Goal: Task Accomplishment & Management: Manage account settings

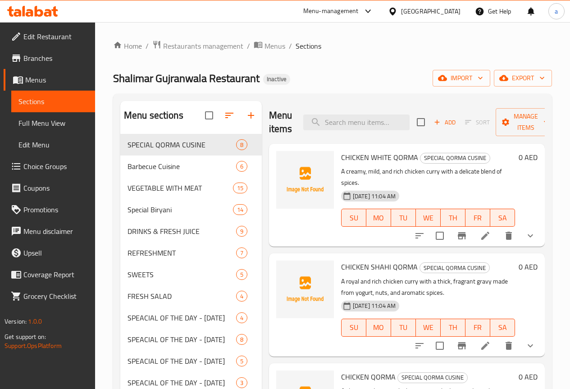
scroll to position [315, 0]
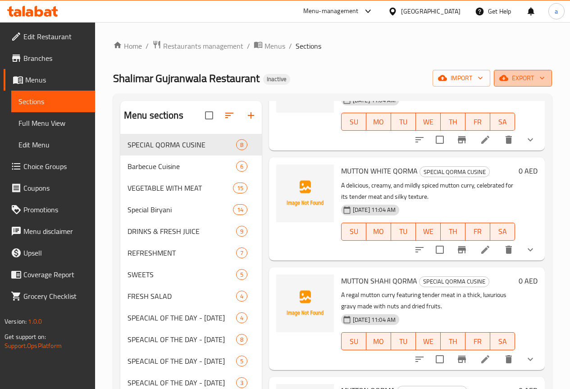
click at [535, 81] on span "export" at bounding box center [523, 78] width 44 height 11
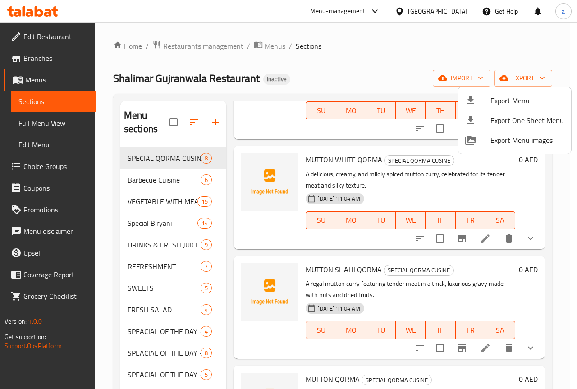
click at [475, 83] on div at bounding box center [288, 194] width 577 height 389
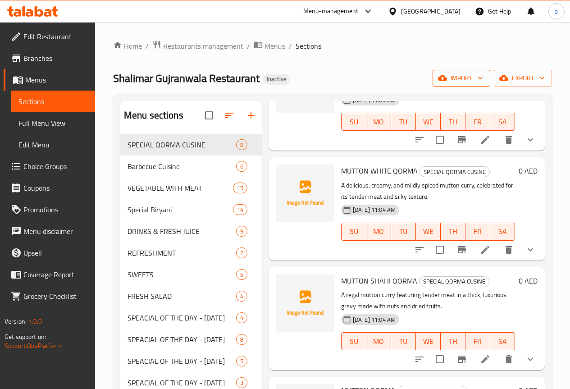
click at [475, 82] on span "import" at bounding box center [461, 78] width 43 height 11
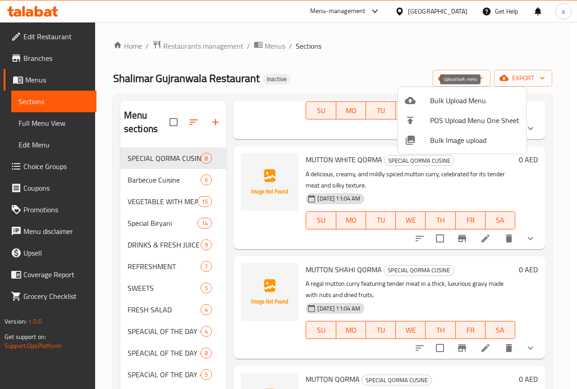
click at [467, 105] on span "Bulk Upload Menu" at bounding box center [474, 100] width 89 height 11
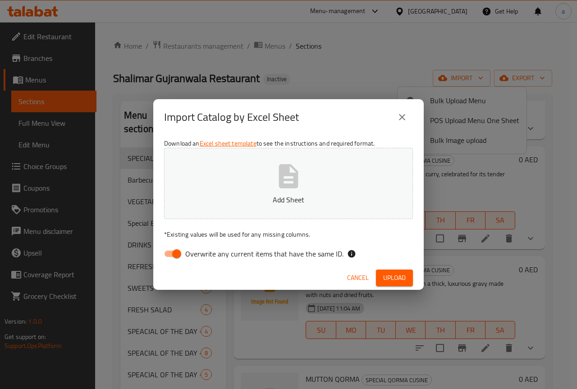
click at [167, 262] on input "Overwrite any current items that have the same ID." at bounding box center [176, 253] width 51 height 17
checkbox input "false"
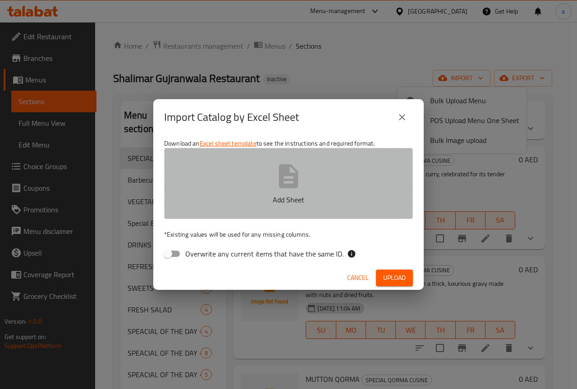
click at [305, 175] on button "Add Sheet" at bounding box center [288, 183] width 249 height 71
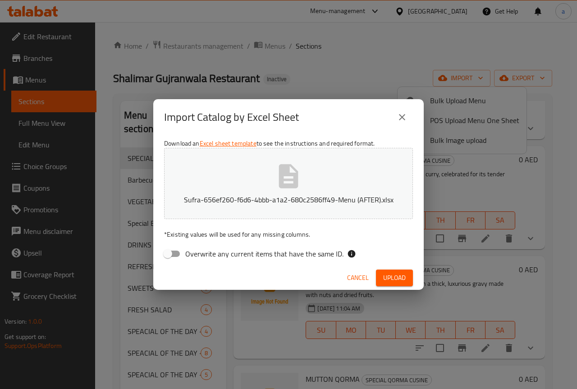
click at [396, 272] on span "Upload" at bounding box center [394, 277] width 23 height 11
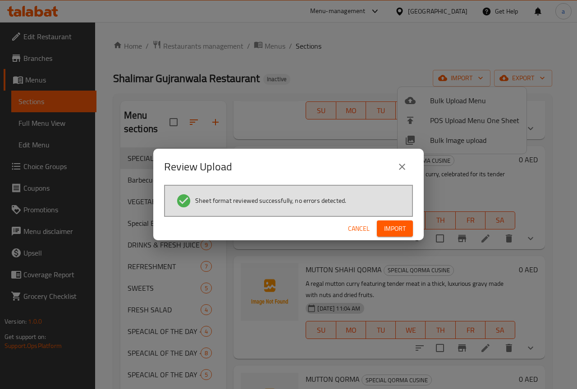
click at [402, 228] on span "Import" at bounding box center [395, 228] width 22 height 11
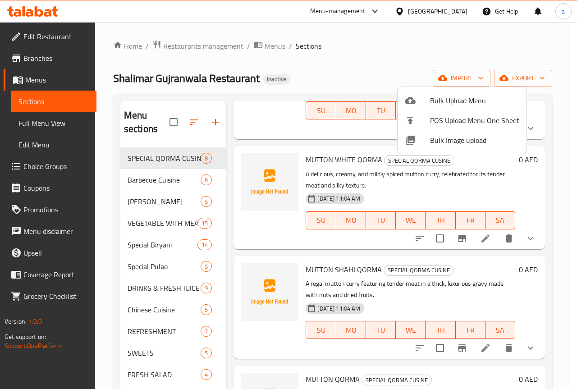
click at [328, 178] on div at bounding box center [288, 194] width 577 height 389
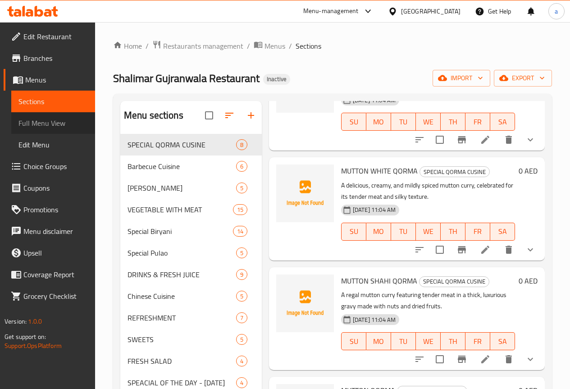
click at [67, 122] on span "Full Menu View" at bounding box center [52, 123] width 69 height 11
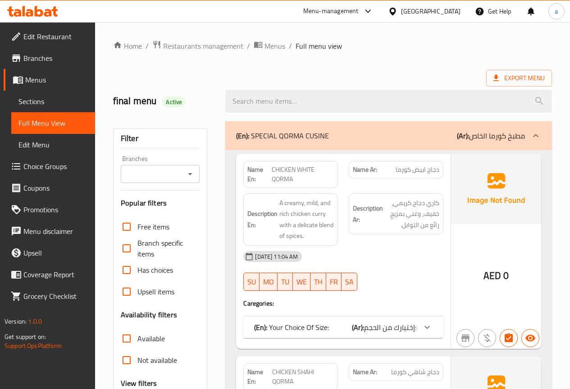
scroll to position [135, 0]
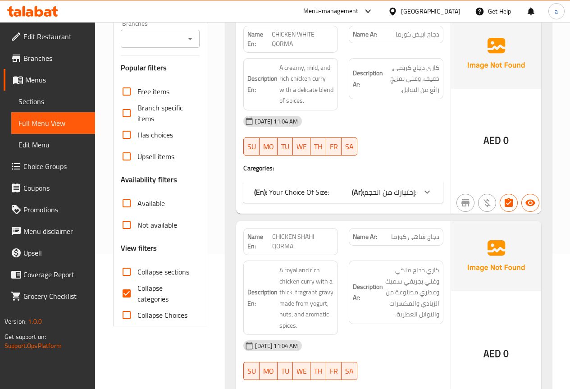
click at [130, 295] on input "Collapse categories" at bounding box center [127, 294] width 22 height 22
checkbox input "false"
click at [138, 268] on span "Collapse sections" at bounding box center [163, 271] width 52 height 11
click at [137, 268] on input "Collapse sections" at bounding box center [127, 272] width 22 height 22
checkbox input "true"
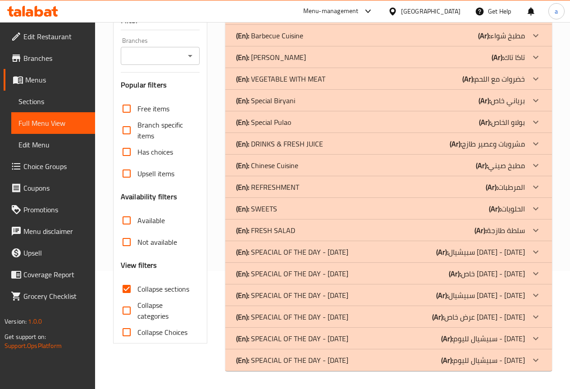
scroll to position [118, 0]
click at [303, 57] on div "(En): Taka Tak (Ar): تاكا تاك" at bounding box center [380, 57] width 289 height 11
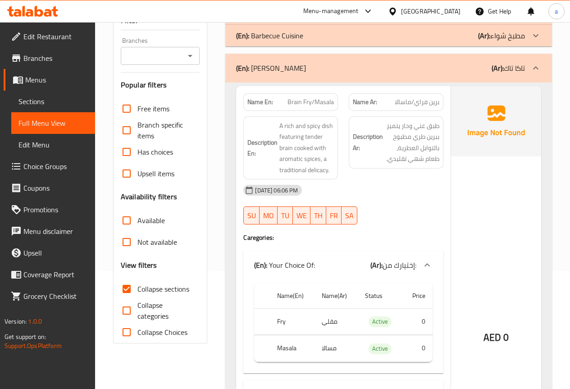
click at [305, 68] on div "(En): Taka Tak (Ar): تاكا تاك" at bounding box center [380, 68] width 289 height 11
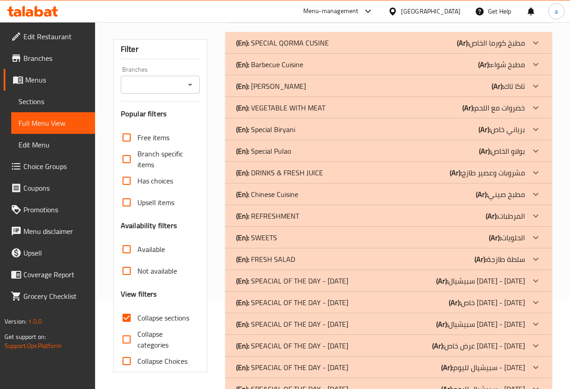
scroll to position [73, 0]
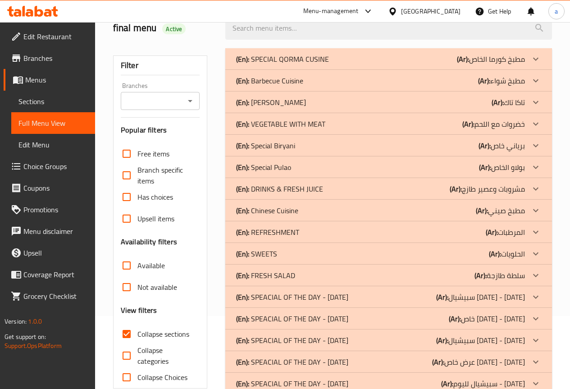
click at [302, 210] on div "(En): Chinese Cuisine (Ar): مطبخ صيني" at bounding box center [380, 210] width 289 height 11
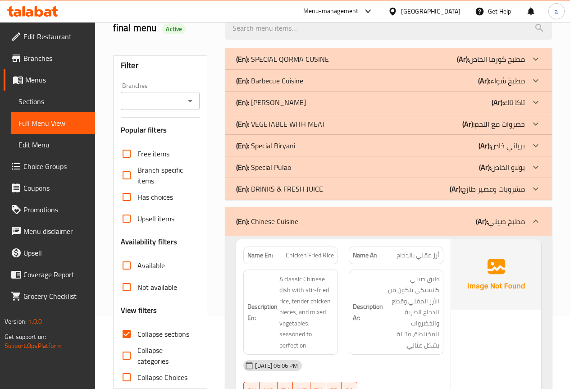
click at [302, 161] on div "(En): Special Pulao (Ar): بولاو الخاص" at bounding box center [388, 167] width 327 height 22
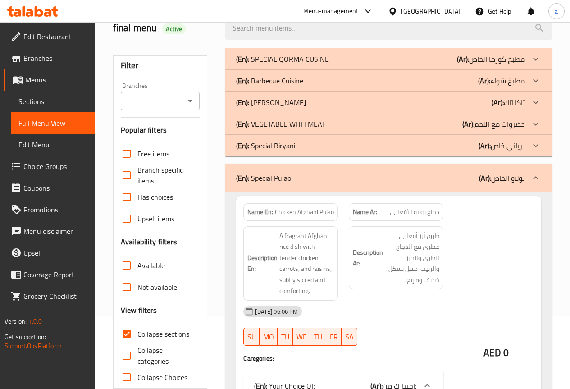
click at [295, 104] on div "(En): Taka Tak (Ar): تاكا تاك" at bounding box center [380, 102] width 289 height 11
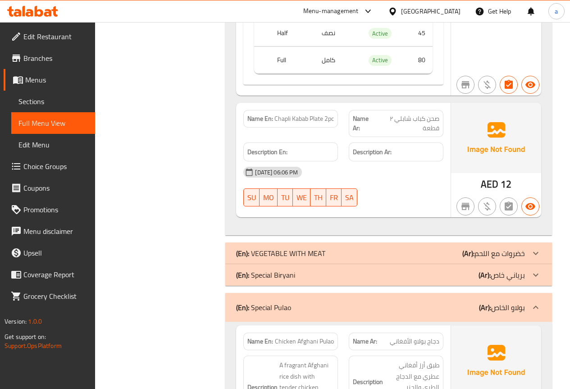
scroll to position [1577, 0]
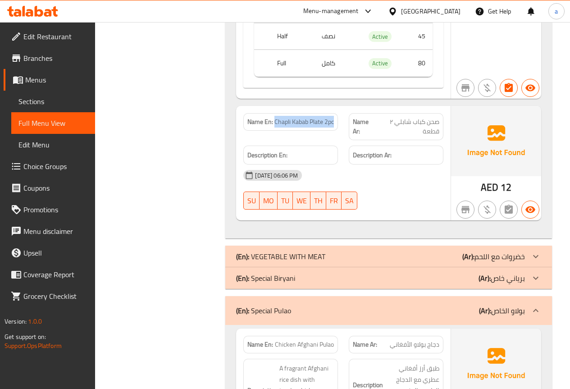
drag, startPoint x: 274, startPoint y: 120, endPoint x: 342, endPoint y: 126, distance: 67.4
click at [342, 126] on div "Name En: Chapli Kabab Plate 2pc" at bounding box center [290, 127] width 105 height 38
copy span "Chapli Kabab Plate 2pc"
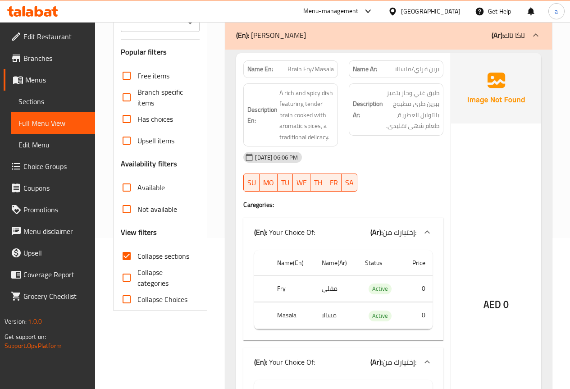
scroll to position [135, 0]
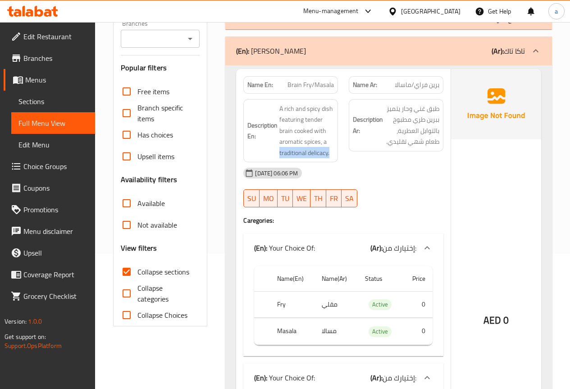
drag, startPoint x: 277, startPoint y: 150, endPoint x: 338, endPoint y: 153, distance: 61.8
click at [338, 153] on div "Description En: A rich and spicy dish featuring tender brain cooked with aromat…" at bounding box center [290, 131] width 105 height 74
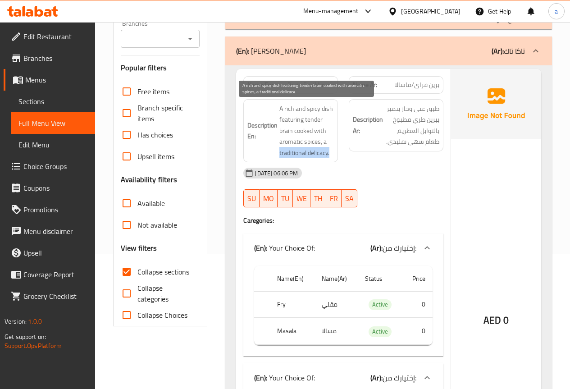
copy span "traditional delicacy."
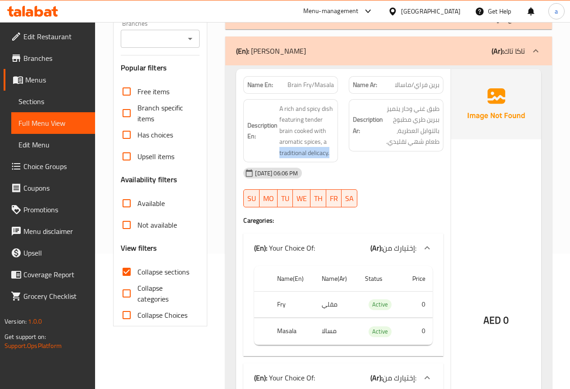
click at [236, 214] on div "Name En: Brain Fry/Masala Name Ar: برين فراي/ماسالا Description En: A rich and …" at bounding box center [343, 296] width 215 height 454
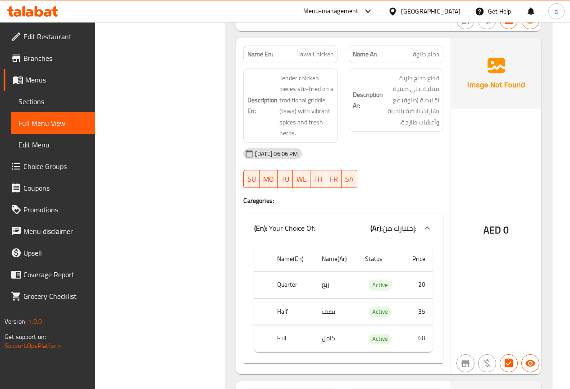
scroll to position [991, 0]
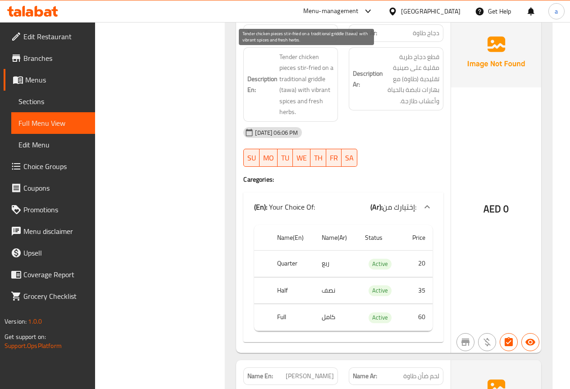
click at [321, 88] on span "Tender chicken pieces stir-fried on a traditional griddle (tawa) with vibrant s…" at bounding box center [306, 84] width 55 height 66
copy span "vibrant"
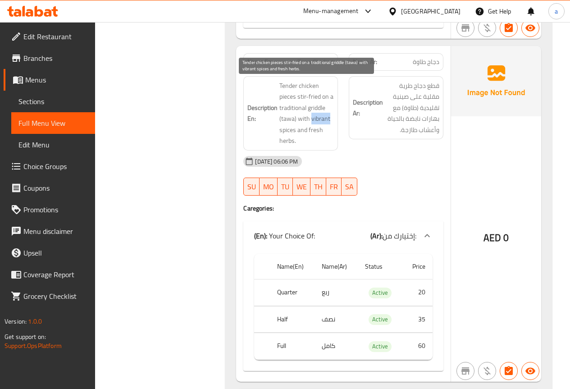
scroll to position [946, 0]
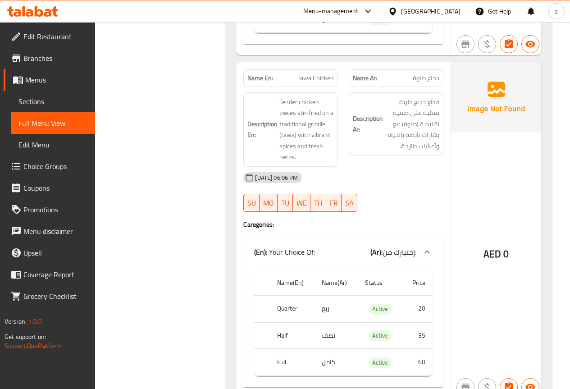
click at [311, 79] on span "Tawa Chicken" at bounding box center [315, 77] width 37 height 9
copy span "Tawa Chicken"
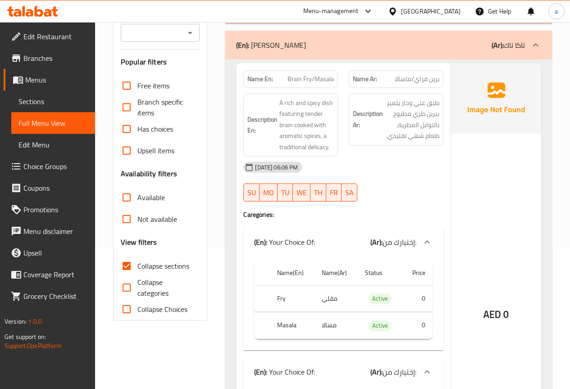
scroll to position [135, 0]
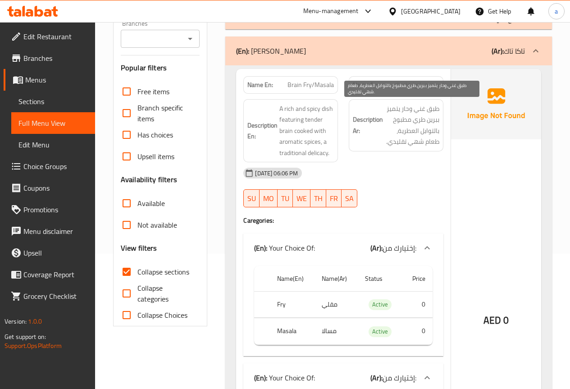
click at [437, 143] on span "طبق غني وحار يتميز ببرين طري مطبوخ بالتوابل العطرية، طعام شهي تقليدي." at bounding box center [412, 125] width 55 height 44
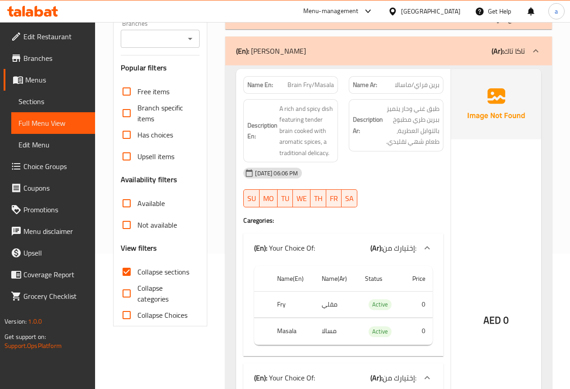
click at [329, 84] on span "Brain Fry/Masala" at bounding box center [311, 84] width 46 height 9
copy span "Brain Fry/Masala"
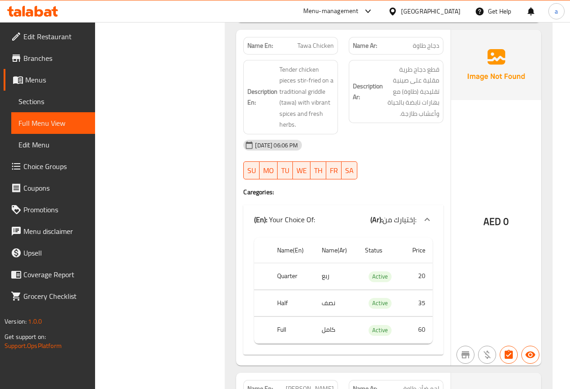
scroll to position [946, 0]
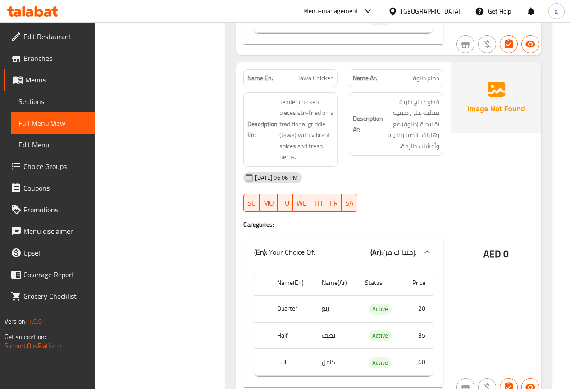
click at [348, 159] on div "Description Ar: قطع دجاج طرية مقلية على صينية تقليدية (طاوة) مع بهارات نابضة با…" at bounding box center [395, 129] width 105 height 85
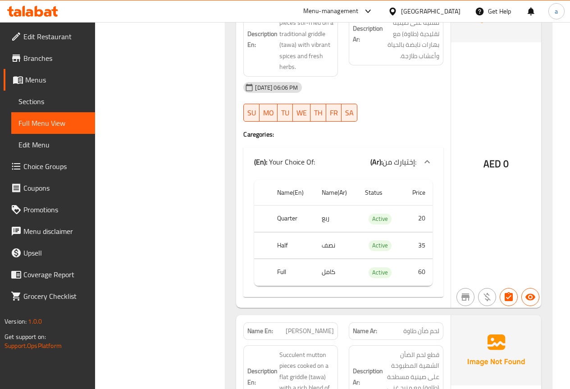
scroll to position [1262, 0]
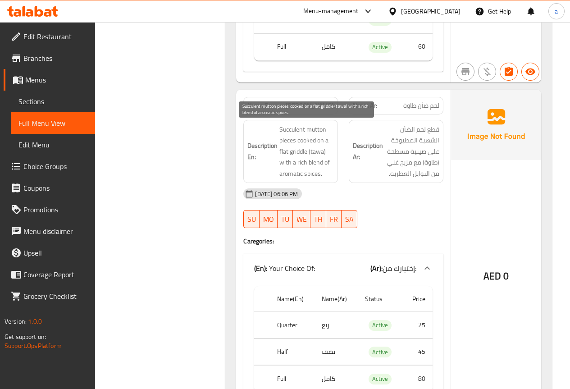
click at [293, 128] on span "Succulent mutton pieces cooked on a flat griddle (tawa) with a rich blend of ar…" at bounding box center [306, 151] width 55 height 55
copy span "Succulent"
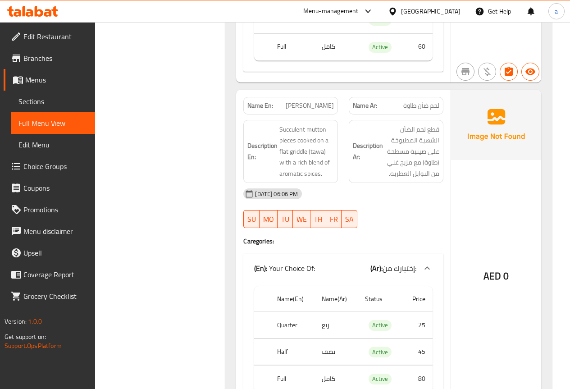
click at [376, 196] on div "15-09-2025 06:06 PM" at bounding box center [343, 194] width 211 height 22
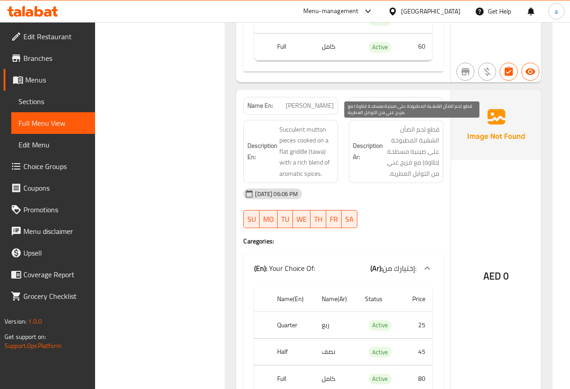
click at [430, 140] on span "قطع لحم الضأن الشهية المطبوخة على صينية مسطحة (طاوة) مع مزيج غني من التوابل الع…" at bounding box center [412, 151] width 55 height 55
click at [432, 141] on span "قطع لحم الضأن الشهية المطبوخة على صينية مسطحة (طاوة) مع مزيج غني من التوابل الع…" at bounding box center [412, 151] width 55 height 55
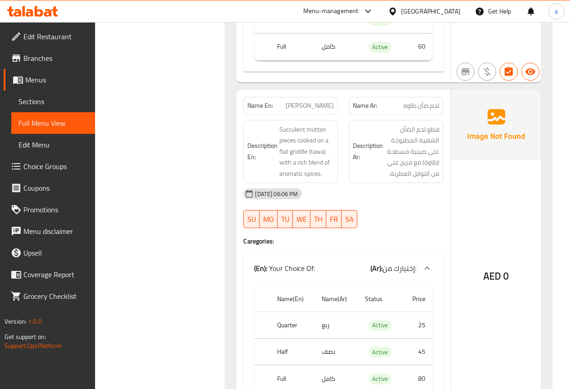
click at [402, 206] on div "15-09-2025 06:06 PM SU MO TU WE TH FR SA" at bounding box center [343, 208] width 211 height 50
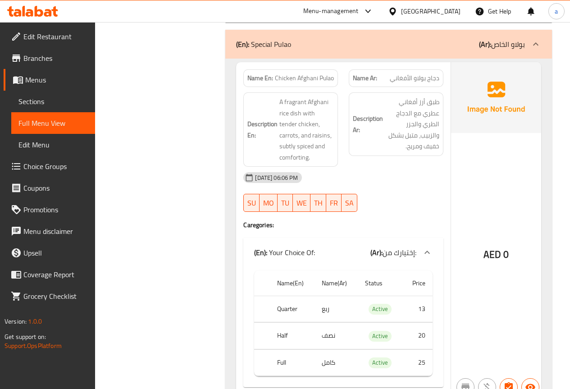
scroll to position [1848, 0]
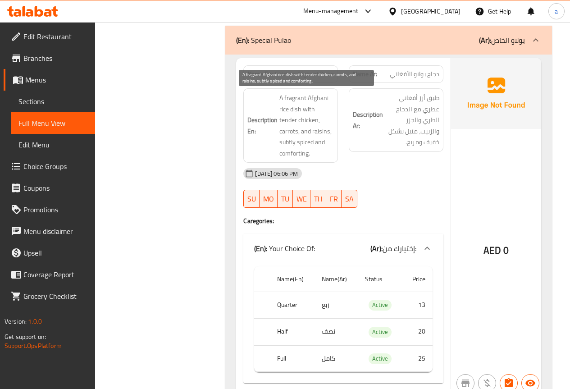
click at [292, 98] on span "A fragrant Afghani rice dish with tender chicken, carrots, and raisins, subtly …" at bounding box center [306, 125] width 55 height 66
copy span "fragrant"
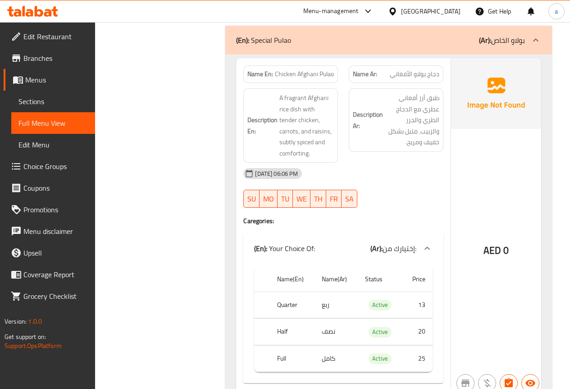
click at [397, 202] on div at bounding box center [395, 207] width 105 height 11
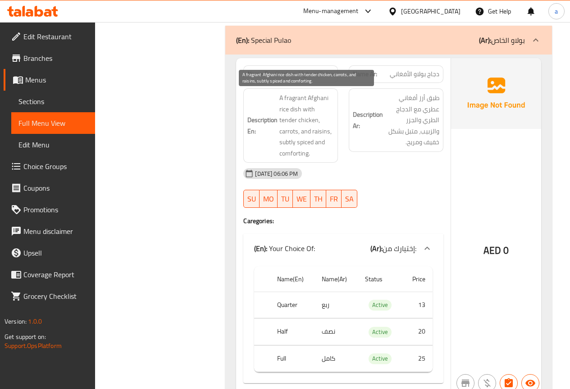
click at [306, 99] on span "A fragrant Afghani rice dish with tender chicken, carrots, and raisins, subtly …" at bounding box center [306, 125] width 55 height 66
click at [297, 97] on span "A fragrant Afghani rice dish with tender chicken, carrots, and raisins, subtly …" at bounding box center [306, 125] width 55 height 66
drag, startPoint x: 297, startPoint y: 97, endPoint x: 288, endPoint y: 96, distance: 8.2
click at [288, 96] on span "A fragrant Afghani rice dish with tender chicken, carrots, and raisins, subtly …" at bounding box center [306, 125] width 55 height 66
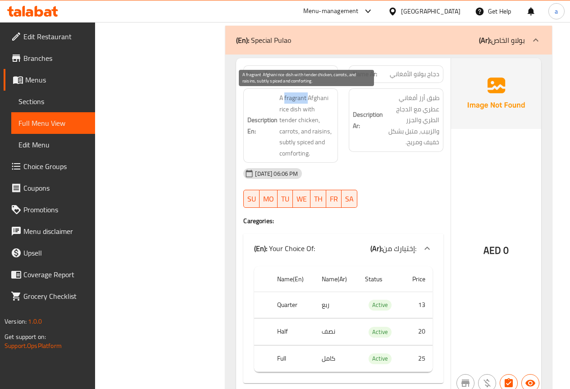
click at [288, 96] on span "A fragrant Afghani rice dish with tender chicken, carrots, and raisins, subtly …" at bounding box center [306, 125] width 55 height 66
copy span "fragrant"
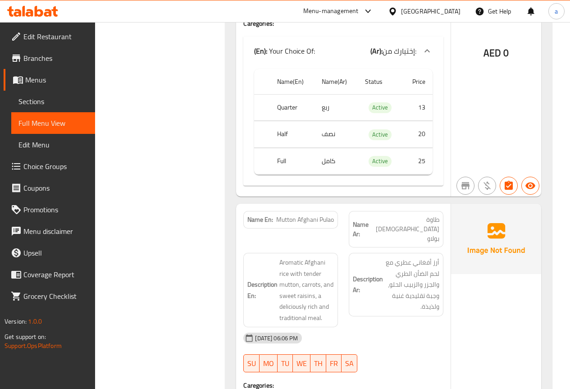
scroll to position [2118, 0]
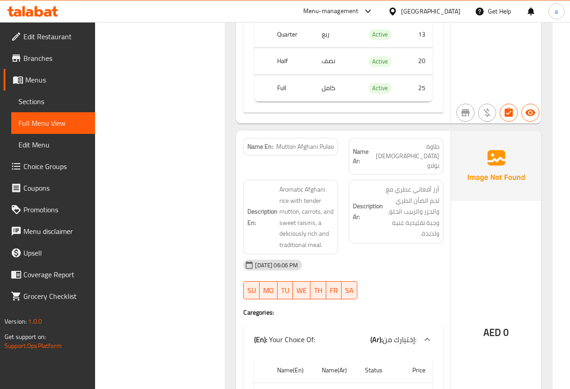
click at [278, 142] on span "Mutton Afghani Pulao" at bounding box center [305, 146] width 58 height 9
copy span "Mutton Afghani Pulao"
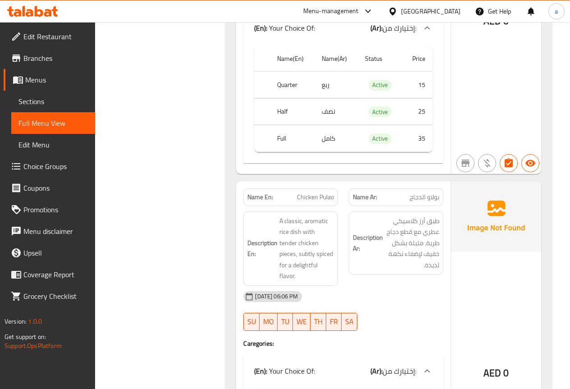
scroll to position [2434, 0]
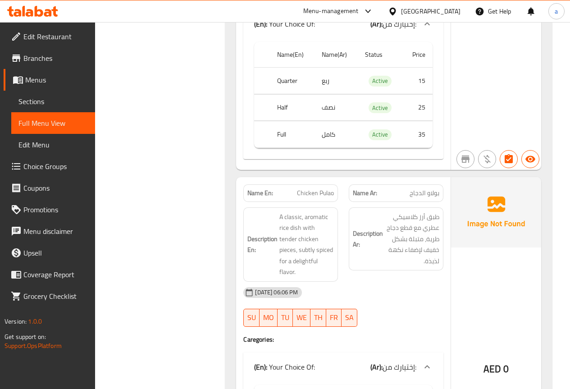
click at [317, 188] on span "Chicken Pulao" at bounding box center [315, 192] width 37 height 9
copy span "Chicken Pulao"
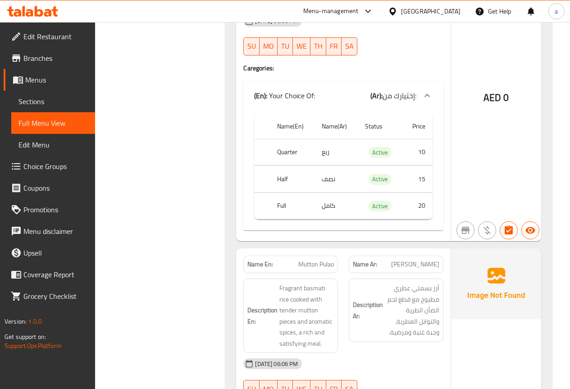
scroll to position [2839, 0]
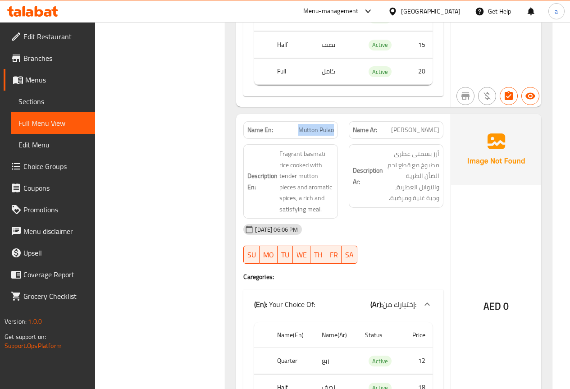
drag, startPoint x: 297, startPoint y: 86, endPoint x: 338, endPoint y: 92, distance: 41.5
click at [338, 116] on div "Name En: Mutton Pulao" at bounding box center [290, 130] width 105 height 28
click at [195, 151] on div "Filter Branches Branches Popular filters Free items Branch specific items Has c…" at bounding box center [164, 72] width 113 height 5590
click at [205, 260] on div "Filter Branches Branches Popular filters Free items Branch specific items Has c…" at bounding box center [164, 72] width 113 height 5590
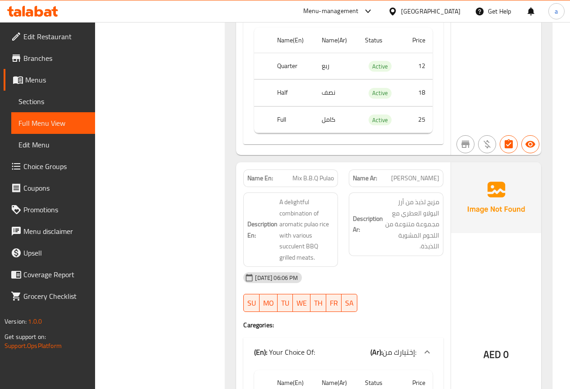
scroll to position [3155, 0]
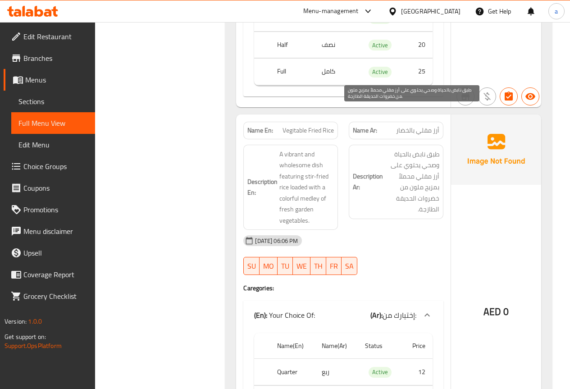
scroll to position [4687, 0]
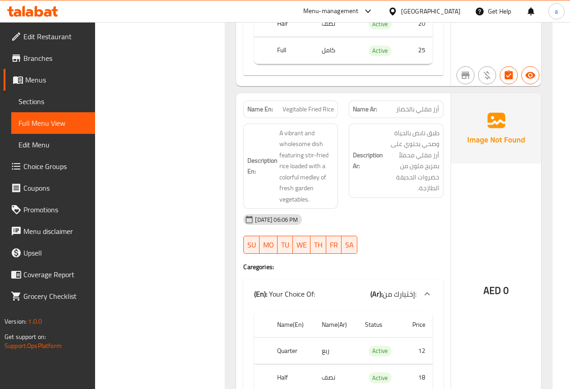
click at [310, 100] on div "Name En: Vegitable Fried Rice" at bounding box center [290, 109] width 95 height 18
click at [310, 105] on span "Vegitable Fried Rice" at bounding box center [308, 109] width 51 height 9
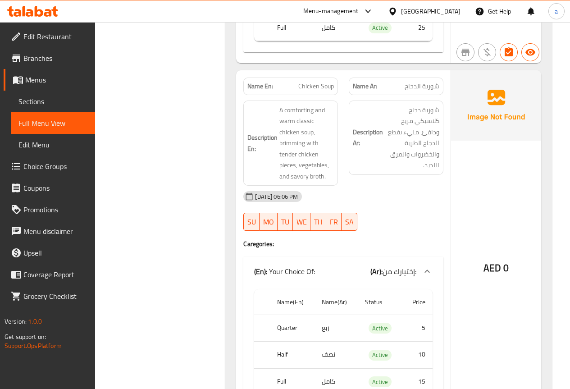
scroll to position [5047, 0]
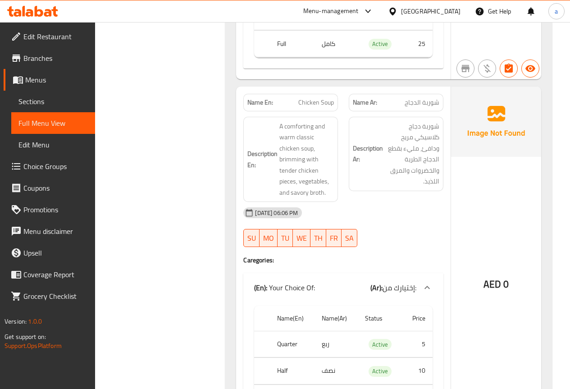
click at [329, 98] on span "Chicken Soup" at bounding box center [316, 102] width 36 height 9
click at [392, 202] on div "15-09-2025 06:06 PM" at bounding box center [343, 213] width 211 height 22
click at [406, 202] on div "15-09-2025 06:06 PM" at bounding box center [343, 213] width 211 height 22
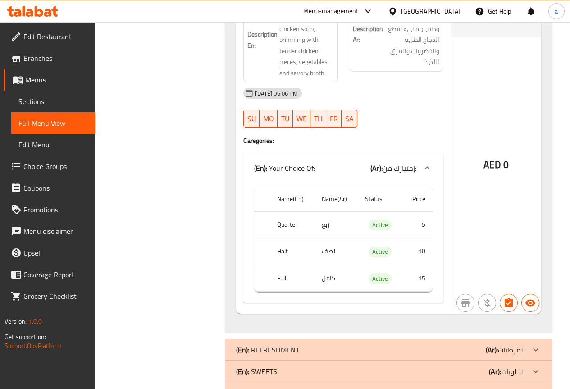
scroll to position [5183, 0]
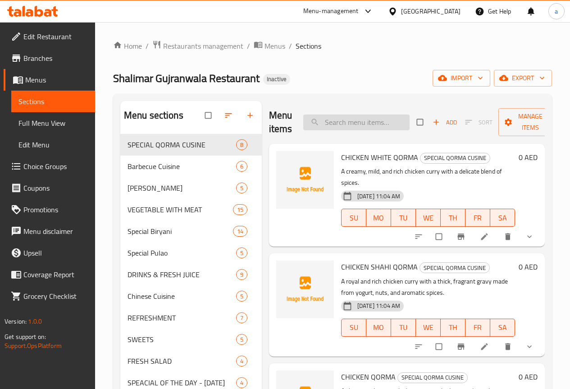
click at [308, 124] on input "search" at bounding box center [356, 122] width 106 height 16
paste input "Tawa Chicken"
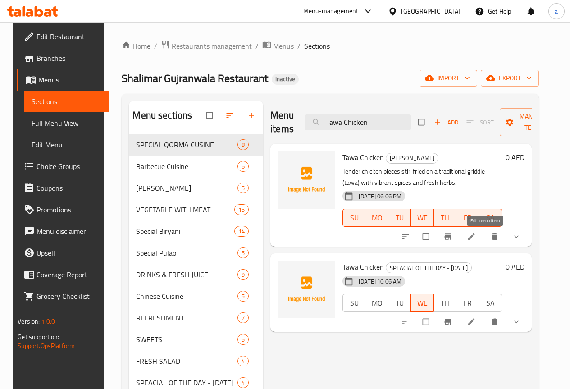
type input "Tawa Chicken"
click at [478, 240] on link at bounding box center [472, 236] width 11 height 9
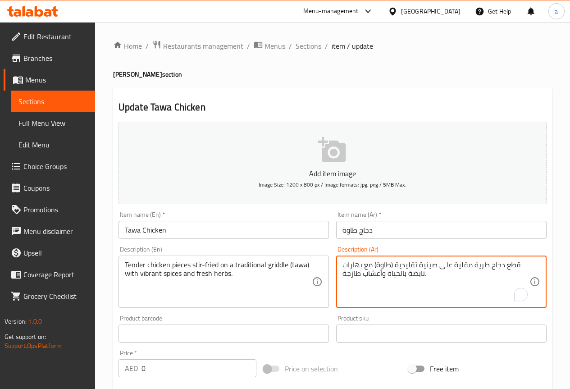
drag, startPoint x: 387, startPoint y: 272, endPoint x: 424, endPoint y: 274, distance: 37.0
paste textarea "حيوي"
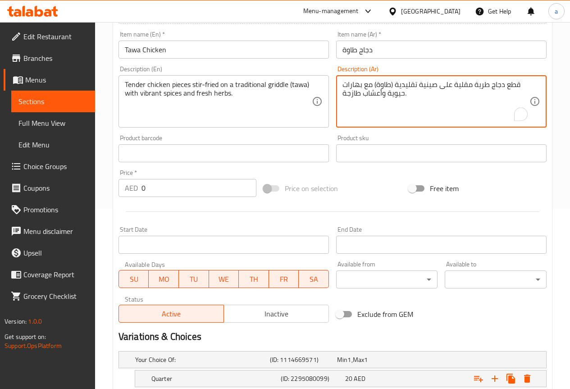
scroll to position [294, 0]
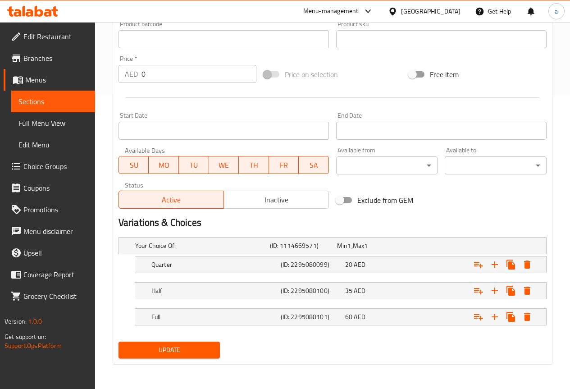
type textarea "قطع دجاج طرية مقلية على صينية تقليدية (طاوة) مع بهارات حيوية وأعشاب طازجة."
click at [200, 352] on span "Update" at bounding box center [169, 349] width 87 height 11
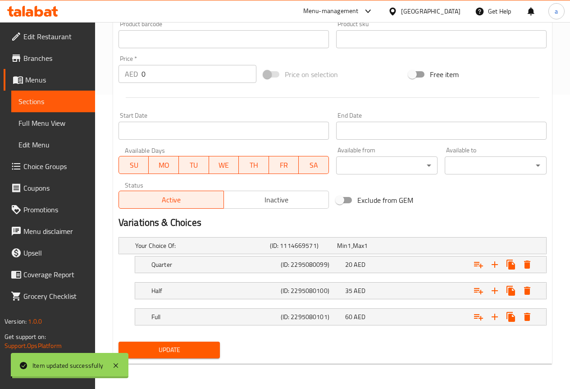
click at [49, 101] on span "Sections" at bounding box center [52, 101] width 69 height 11
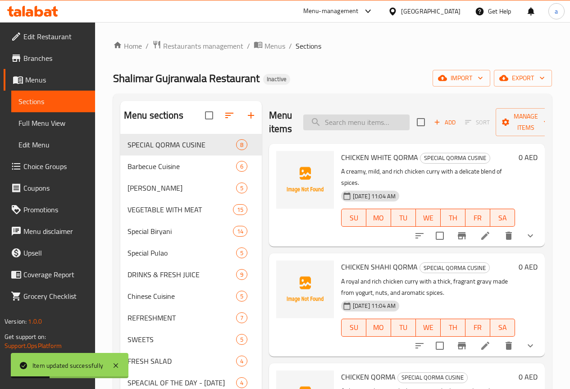
click at [313, 119] on input "search" at bounding box center [356, 122] width 106 height 16
paste input "Brain Fry/Masala"
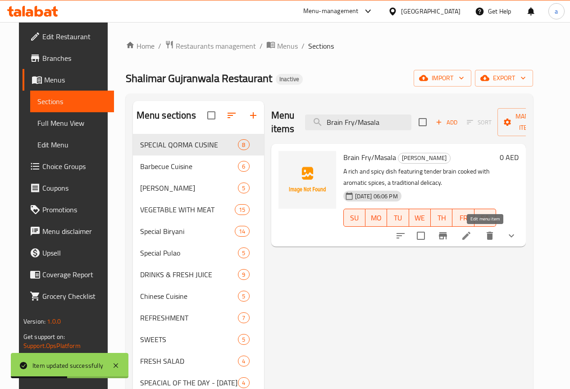
type input "Brain Fry/Masala"
click at [472, 234] on icon at bounding box center [466, 235] width 11 height 11
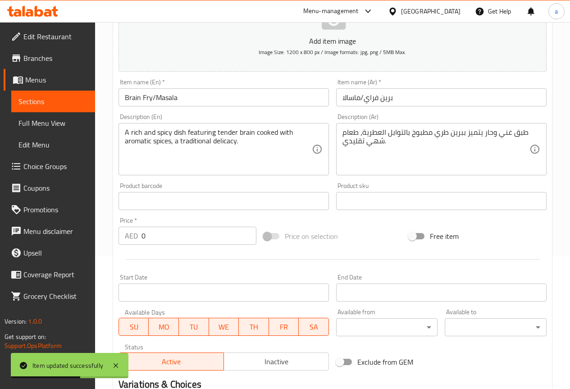
scroll to position [135, 0]
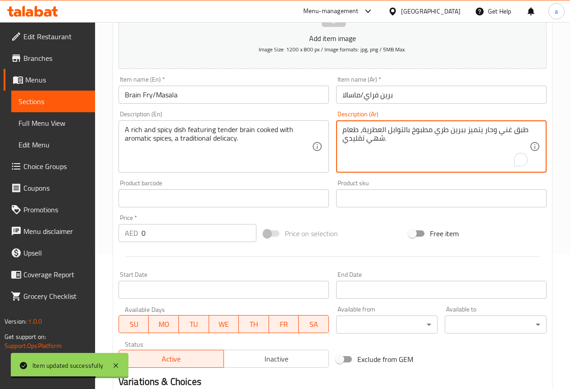
click at [347, 131] on textarea "طبق غني وحار يتميز ببرين طري مطبوخ بالتوابل العطرية، طعام شهي تقليدي." at bounding box center [435, 146] width 187 height 43
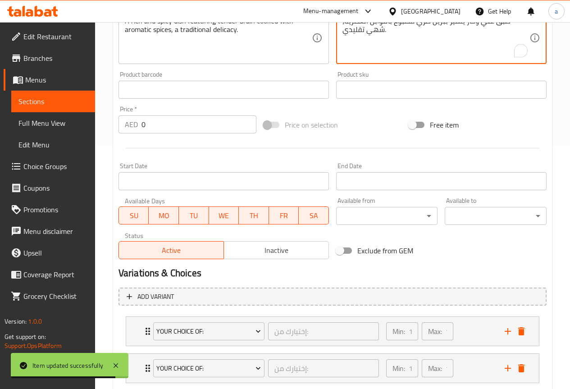
scroll to position [300, 0]
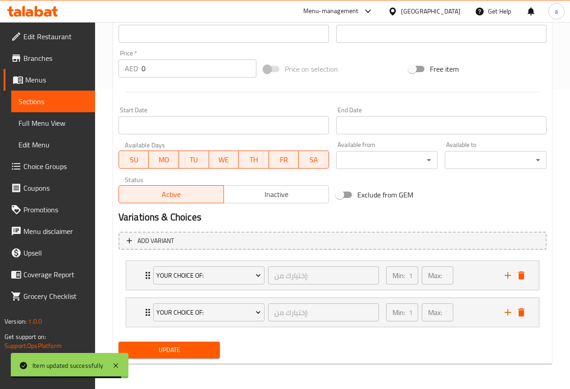
type textarea "طبق غني وحار يتميز ببرين طري مطبوخ بالتوابل العطرية، شهي تقليدي."
click at [186, 352] on span "Update" at bounding box center [169, 349] width 87 height 11
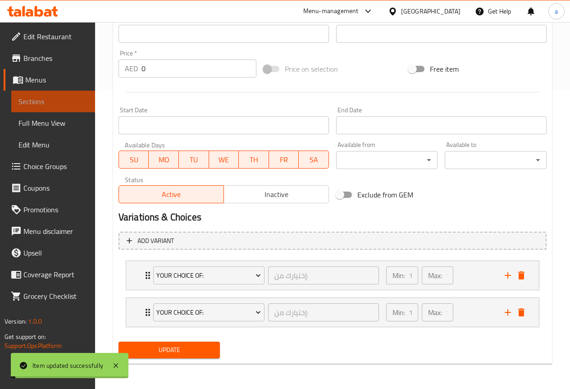
click at [55, 100] on span "Sections" at bounding box center [52, 101] width 69 height 11
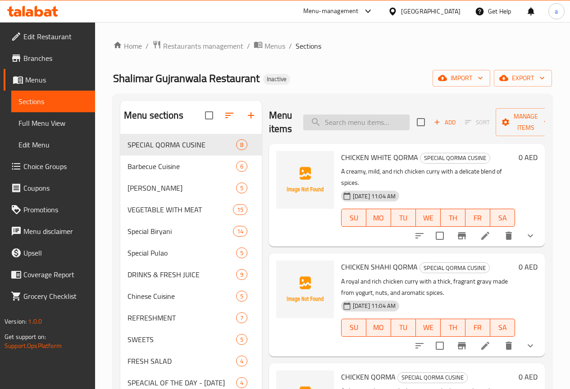
click at [320, 127] on input "search" at bounding box center [356, 122] width 106 height 16
paste input "Mutton Afghani Pulao"
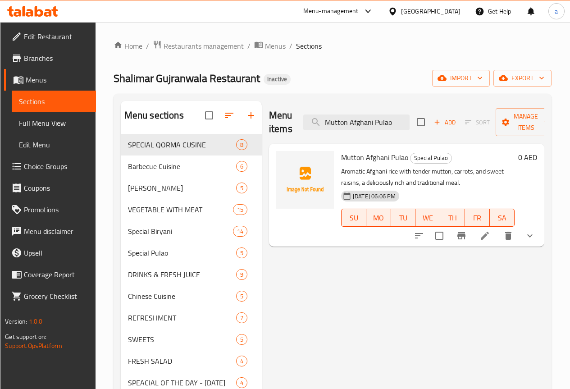
type input "Mutton Afghani Pulao"
click at [478, 237] on li at bounding box center [484, 236] width 25 height 16
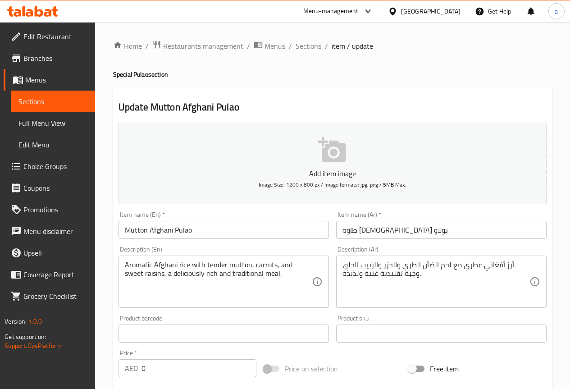
scroll to position [45, 0]
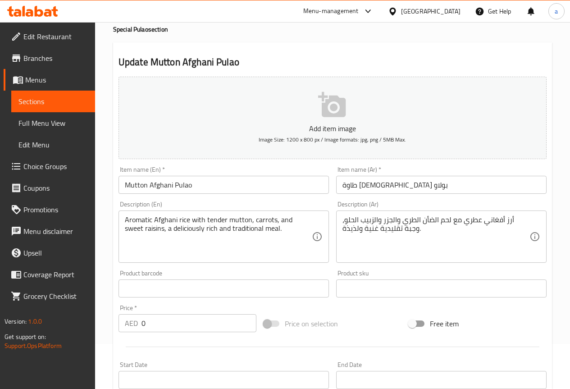
click at [388, 186] on input "طاوة الأفغاني بولاو" at bounding box center [441, 185] width 210 height 18
click at [392, 186] on input "طاوة الأفغاني بولاو" at bounding box center [441, 185] width 210 height 18
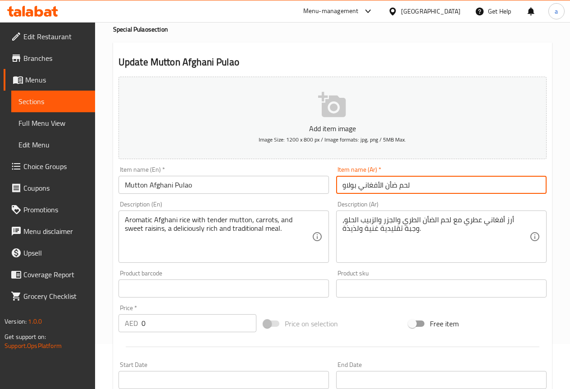
type input "لحم ضأن الأفغاني بولاو"
click at [326, 165] on div "Item name (En)   * Mutton Afghani Pulao Item name (En) *" at bounding box center [224, 180] width 218 height 35
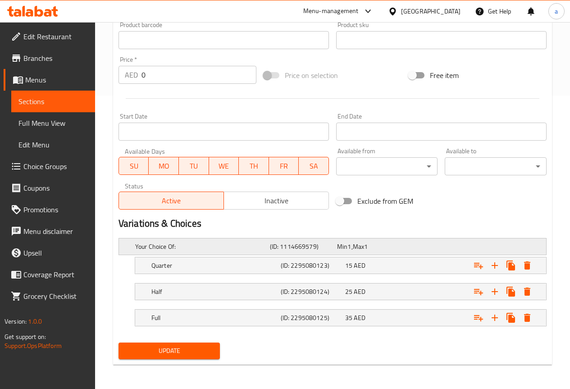
scroll to position [294, 0]
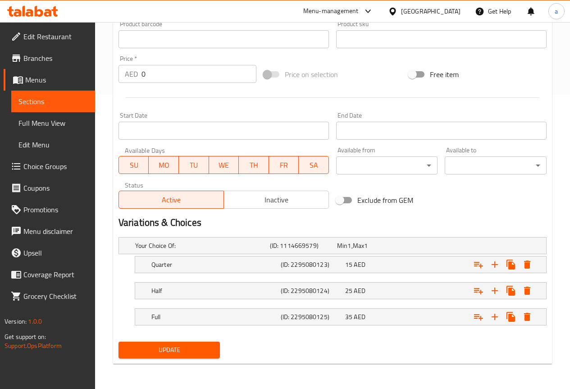
click at [192, 342] on button "Update" at bounding box center [170, 350] width 102 height 17
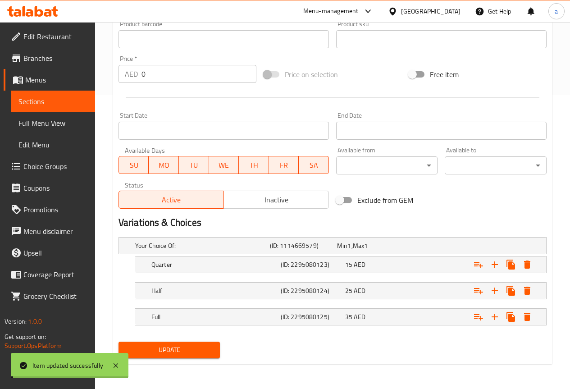
click at [55, 101] on span "Sections" at bounding box center [52, 101] width 69 height 11
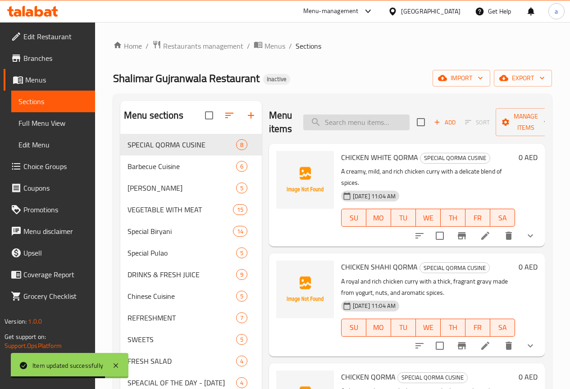
click at [382, 117] on input "search" at bounding box center [356, 122] width 106 height 16
paste input "Chicken Pulao"
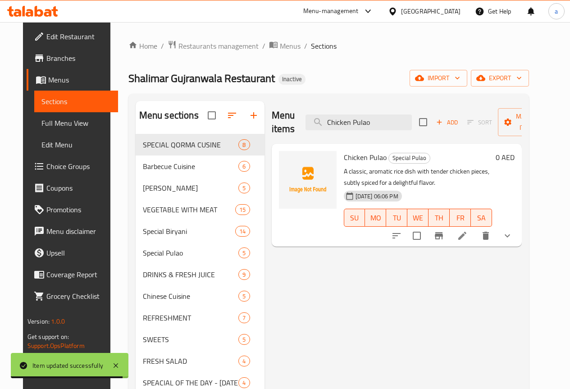
type input "Chicken Pulao"
click at [468, 241] on icon at bounding box center [462, 235] width 11 height 11
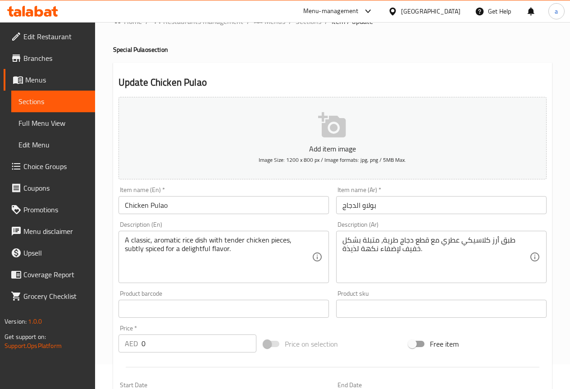
scroll to position [45, 0]
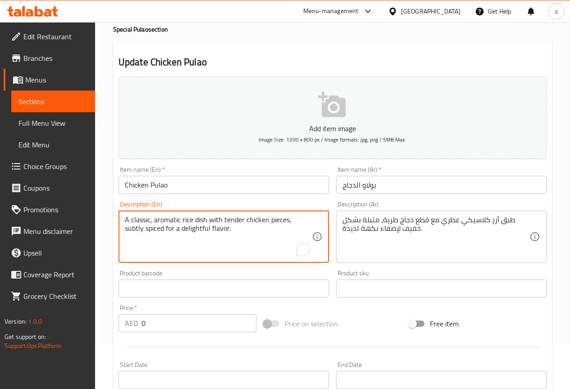
drag, startPoint x: 124, startPoint y: 227, endPoint x: 207, endPoint y: 233, distance: 83.1
click at [291, 218] on textarea "A classic, aromatic rice dish with tender chicken pieces, subtly spiced for a d…" at bounding box center [218, 236] width 187 height 43
drag, startPoint x: 291, startPoint y: 218, endPoint x: 207, endPoint y: 231, distance: 85.3
click at [207, 231] on textarea "A classic, aromatic rice dish with tender chicken pieces, subtly spiced for a d…" at bounding box center [218, 236] width 187 height 43
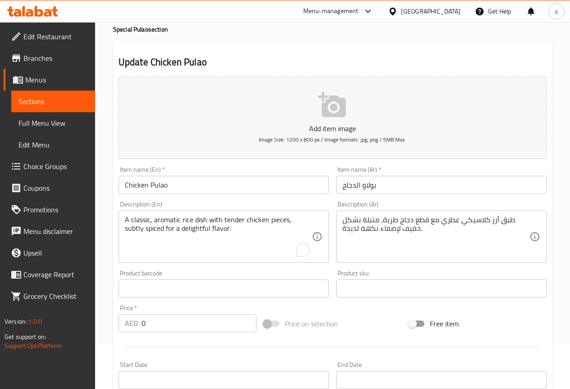
drag, startPoint x: 340, startPoint y: 226, endPoint x: 373, endPoint y: 221, distance: 32.8
click at [374, 219] on div "طبق أرز كلاسيكي عطري مع قطع دجاج طرية، متبلة بشكل خفيف لإضفاء نكهة لذيذة. Descr…" at bounding box center [441, 236] width 210 height 52
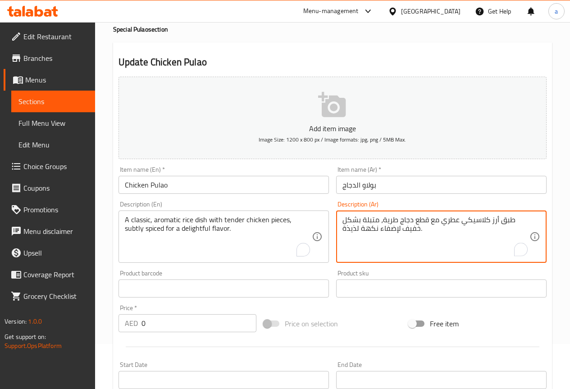
drag, startPoint x: 417, startPoint y: 229, endPoint x: 378, endPoint y: 219, distance: 40.1
click at [378, 219] on textarea "طبق أرز كلاسيكي عطري مع قطع دجاج طرية، متبلة بشكل خفيف لإضفاء نكهة لذيذة." at bounding box center [435, 236] width 187 height 43
paste textarea "بشكل خفيف للحصول على"
type textarea "طبق أرز كلاسيكي عطري مع قطع دجاج طرية، متبل بشكل خفيف للحصول على نكهة لذيذة."
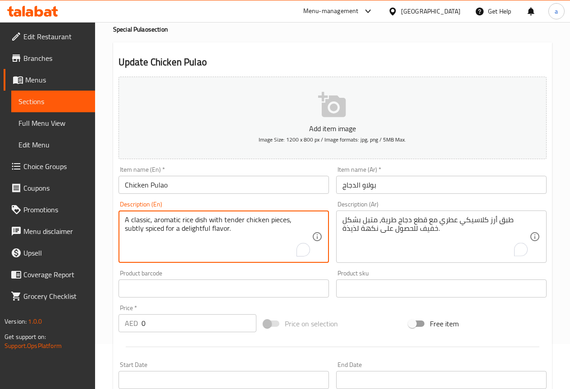
click at [173, 226] on textarea "A classic, aromatic rice dish with tender chicken pieces, subtly spiced for a d…" at bounding box center [218, 236] width 187 height 43
click at [183, 232] on textarea "A classic, aromatic rice dish with tender chicken pieces, subtly spiced for a d…" at bounding box center [218, 236] width 187 height 43
click at [378, 269] on div "Product sku Product sku" at bounding box center [442, 283] width 218 height 35
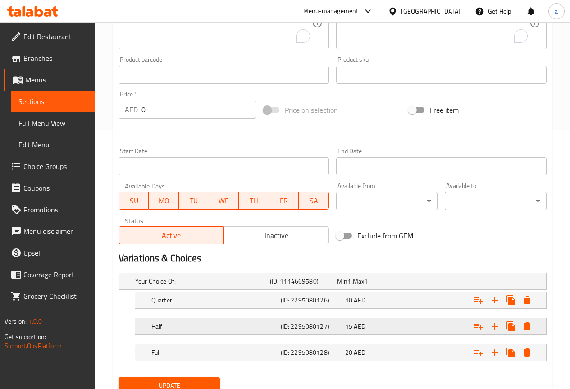
scroll to position [270, 0]
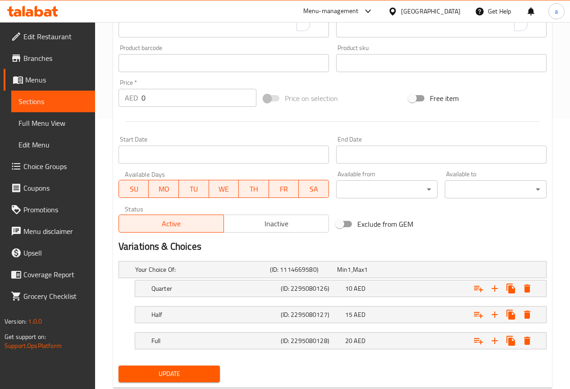
click at [161, 371] on span "Update" at bounding box center [169, 373] width 87 height 11
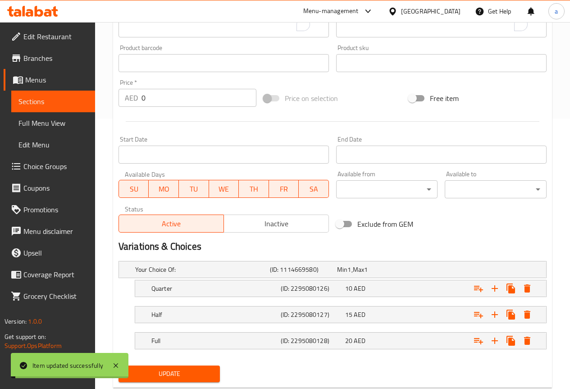
click at [50, 99] on span "Sections" at bounding box center [52, 101] width 69 height 11
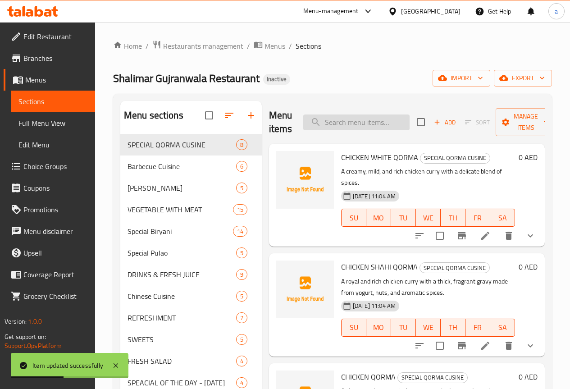
click at [332, 123] on input "search" at bounding box center [356, 122] width 106 height 16
paste input "Mutton Pulao"
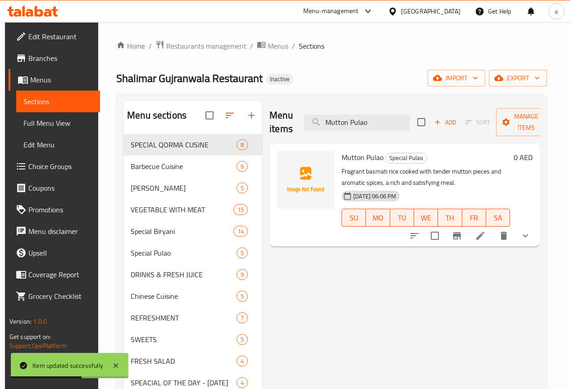
type input "Mutton Pulao"
click at [483, 238] on icon at bounding box center [480, 236] width 8 height 8
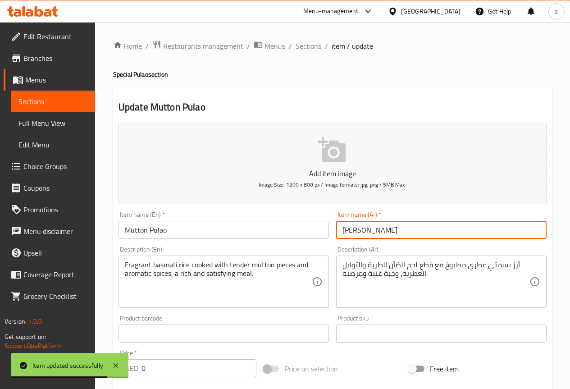
click at [351, 231] on input "بولاو موتون" at bounding box center [441, 230] width 210 height 18
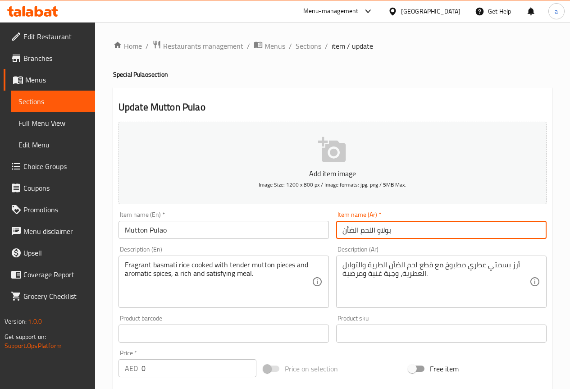
type input "بولاو اللحم الضأن"
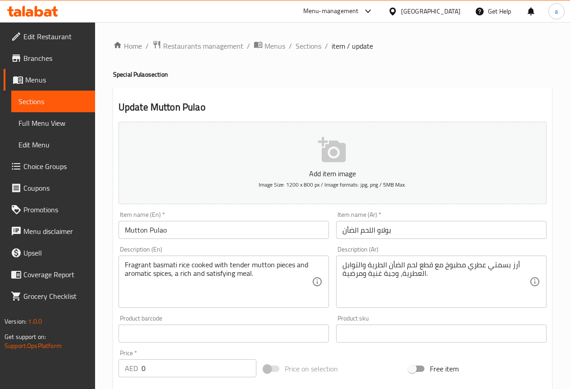
click at [450, 247] on div "Description (Ar) أرز بسمتي عطري مطبوخ مع قطع لحم الضأن الطرية والتوابل العطرية،…" at bounding box center [441, 277] width 210 height 62
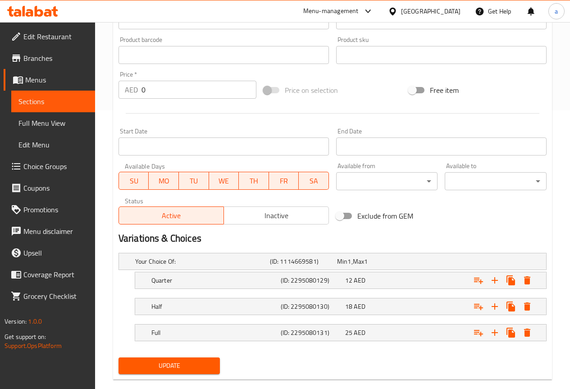
scroll to position [294, 0]
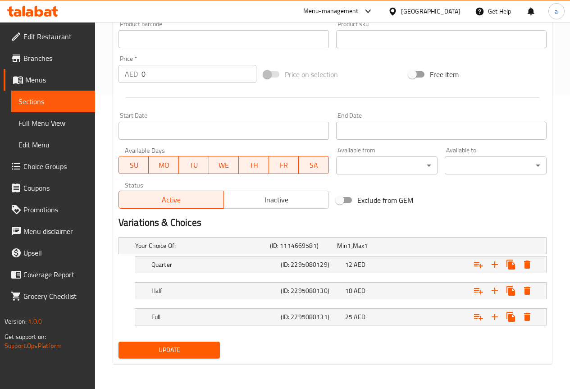
click at [187, 345] on span "Update" at bounding box center [169, 349] width 87 height 11
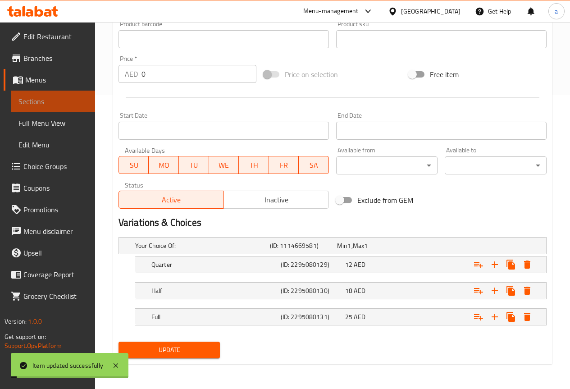
click at [55, 100] on span "Sections" at bounding box center [52, 101] width 69 height 11
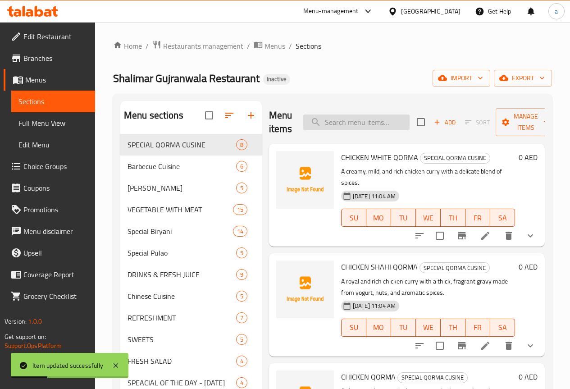
click at [325, 117] on input "search" at bounding box center [356, 122] width 106 height 16
paste input "Mutton Pulao"
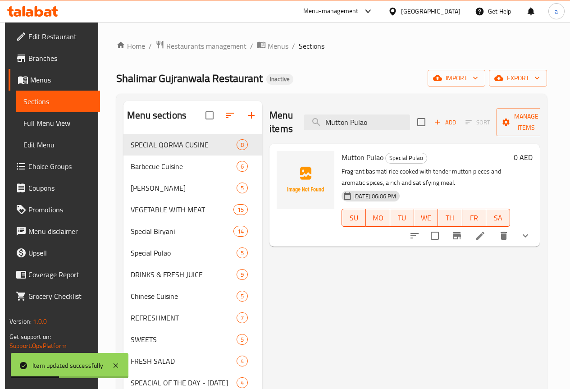
type input "Mutton Pulao"
click at [484, 236] on icon at bounding box center [480, 236] width 8 height 8
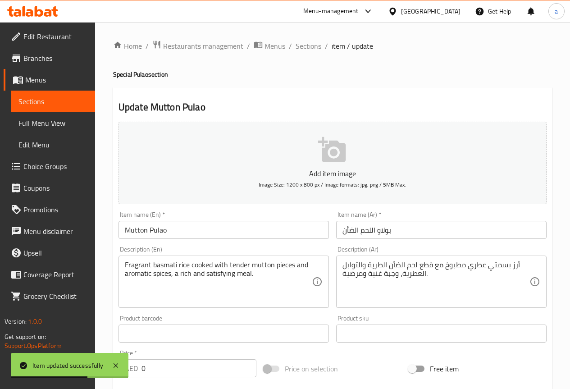
click at [370, 228] on input "بولاو اللحم الضأن" at bounding box center [441, 230] width 210 height 18
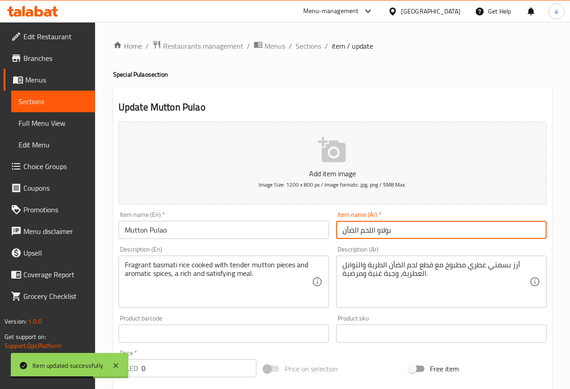
click at [371, 231] on input "بولاو اللحم الضأن" at bounding box center [441, 230] width 210 height 18
click at [384, 245] on div "Description (Ar) أرز بسمتي عطري مطبوخ مع قطع لحم الضأن الطرية والتوابل العطرية،…" at bounding box center [442, 276] width 218 height 69
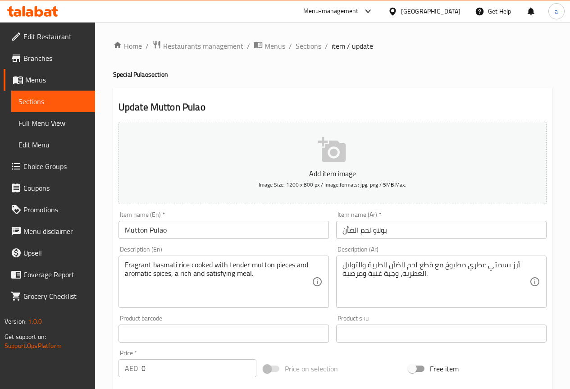
click at [355, 230] on input "بولاو لحم الضأن" at bounding box center [441, 230] width 210 height 18
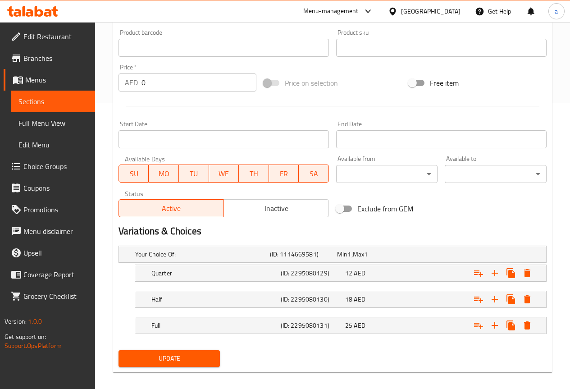
scroll to position [294, 0]
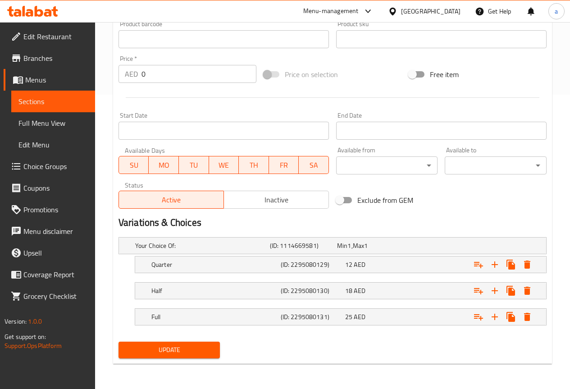
type input "بولاو لحم ضأن"
click at [201, 349] on span "Update" at bounding box center [169, 349] width 87 height 11
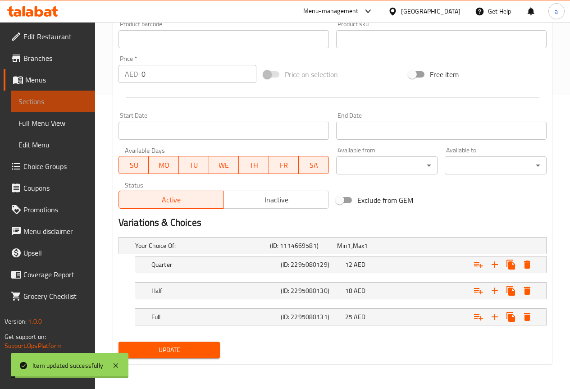
click at [47, 101] on span "Sections" at bounding box center [52, 101] width 69 height 11
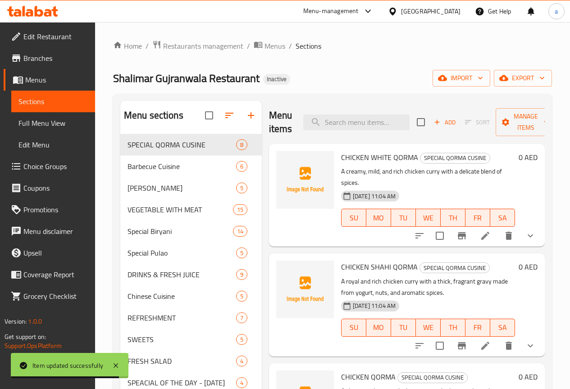
click at [327, 134] on div "Menu items Add Sort Manage items" at bounding box center [407, 122] width 276 height 43
click at [331, 127] on input "search" at bounding box center [356, 122] width 106 height 16
paste input "Vegitable Fried Rice"
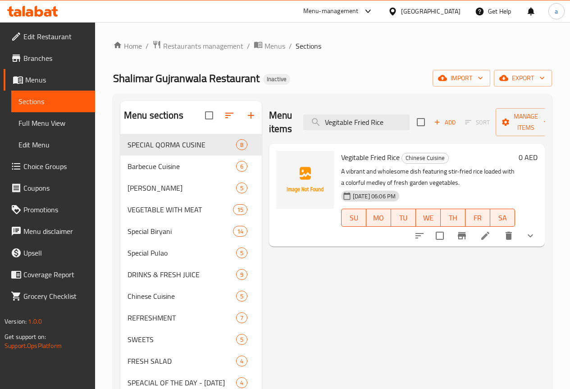
type input "Vegitable Fried Rice"
click at [493, 239] on li at bounding box center [485, 236] width 25 height 16
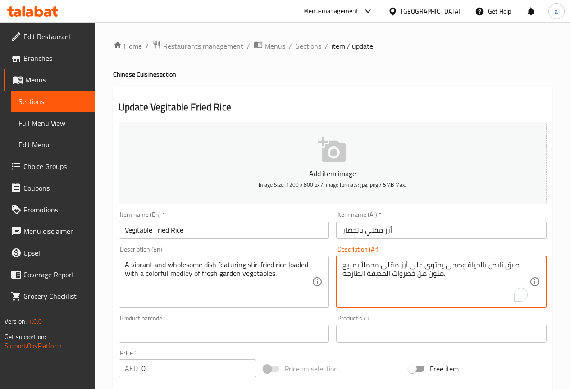
click at [477, 268] on textarea "طبق نابض بالحياة وصحي يحتوي على أرز مقلي محملاً بمزيج ملون من خضروات الحديقة ال…" at bounding box center [435, 281] width 187 height 43
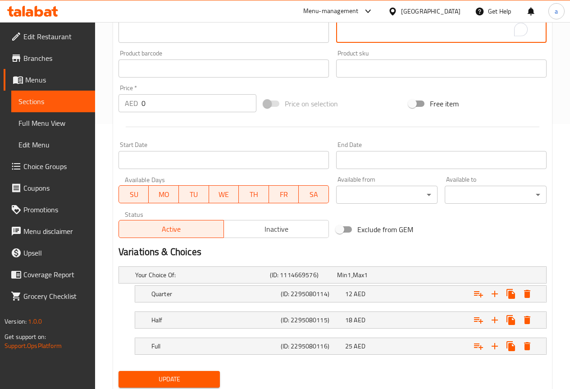
scroll to position [294, 0]
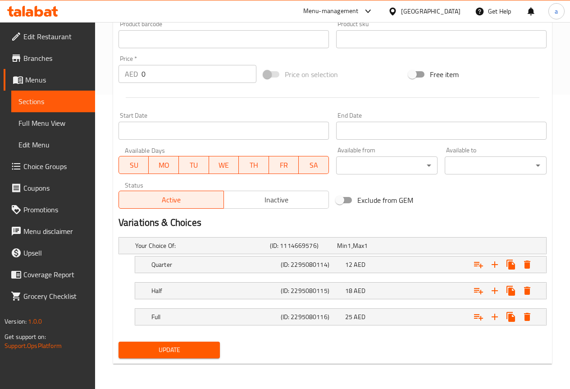
type textarea "طبق نابض وصحي يحتوي على أرز مقلي محملاً بمزيج ملون من خضروات الحديقة الطازجة."
drag, startPoint x: 173, startPoint y: 351, endPoint x: 73, endPoint y: 176, distance: 202.1
click at [173, 351] on span "Update" at bounding box center [169, 349] width 87 height 11
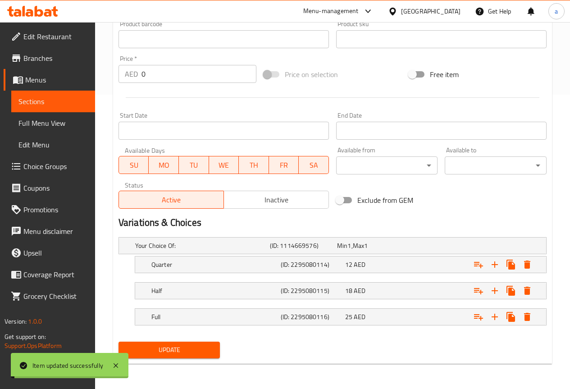
click at [44, 102] on span "Sections" at bounding box center [52, 101] width 69 height 11
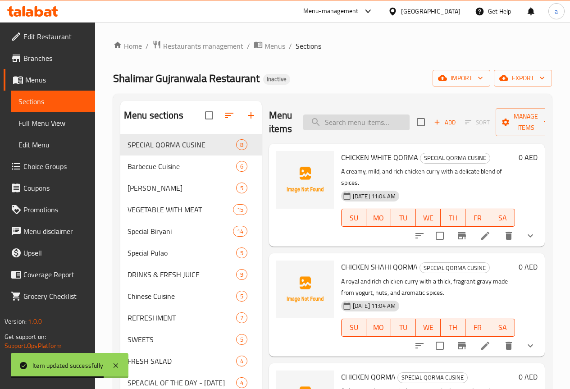
click at [346, 119] on input "search" at bounding box center [356, 122] width 106 height 16
paste input "Chicken Soup"
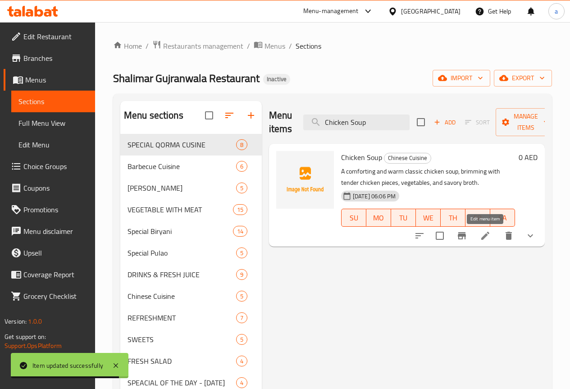
type input "Chicken Soup"
click at [489, 235] on icon at bounding box center [485, 235] width 11 height 11
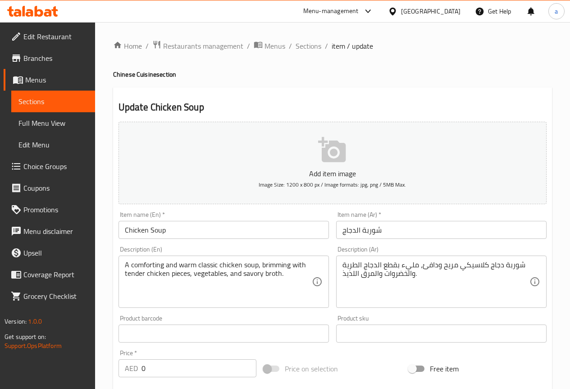
click at [372, 232] on input "شوربة الدجاج" at bounding box center [441, 230] width 210 height 18
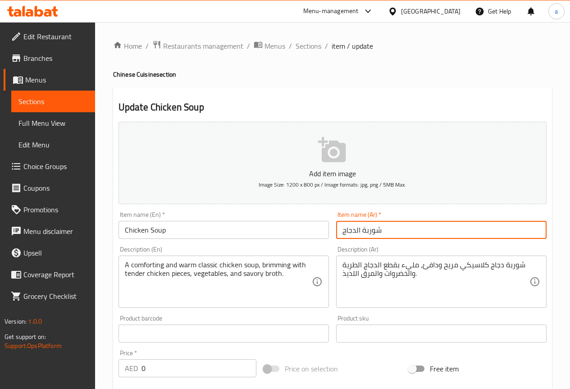
click at [372, 232] on input "شوربة الدجاج" at bounding box center [441, 230] width 210 height 18
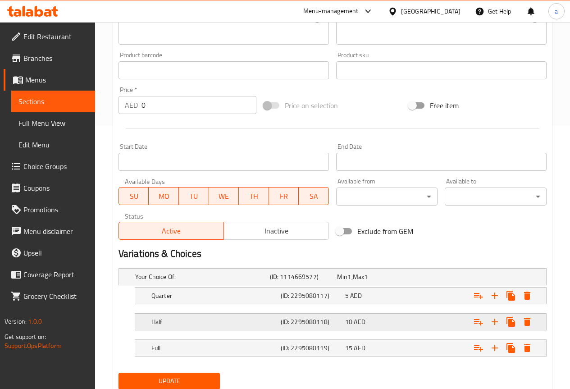
scroll to position [294, 0]
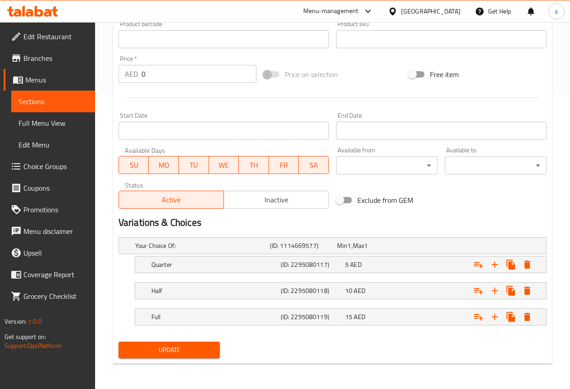
type input "حساء الدجاج"
drag, startPoint x: 195, startPoint y: 345, endPoint x: 90, endPoint y: 126, distance: 242.9
click at [195, 346] on span "Update" at bounding box center [169, 349] width 87 height 11
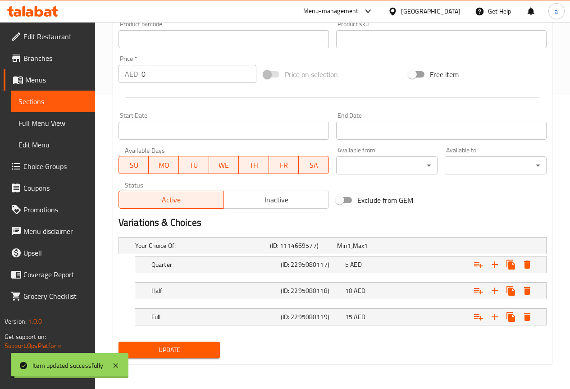
click at [49, 101] on span "Sections" at bounding box center [52, 101] width 69 height 11
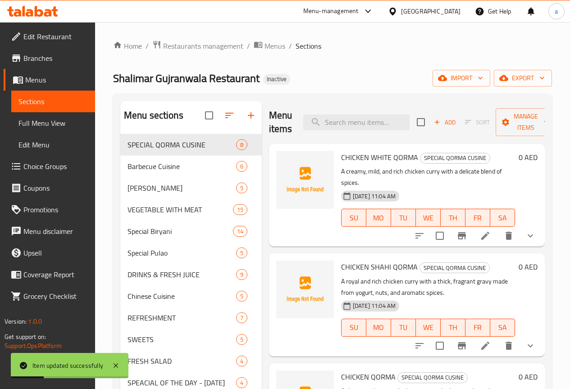
click at [346, 132] on div "Menu items Add Sort Manage items" at bounding box center [407, 122] width 276 height 43
click at [345, 127] on input "search" at bounding box center [356, 122] width 106 height 16
paste input "Chicken Soup"
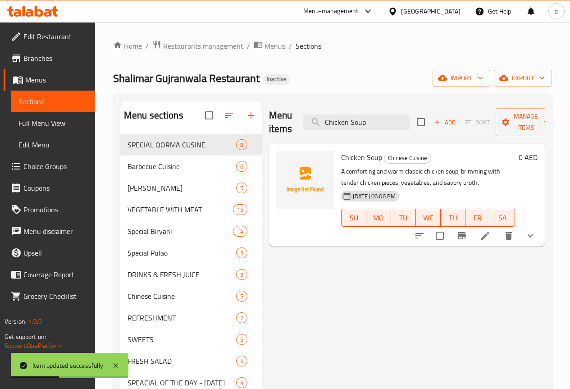
type input "Chicken Soup"
click at [490, 242] on li at bounding box center [485, 236] width 25 height 16
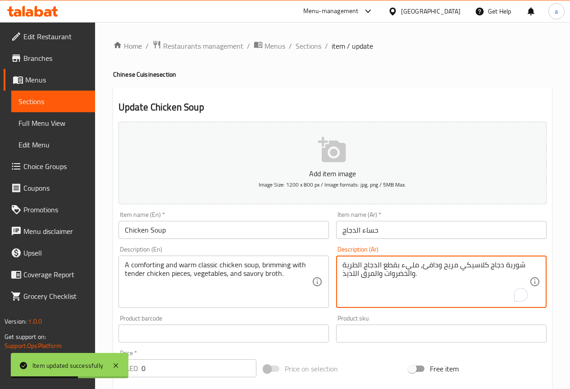
click at [513, 267] on textarea "شوربة دجاج كلاسيكي مريح ودافئ، مليء بقطع الدجاج الطرية والخضروات والمرق اللذيذ." at bounding box center [435, 281] width 187 height 43
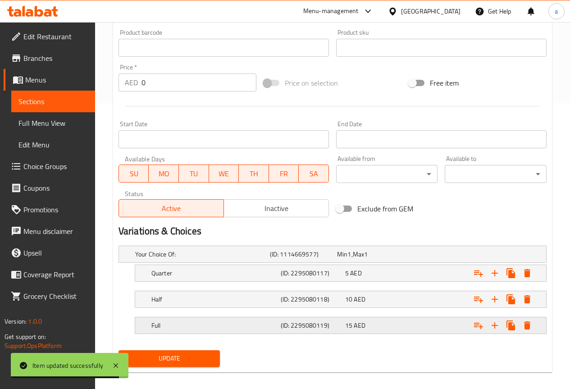
scroll to position [294, 0]
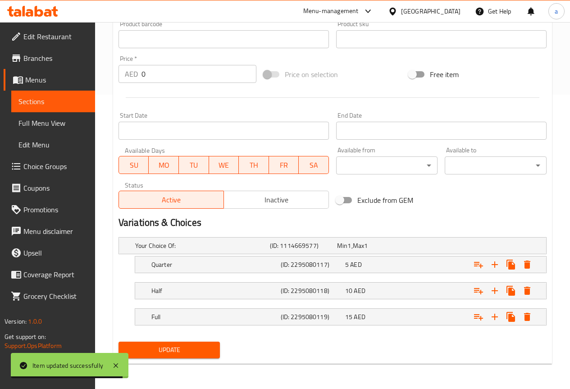
type textarea "حساء دجاج كلاسيكي مريح ودافئ، مليء بقطع الدجاج الطرية والخضروات والمرق اللذيذ."
click at [173, 347] on span "Update" at bounding box center [169, 349] width 87 height 11
drag, startPoint x: 44, startPoint y: 101, endPoint x: 44, endPoint y: 8, distance: 93.7
click at [44, 102] on span "Sections" at bounding box center [52, 101] width 69 height 11
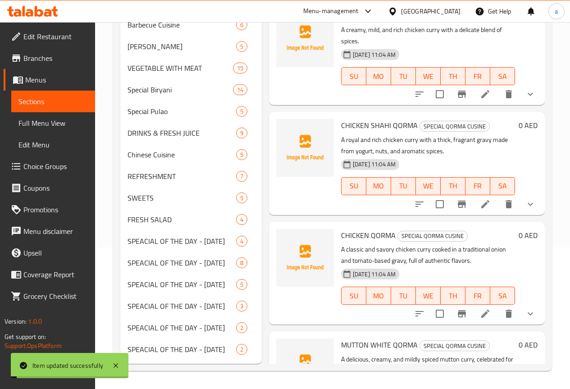
scroll to position [155, 0]
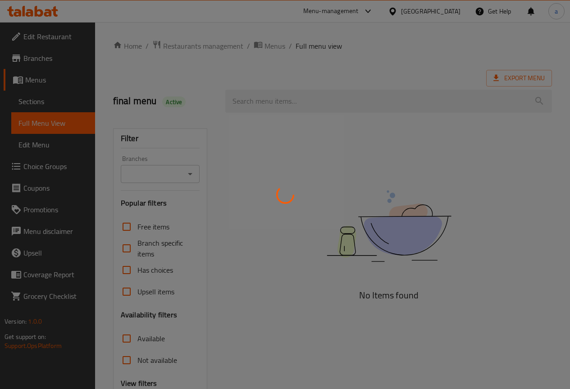
scroll to position [91, 0]
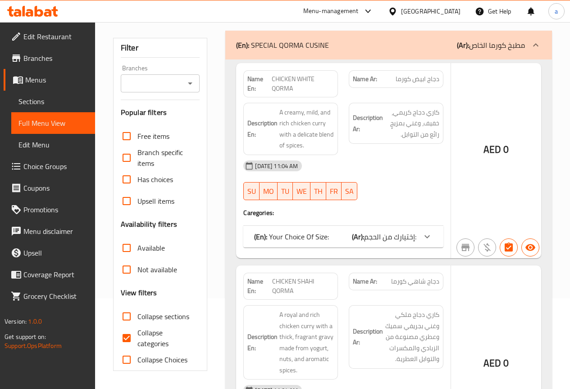
click at [141, 336] on div at bounding box center [285, 194] width 570 height 389
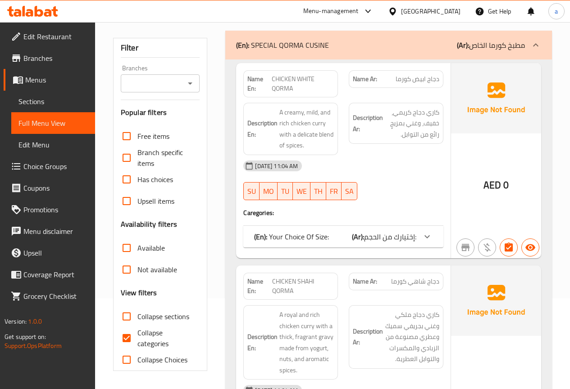
click at [128, 334] on input "Collapse categories" at bounding box center [127, 338] width 22 height 22
checkbox input "false"
click at [131, 316] on input "Collapse sections" at bounding box center [127, 317] width 22 height 22
checkbox input "true"
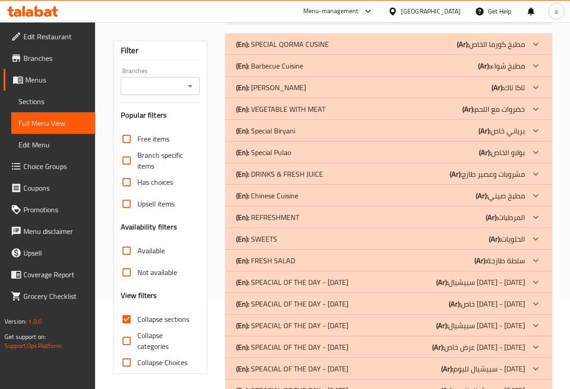
scroll to position [73, 0]
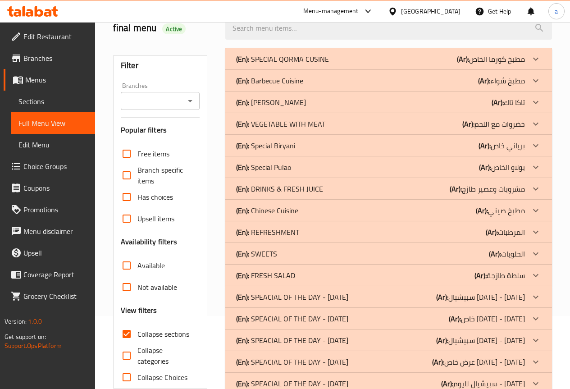
click at [281, 208] on p "(En): Chinese Cuisine" at bounding box center [267, 210] width 62 height 11
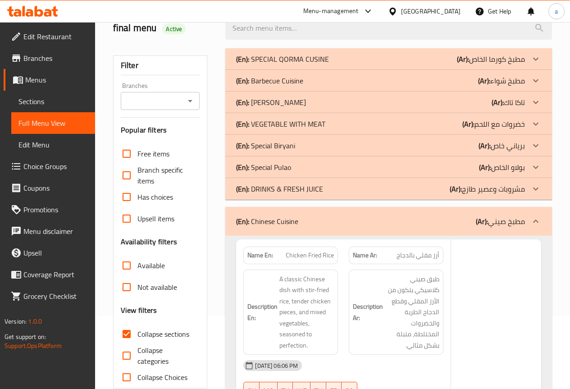
click at [284, 163] on p "(En): Special Pulao" at bounding box center [263, 167] width 55 height 11
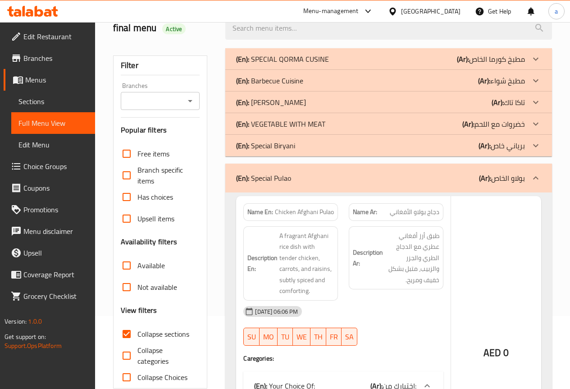
click at [289, 101] on div "(En): Taka Tak (Ar): تاكا تاك" at bounding box center [380, 102] width 289 height 11
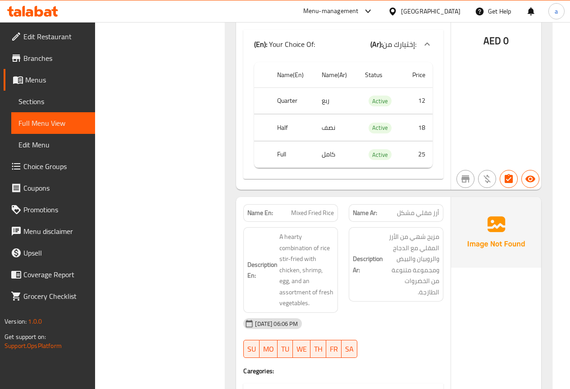
scroll to position [4129, 0]
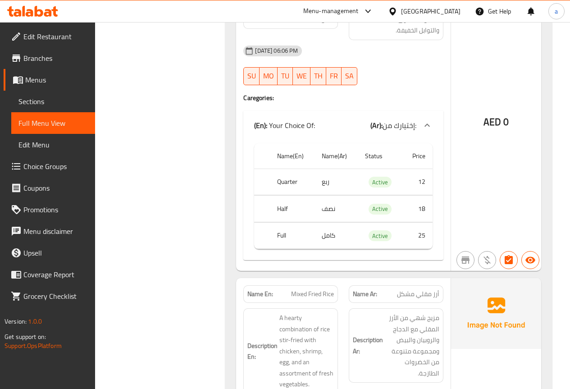
click at [42, 7] on icon at bounding box center [32, 11] width 51 height 11
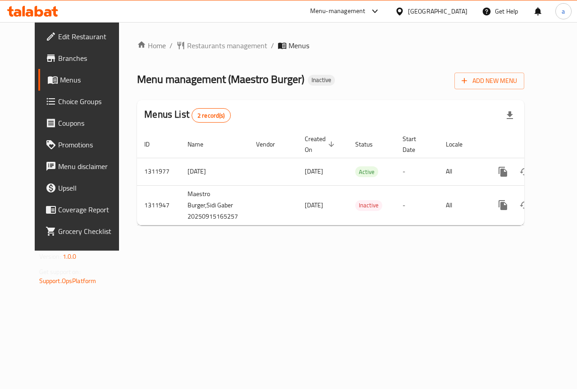
click at [53, 11] on icon at bounding box center [32, 11] width 51 height 11
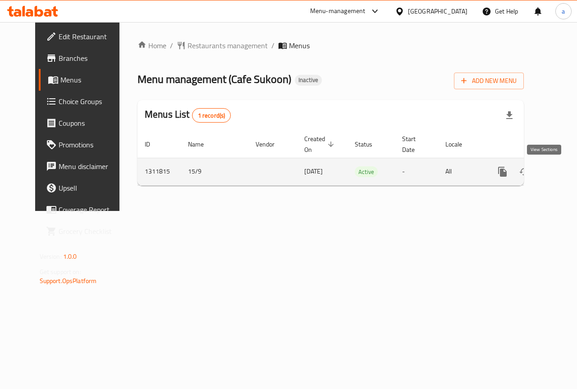
click at [562, 173] on icon "enhanced table" at bounding box center [567, 171] width 11 height 11
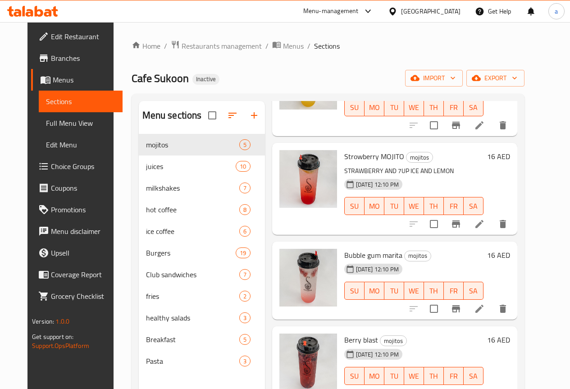
click at [51, 164] on span "Choice Groups" at bounding box center [83, 166] width 64 height 11
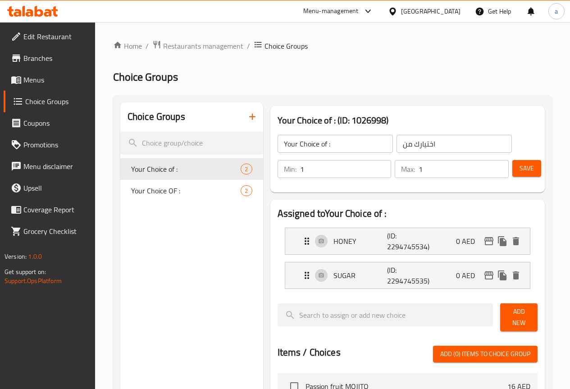
click at [247, 120] on icon "button" at bounding box center [252, 116] width 11 height 11
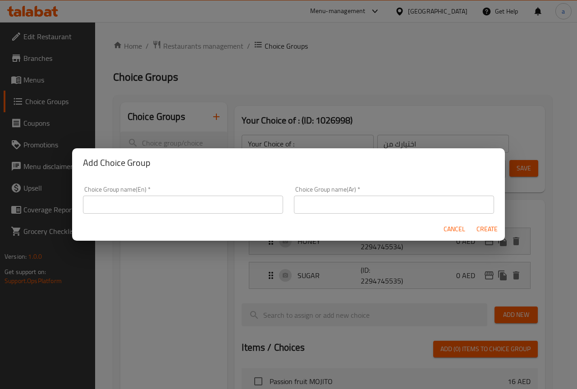
click at [169, 206] on input "text" at bounding box center [183, 205] width 200 height 18
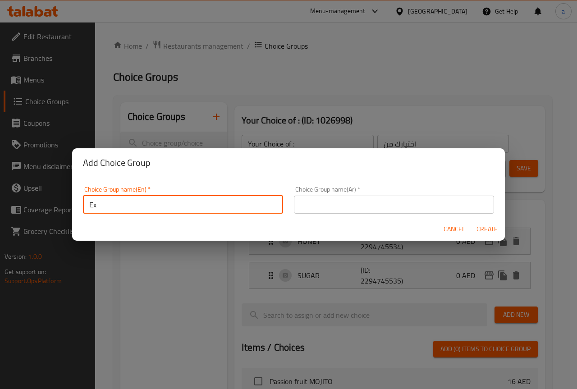
type input "E"
click at [169, 206] on input "Your Choice Of Extra Topping:" at bounding box center [183, 205] width 200 height 18
click at [166, 207] on input "Your Choice Of Extra Topping:" at bounding box center [183, 205] width 200 height 18
click at [121, 205] on input "Your Choice Of Extra Topping:" at bounding box center [183, 205] width 200 height 18
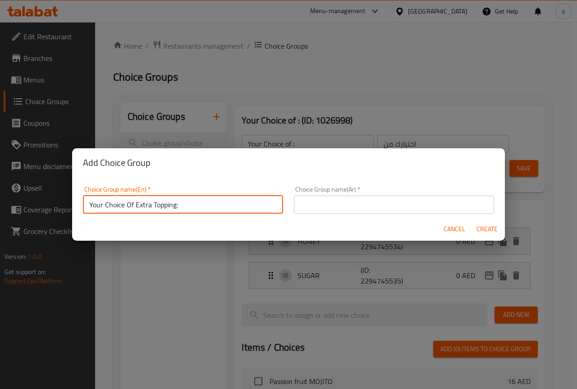
click at [121, 205] on input "Your Choice Of Extra Topping:" at bounding box center [183, 205] width 200 height 18
type input "Your Choice Of Extra Topping:"
click at [322, 211] on input "text" at bounding box center [394, 205] width 200 height 18
paste input "اختيارك من الإضافات الإضافية:"
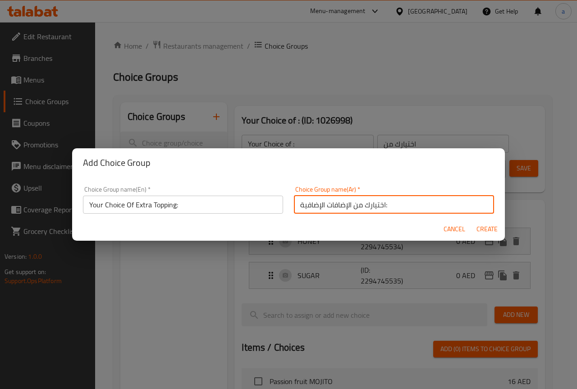
type input "اختيارك من الإضافات الإضافية:"
click at [488, 229] on span "Create" at bounding box center [487, 229] width 22 height 11
type input "Your Choice Of Extra Topping:"
type input "اختيارك من الإضافات الإضافية:"
type input "0"
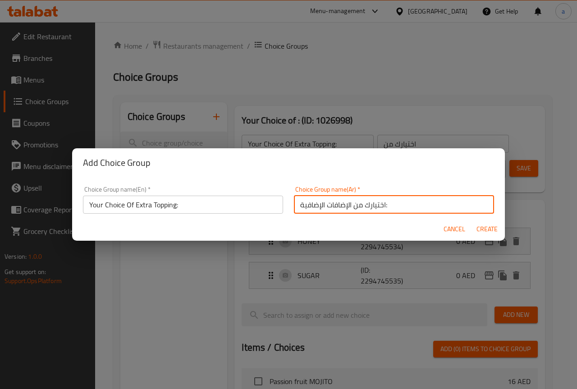
type input "0"
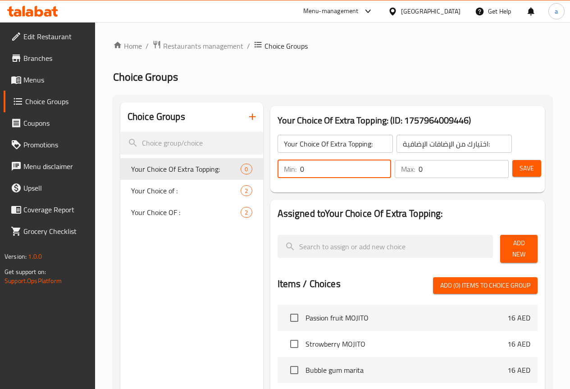
drag, startPoint x: 273, startPoint y: 163, endPoint x: 251, endPoint y: 163, distance: 21.6
click at [278, 163] on div "Min: 0 ​" at bounding box center [335, 169] width 114 height 18
click at [407, 185] on div "Your Choice Of Extra Topping: ​ اختيارك من الإضافات الإضافية: ​ Min: 0 ​ Max: 0…" at bounding box center [407, 156] width 267 height 65
click at [529, 169] on span "Save" at bounding box center [527, 168] width 14 height 11
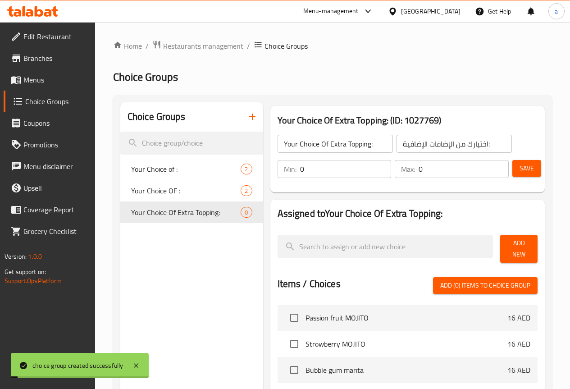
click at [516, 242] on span "Add New" at bounding box center [518, 248] width 23 height 23
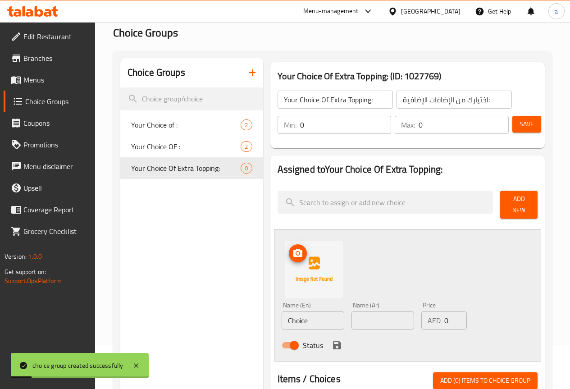
scroll to position [135, 0]
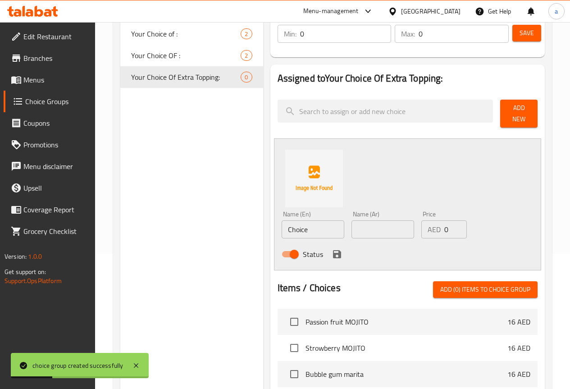
click at [293, 232] on input "Choice" at bounding box center [313, 229] width 63 height 18
paste input "Pickle 3 Coin Pie"
type input "Pickle 3 Coin Piece"
click at [372, 223] on input "text" at bounding box center [383, 229] width 63 height 18
paste input "مخلل 3 قطعة عملة"
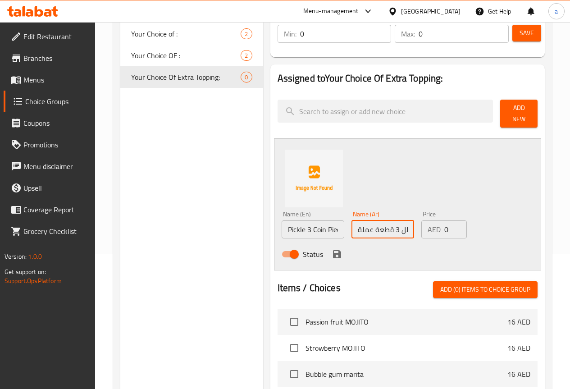
click at [352, 226] on input "مخلل 3 قطعة عملة" at bounding box center [383, 229] width 63 height 18
type input "مخلل 3 قطعة كوين"
drag, startPoint x: 442, startPoint y: 217, endPoint x: 423, endPoint y: 222, distance: 19.5
click at [423, 222] on div "AED 0 Price" at bounding box center [444, 229] width 46 height 18
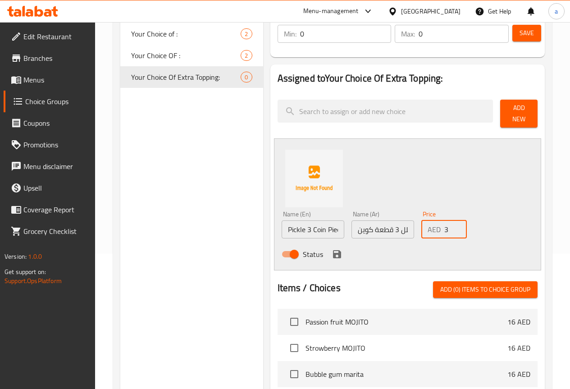
type input "3"
click at [484, 196] on div "Name (En) Pickle 3 Coin Piece Name (En) Name (Ar) مخلل 3 قطعة كوين Name (Ar) Pr…" at bounding box center [407, 204] width 267 height 132
click at [332, 249] on icon "save" at bounding box center [337, 254] width 11 height 11
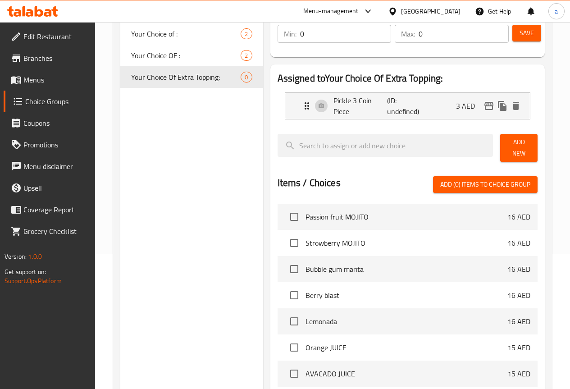
click at [509, 143] on span "Add New" at bounding box center [518, 148] width 23 height 23
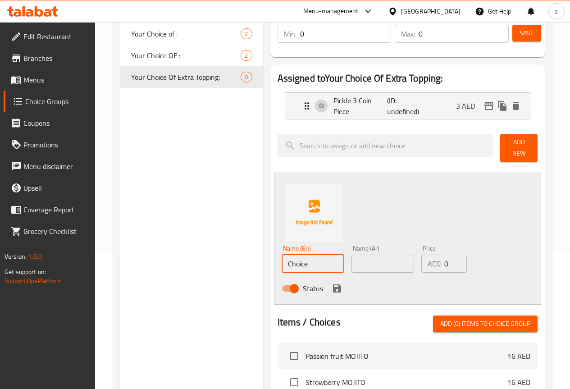
click at [282, 262] on input "Choice" at bounding box center [313, 264] width 63 height 18
paste input "runchy Onion"
type input "Crunchy Onion"
click at [352, 262] on input "text" at bounding box center [383, 264] width 63 height 18
paste input "بصل مقرمش"
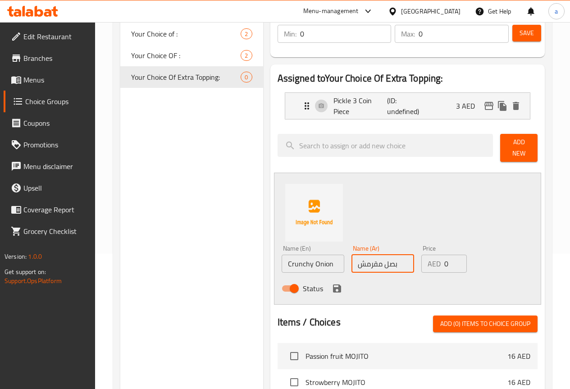
click at [352, 259] on input "بصل مقرمش" at bounding box center [383, 264] width 63 height 18
paste input "رانشي"
type input "بصل [PERSON_NAME]"
drag, startPoint x: 438, startPoint y: 260, endPoint x: 398, endPoint y: 262, distance: 39.2
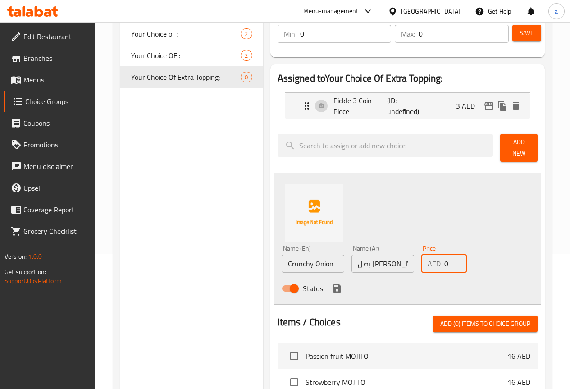
click at [398, 262] on div "Name (En) Crunchy Onion Name (En) Name (Ar) بصل كرانشي Name (Ar) Price AED 0 Pr…" at bounding box center [383, 271] width 210 height 59
type input "3"
drag, startPoint x: 389, startPoint y: 277, endPoint x: 311, endPoint y: 286, distance: 78.0
click at [388, 277] on div "Status" at bounding box center [383, 288] width 210 height 24
click at [332, 286] on icon "save" at bounding box center [337, 288] width 11 height 11
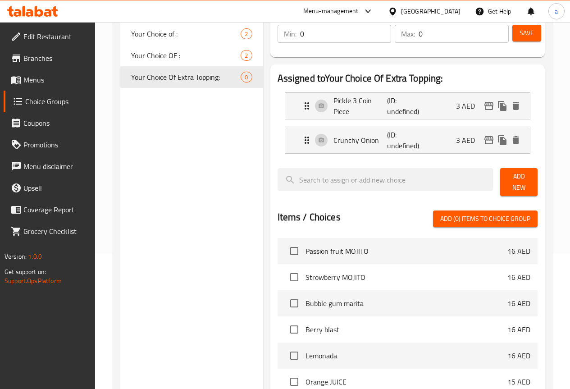
click at [509, 170] on div "Add New" at bounding box center [519, 181] width 45 height 35
click at [511, 177] on span "Add New" at bounding box center [518, 182] width 23 height 23
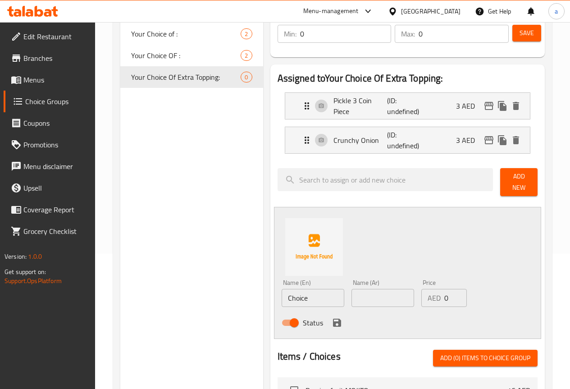
click at [291, 290] on input "Choice" at bounding box center [313, 298] width 63 height 18
paste input "[PERSON_NAME]"
type input "[PERSON_NAME]"
click at [352, 296] on input "text" at bounding box center [383, 298] width 63 height 18
paste input "الخس الروماني"
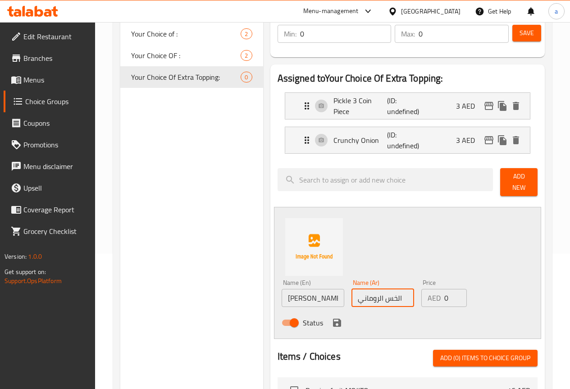
type input "الخس الروماني"
click at [444, 296] on input "0" at bounding box center [455, 298] width 23 height 18
drag, startPoint x: 442, startPoint y: 296, endPoint x: 426, endPoint y: 295, distance: 15.8
click at [426, 295] on div "AED 0 Price" at bounding box center [444, 298] width 46 height 18
type input "2"
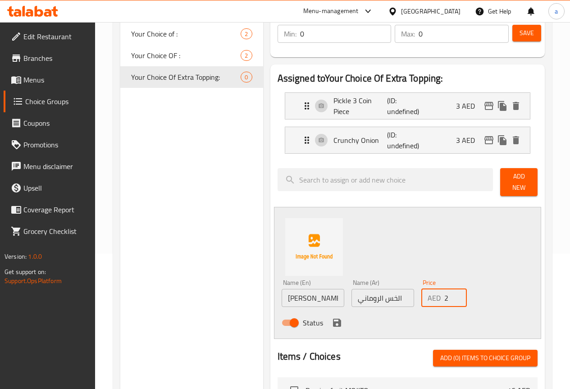
click at [424, 252] on div "Name (En) [PERSON_NAME] Name (En) Name (Ar) الخس الروماني Name (Ar) Price AED 2…" at bounding box center [407, 273] width 267 height 132
click at [282, 296] on input "[PERSON_NAME]" at bounding box center [313, 298] width 63 height 18
click at [355, 297] on input "الخس الروماني" at bounding box center [383, 298] width 63 height 18
paste input "س"
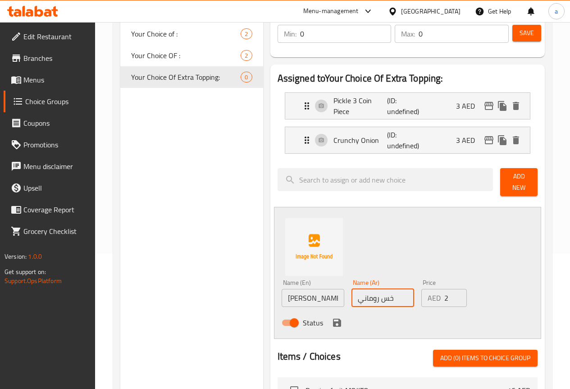
type input "خس روماني"
click at [396, 312] on div "Status" at bounding box center [383, 323] width 210 height 24
click at [333, 319] on icon "save" at bounding box center [337, 323] width 8 height 8
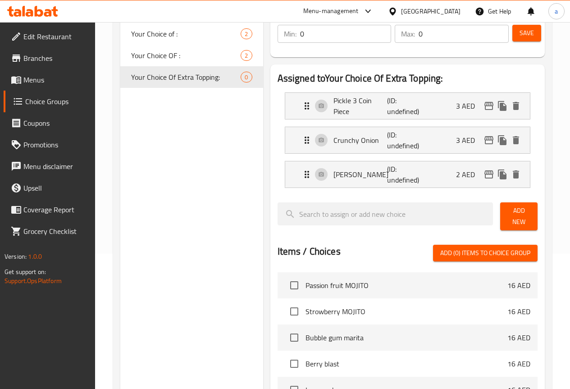
click at [528, 219] on span "Add New" at bounding box center [518, 216] width 23 height 23
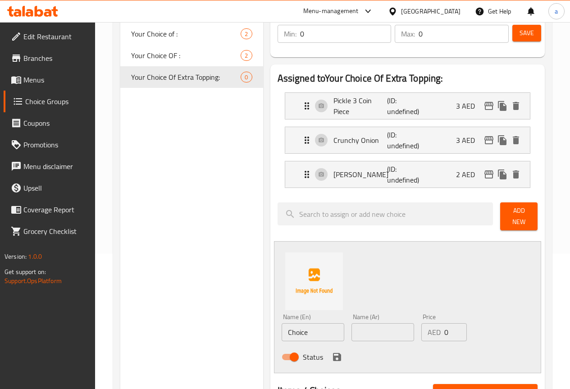
click at [287, 325] on input "Choice" at bounding box center [313, 332] width 63 height 18
paste input "Red Onion"
type input "Red Onion"
click at [364, 328] on input "text" at bounding box center [383, 332] width 63 height 18
type input "f"
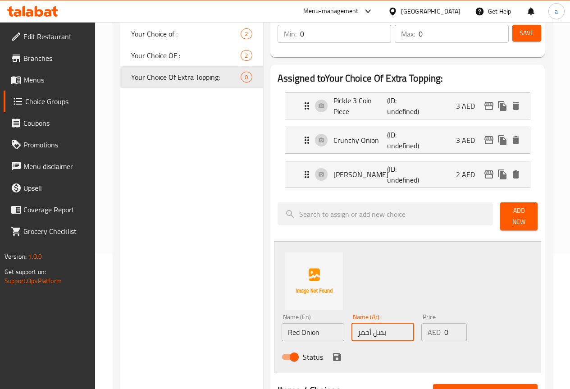
type input "بصل أحمر"
drag, startPoint x: 440, startPoint y: 326, endPoint x: 413, endPoint y: 332, distance: 28.0
click at [421, 332] on div "AED 0 Price" at bounding box center [444, 332] width 46 height 18
type input "2"
click at [389, 356] on div "Status" at bounding box center [383, 357] width 210 height 24
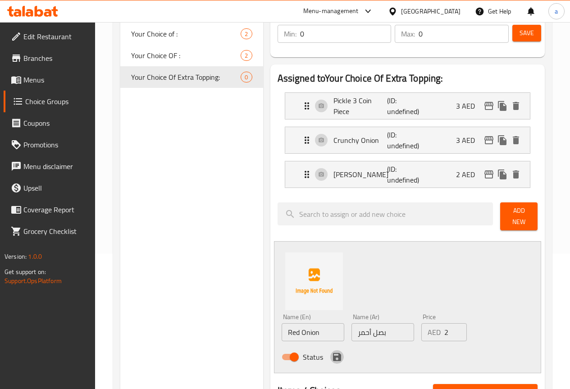
click at [332, 355] on icon "save" at bounding box center [337, 357] width 11 height 11
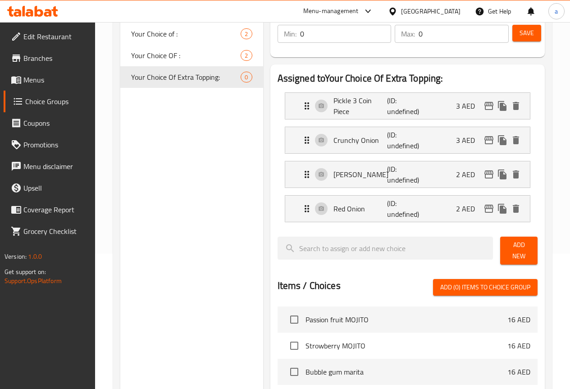
click at [510, 243] on span "Add New" at bounding box center [518, 250] width 23 height 23
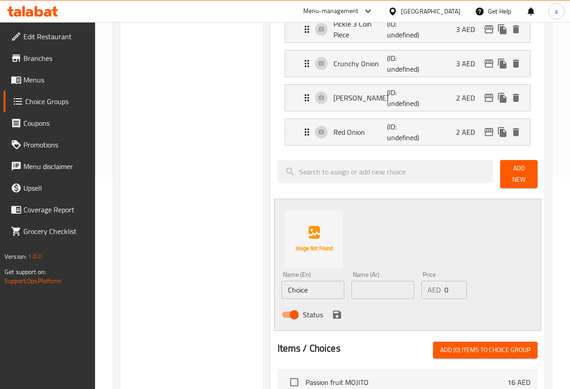
scroll to position [225, 0]
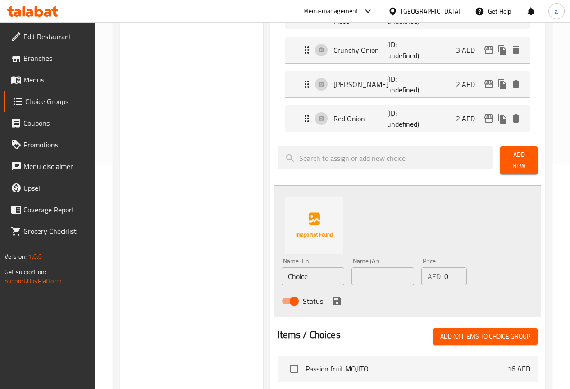
click at [292, 274] on input "Choice" at bounding box center [313, 276] width 63 height 18
paste input "Pickled Jalapeno"
type input "Pickled Jalapeno"
click at [352, 272] on input "text" at bounding box center [383, 276] width 63 height 18
paste input "هالبينو"
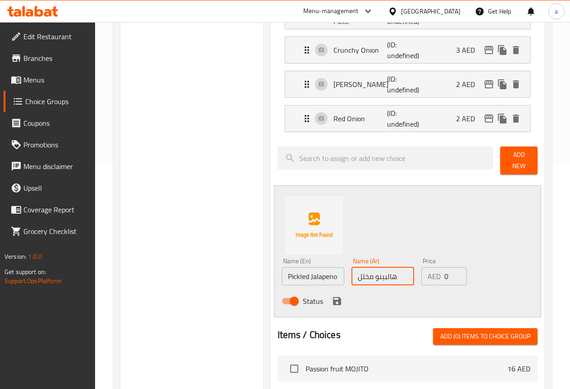
type input "هالبينو مخلل"
click at [358, 289] on div "Status" at bounding box center [383, 301] width 210 height 24
drag, startPoint x: 436, startPoint y: 267, endPoint x: 426, endPoint y: 270, distance: 10.4
click at [426, 270] on div "AED 0 Price" at bounding box center [444, 276] width 46 height 18
type input "2"
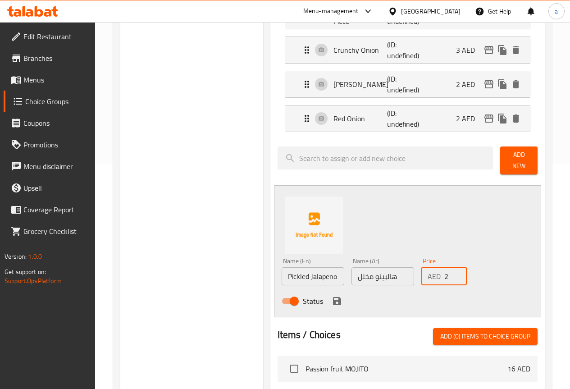
click at [428, 296] on div "Status" at bounding box center [383, 301] width 210 height 24
click at [332, 297] on icon "save" at bounding box center [337, 301] width 11 height 11
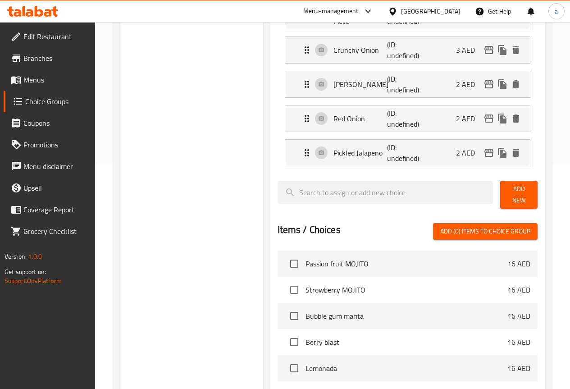
click at [516, 185] on button "Add New" at bounding box center [518, 195] width 37 height 28
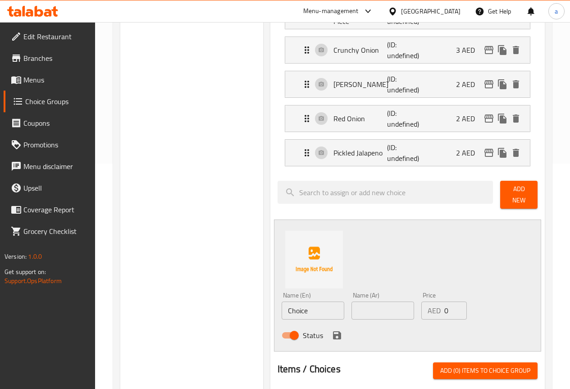
click at [297, 309] on input "Choice" at bounding box center [313, 310] width 63 height 18
paste input "aramelized Onions"
type input "Caramelized Onions"
click at [352, 309] on input "text" at bounding box center [383, 310] width 63 height 18
type input "بصل مكرمل"
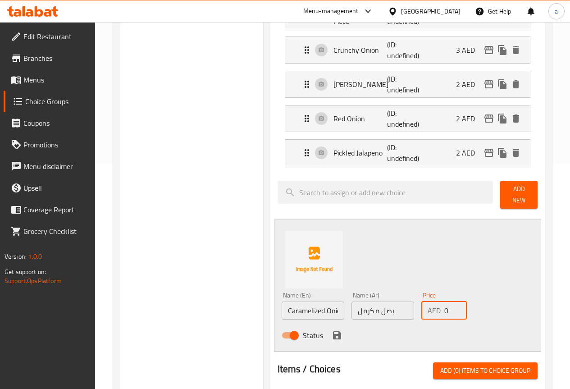
drag, startPoint x: 442, startPoint y: 309, endPoint x: 415, endPoint y: 312, distance: 27.2
click at [421, 312] on div "AED 0 Price" at bounding box center [444, 310] width 46 height 18
type input "3"
click at [282, 305] on input "Caramelized Onions" at bounding box center [313, 310] width 63 height 18
click at [282, 304] on input "Caramelized Onions" at bounding box center [313, 310] width 63 height 18
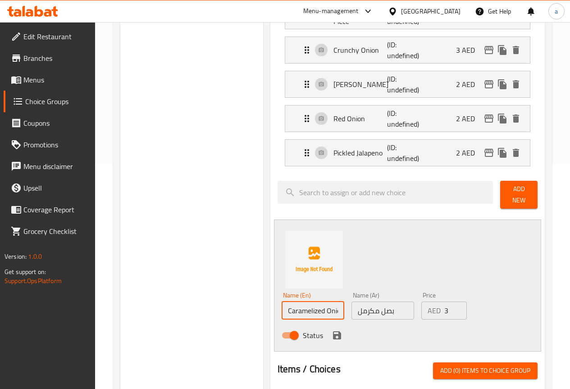
click at [356, 316] on div "Name (Ar) بصل مكرمل Name (Ar)" at bounding box center [383, 305] width 70 height 35
click at [362, 306] on input "بصل مكرمل" at bounding box center [383, 310] width 63 height 18
click at [397, 323] on div "Status" at bounding box center [383, 335] width 210 height 24
click at [333, 331] on icon "save" at bounding box center [337, 335] width 8 height 8
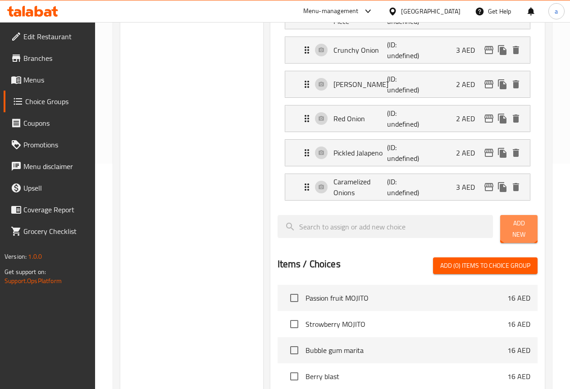
click at [513, 222] on span "Add New" at bounding box center [518, 229] width 23 height 23
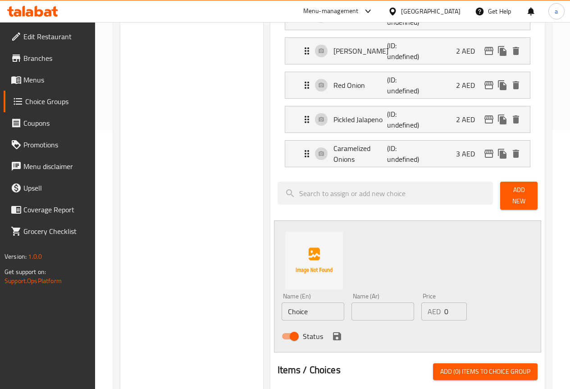
scroll to position [315, 0]
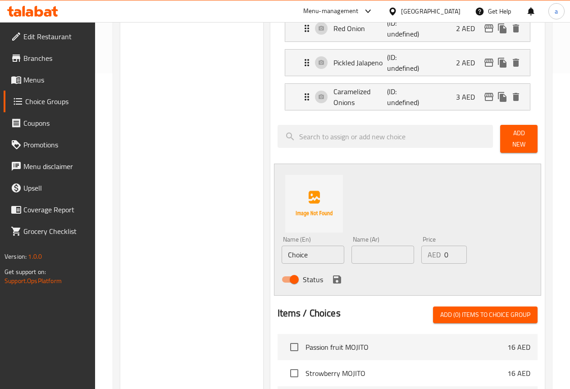
click at [301, 246] on input "Choice" at bounding box center [313, 255] width 63 height 18
paste input "Tomato Sl"
type input "Tomato Slice"
click at [354, 251] on input "text" at bounding box center [383, 255] width 63 height 18
paste input "طماطم"
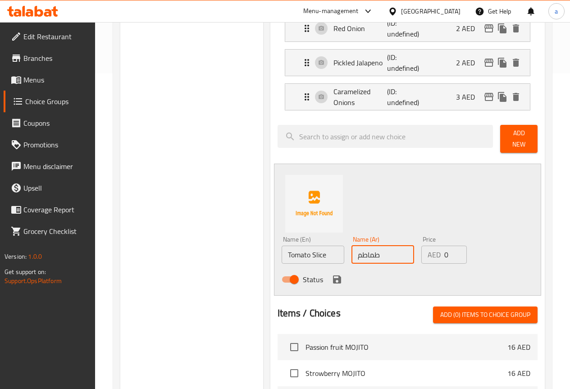
paste input "شرائح"
click at [352, 251] on input "طماطم شرائح" at bounding box center [383, 255] width 63 height 18
click at [352, 247] on input "طماطم شرائح" at bounding box center [383, 255] width 63 height 18
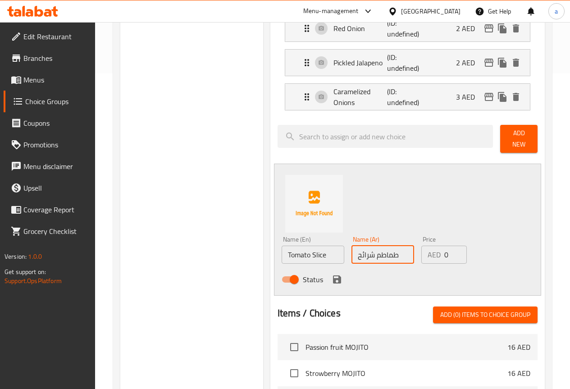
paste input "ريحة طماطم"
type input "شريحة طماطم"
drag, startPoint x: 442, startPoint y: 253, endPoint x: 413, endPoint y: 254, distance: 29.3
click at [421, 254] on div "AED 0 Price" at bounding box center [444, 255] width 46 height 18
type input "2"
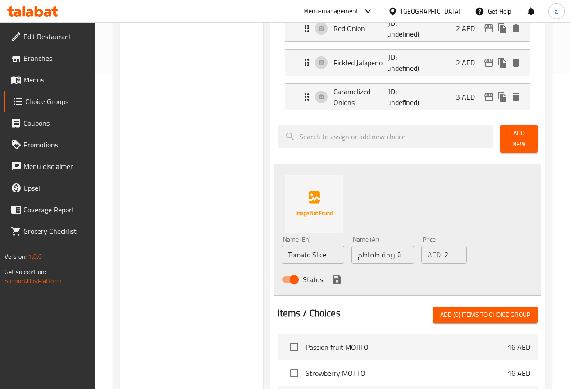
click at [419, 275] on div "Status" at bounding box center [383, 279] width 210 height 24
click at [333, 275] on icon "save" at bounding box center [337, 279] width 8 height 8
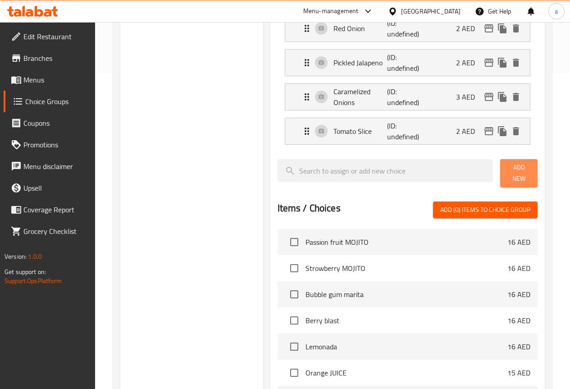
click at [513, 173] on span "Add New" at bounding box center [518, 173] width 23 height 23
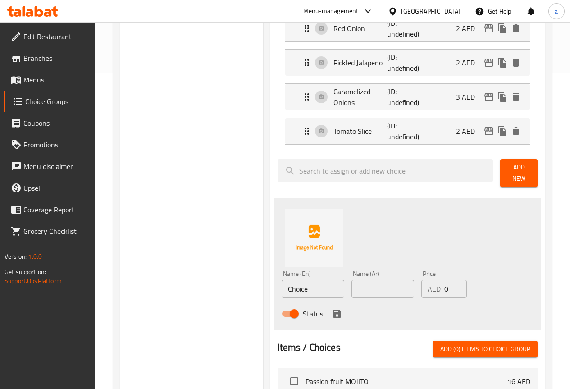
click at [282, 286] on input "Choice" at bounding box center [313, 289] width 63 height 18
paste input "Pickled Red Cabbag"
type input "Pickled Red Cabbage"
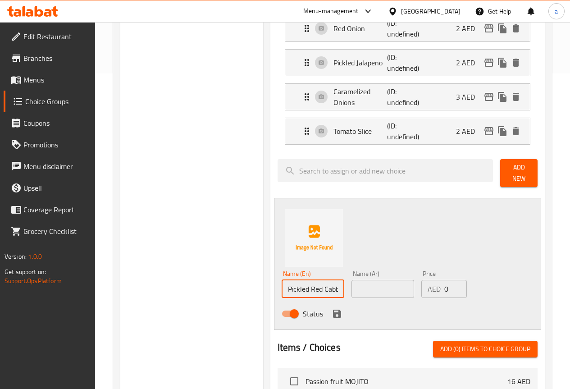
click at [369, 280] on input "text" at bounding box center [383, 289] width 63 height 18
paste input "ملفوف أحمر مخلل"
type input "ملفوف أحمر مخلل"
drag, startPoint x: 438, startPoint y: 287, endPoint x: 403, endPoint y: 292, distance: 35.9
click at [418, 292] on div "Price AED 0 Price" at bounding box center [444, 284] width 53 height 35
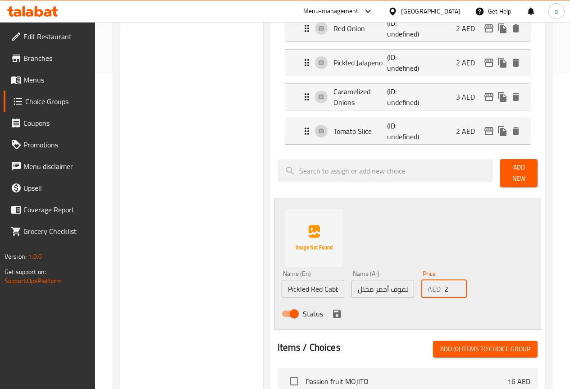
type input "2"
click at [411, 227] on div "Name (En) Pickled Red Cabbage Name (En) Name (Ar) ملفوف أحمر مخلل Name (Ar) Pri…" at bounding box center [407, 264] width 267 height 132
click at [282, 280] on input "Pickled Red Cabbage" at bounding box center [313, 289] width 63 height 18
click at [283, 282] on input "Pickled Red Cabbage" at bounding box center [313, 289] width 63 height 18
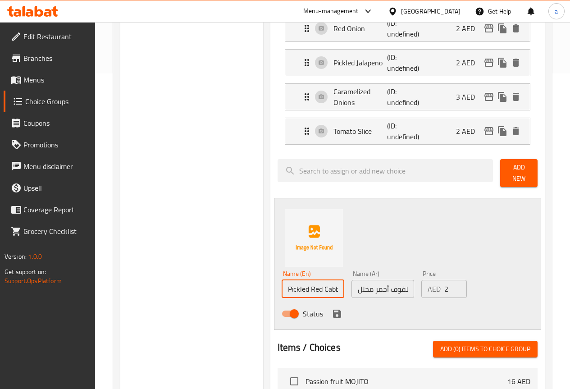
click at [283, 282] on input "Pickled Red Cabbage" at bounding box center [313, 289] width 63 height 18
click at [282, 284] on input "Pickled Red Cabbage" at bounding box center [313, 289] width 63 height 18
drag, startPoint x: 276, startPoint y: 283, endPoint x: 337, endPoint y: 292, distance: 61.8
click at [337, 292] on div "Name (En) Pickled Red Cabbage Name (En) Name (Ar) ملفوف أحمر مخلل Name (Ar) Pri…" at bounding box center [383, 296] width 210 height 59
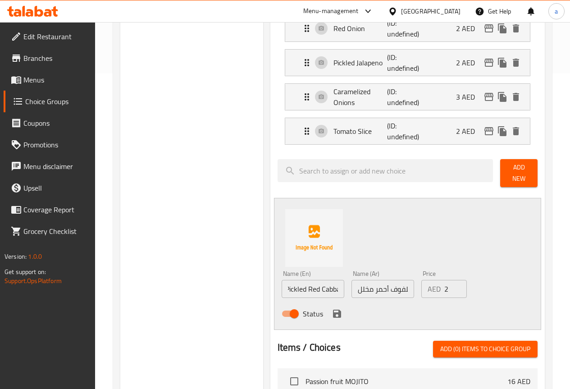
scroll to position [0, 0]
click at [470, 286] on div "Name (En) Pickled Red Cabbage Name (En) Name (Ar) ملفوف أحمر مخلل Name (Ar) Pri…" at bounding box center [383, 296] width 210 height 59
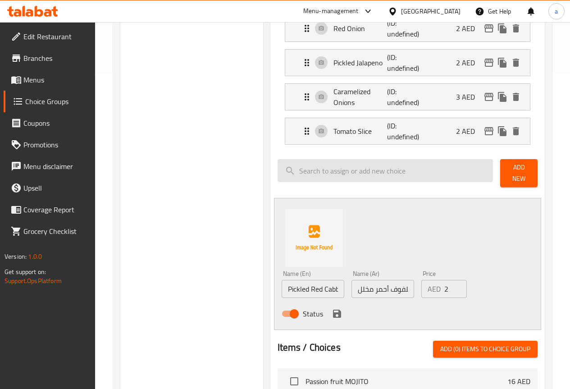
click at [332, 310] on icon "save" at bounding box center [337, 313] width 11 height 11
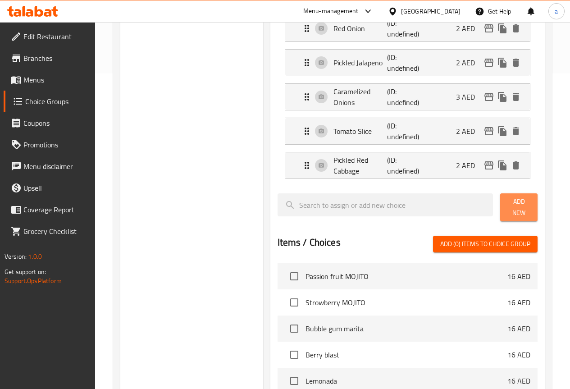
click at [510, 205] on span "Add New" at bounding box center [518, 207] width 23 height 23
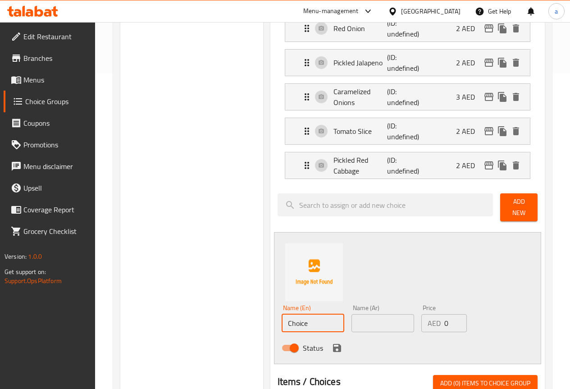
click at [296, 318] on input "Choice" at bounding box center [313, 323] width 63 height 18
paste input "eddar Cheese 2 Slices"
type input "Cheddar Cheese 2 Slices"
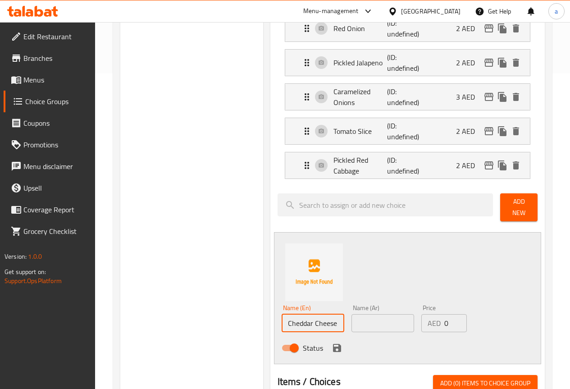
click at [361, 320] on input "text" at bounding box center [383, 323] width 63 height 18
paste input "جبنة شيدر 2 شريحة"
type input "جبنة شيدر 2 شريحة"
drag, startPoint x: 434, startPoint y: 322, endPoint x: 398, endPoint y: 327, distance: 36.4
click at [398, 327] on div "Name (En) Cheddar Cheese 2 Slices Name (En) Name (Ar) جبنة شيدر 2 شريحة Name (A…" at bounding box center [383, 330] width 210 height 59
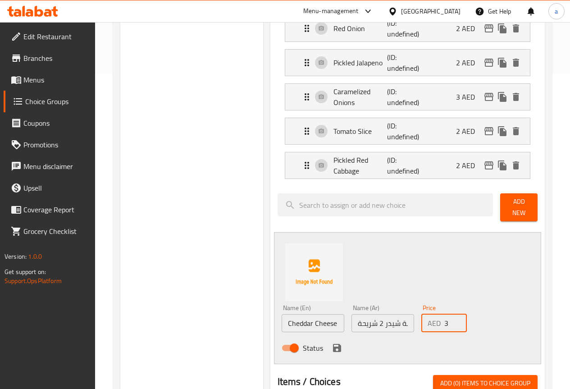
type input "3"
click at [464, 287] on div "Name (En) Cheddar Cheese 2 Slices Name (En) Name (Ar) جبنة شيدر 2 شريحة Name (A…" at bounding box center [407, 298] width 267 height 132
click at [333, 344] on icon "save" at bounding box center [337, 348] width 8 height 8
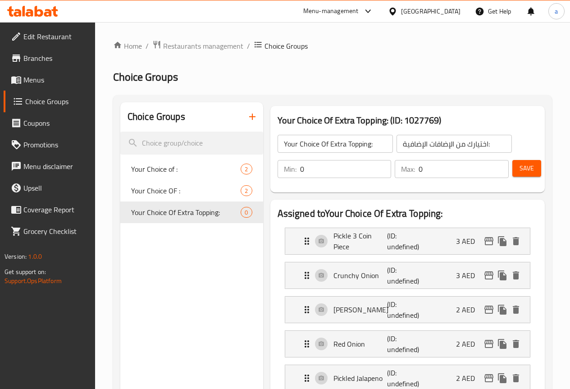
click at [521, 173] on span "Save" at bounding box center [527, 168] width 14 height 11
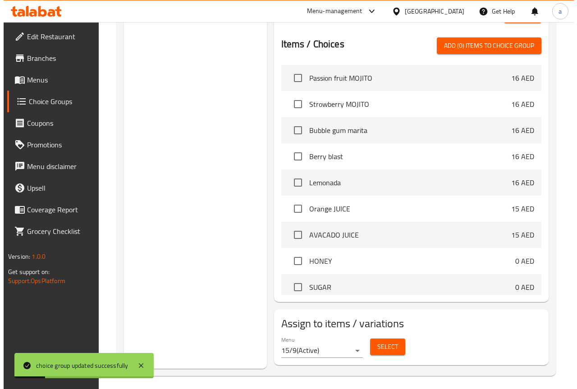
scroll to position [270, 0]
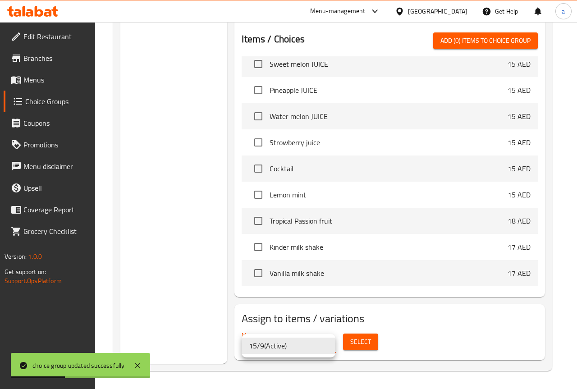
click at [342, 323] on div at bounding box center [288, 194] width 577 height 389
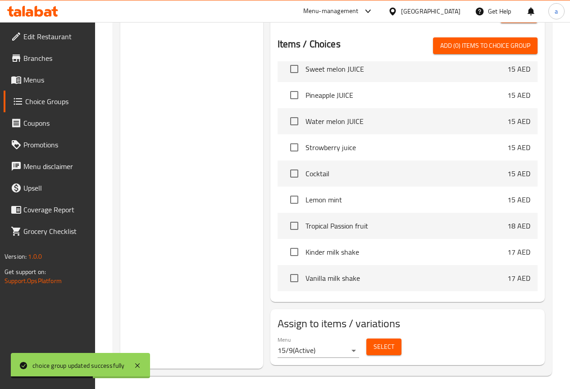
click at [374, 343] on span "Select" at bounding box center [384, 346] width 21 height 11
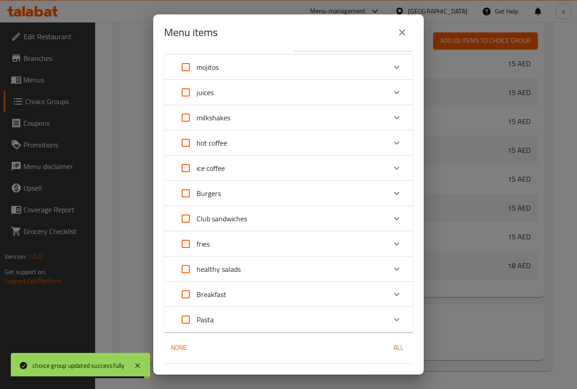
scroll to position [45, 0]
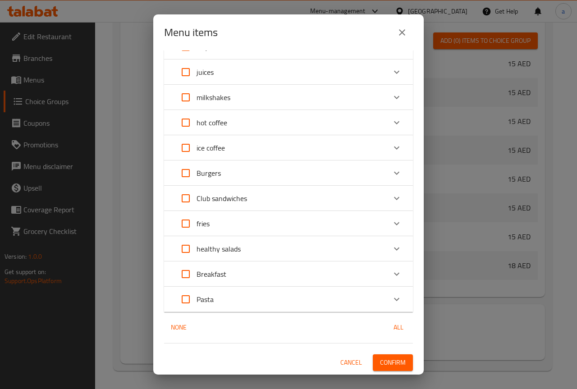
click at [189, 171] on input "Expand" at bounding box center [186, 173] width 22 height 22
checkbox input "true"
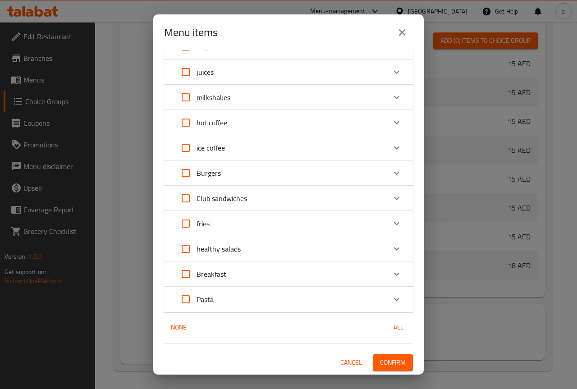
checkbox input "true"
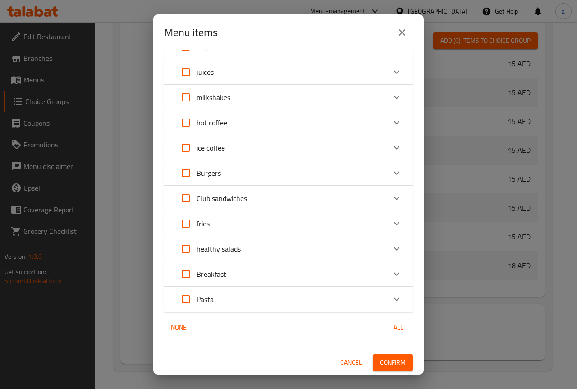
checkbox input "true"
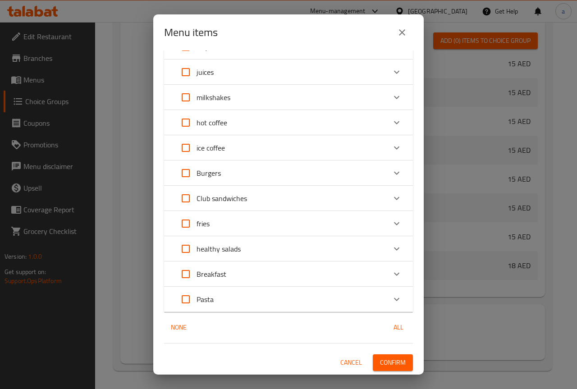
checkbox input "true"
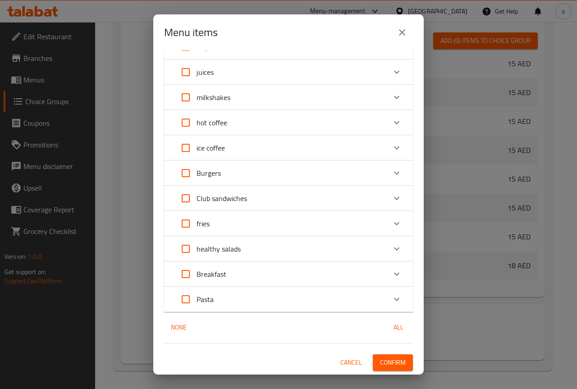
checkbox input "true"
click at [212, 172] on p "Burgers" at bounding box center [208, 173] width 24 height 11
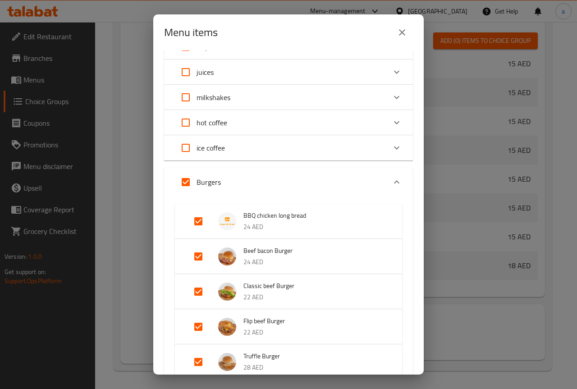
click at [221, 171] on div "Burgers" at bounding box center [280, 182] width 211 height 22
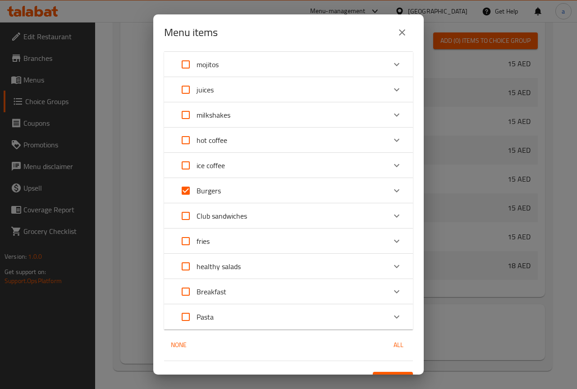
scroll to position [0, 0]
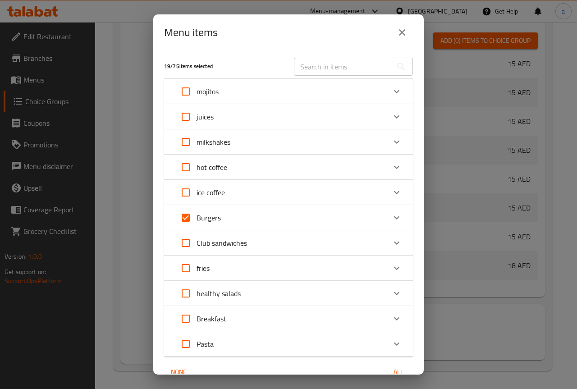
click at [317, 68] on input "text" at bounding box center [343, 67] width 98 height 18
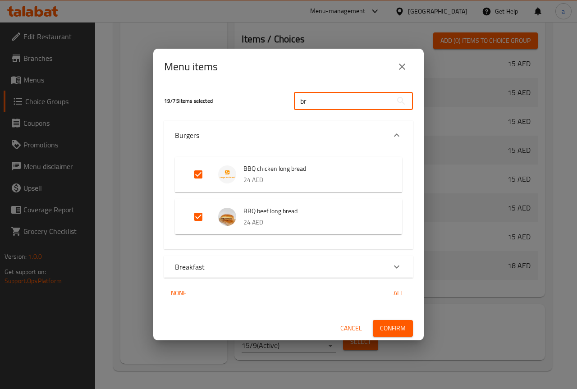
type input "b"
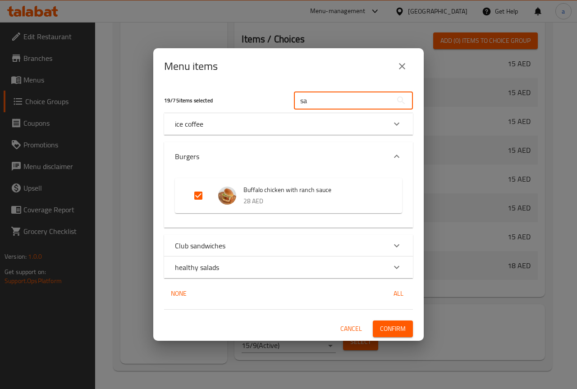
type input "s"
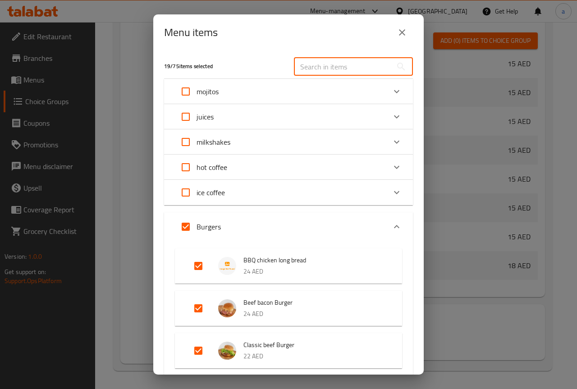
click at [371, 228] on div "Burgers" at bounding box center [280, 227] width 211 height 22
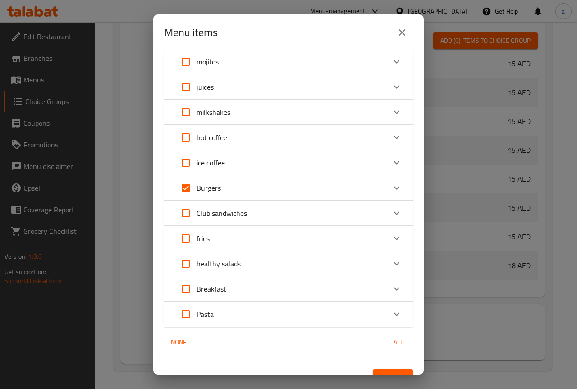
scroll to position [45, 0]
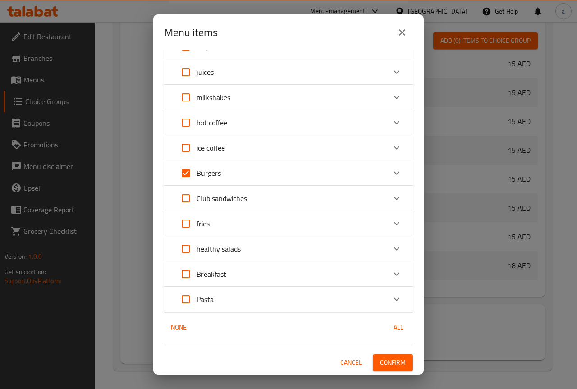
click at [261, 200] on div "Club sandwiches" at bounding box center [280, 198] width 211 height 22
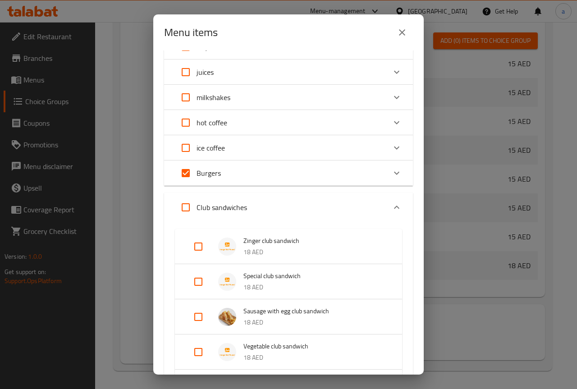
click at [277, 201] on div "Club sandwiches" at bounding box center [280, 207] width 211 height 22
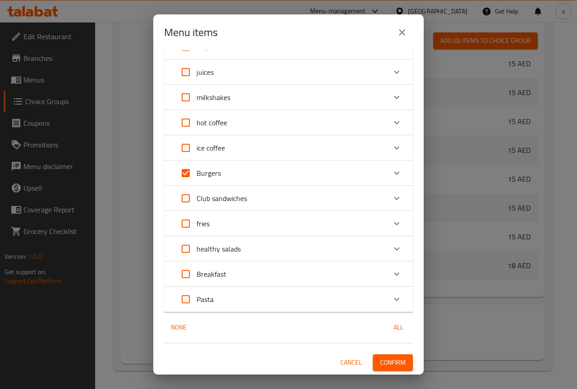
click at [183, 200] on input "Expand" at bounding box center [186, 198] width 22 height 22
checkbox input "true"
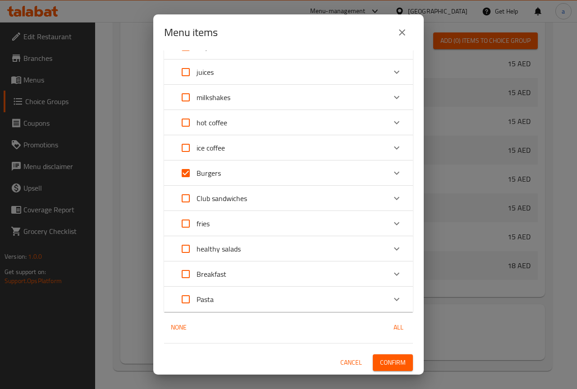
checkbox input "true"
click at [391, 358] on span "Confirm" at bounding box center [393, 362] width 26 height 11
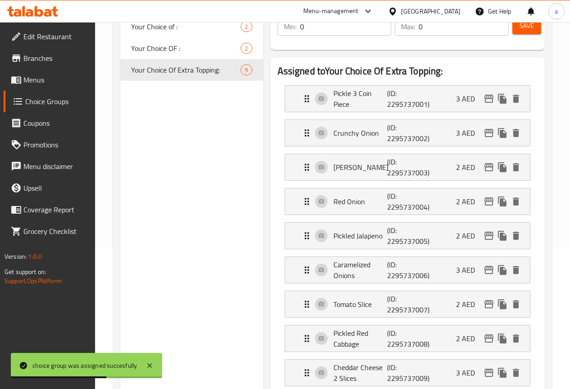
scroll to position [0, 0]
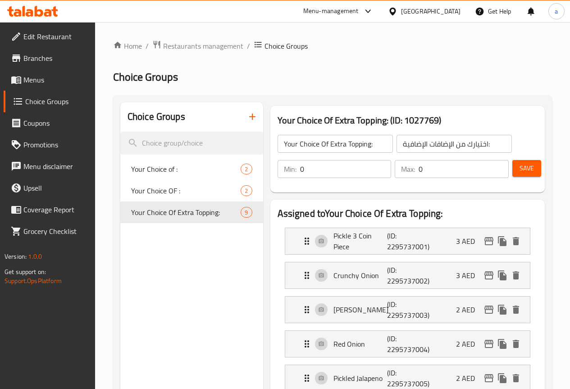
click at [247, 112] on icon "button" at bounding box center [252, 116] width 11 height 11
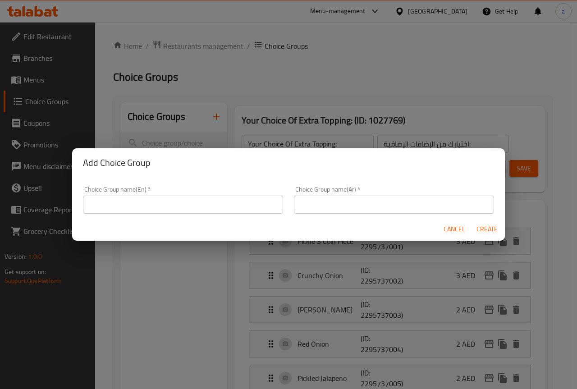
click at [208, 200] on input "text" at bounding box center [183, 205] width 200 height 18
click at [451, 232] on span "Cancel" at bounding box center [454, 229] width 22 height 11
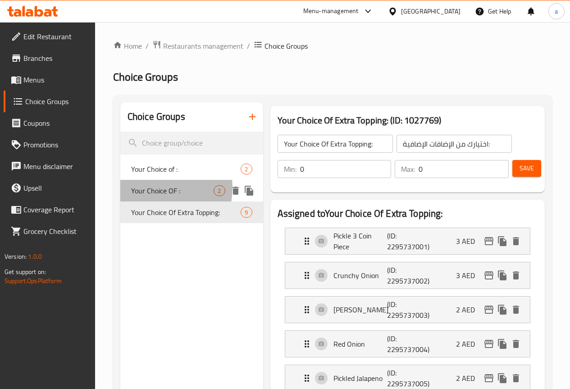
click at [154, 188] on span "Your Choice OF :" at bounding box center [172, 190] width 83 height 11
type input "Your Choice OF :"
type input "اختيارك من"
type input "1"
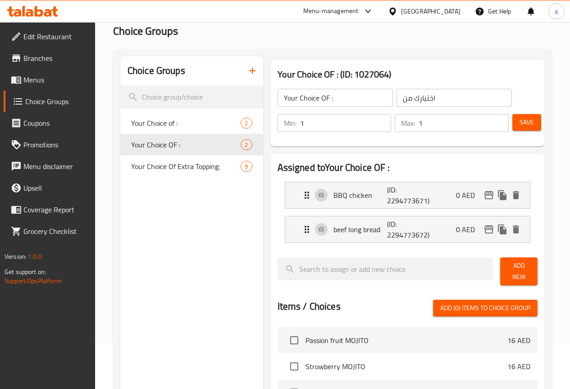
scroll to position [90, 0]
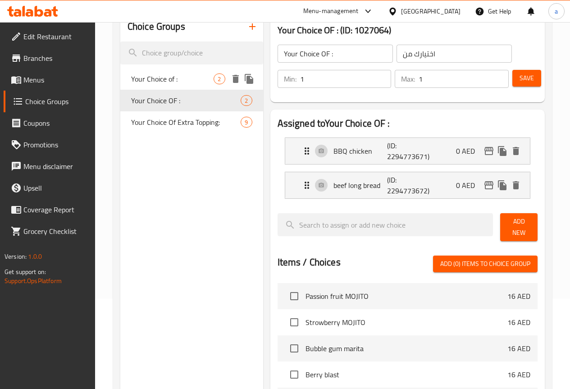
click at [155, 78] on span "Your Choice of :" at bounding box center [172, 78] width 83 height 11
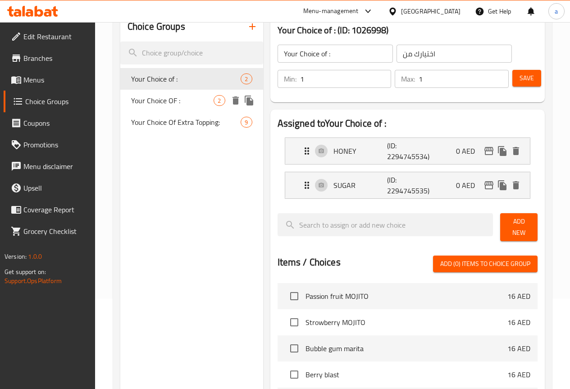
click at [167, 128] on span "Your Choice Of Extra Topping:" at bounding box center [186, 122] width 110 height 11
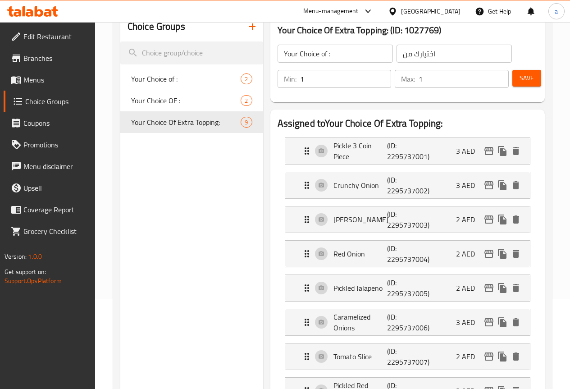
type input "Your Choice Of Extra Topping:"
type input "اختيارك من الإضافات الإضافية:"
type input "0"
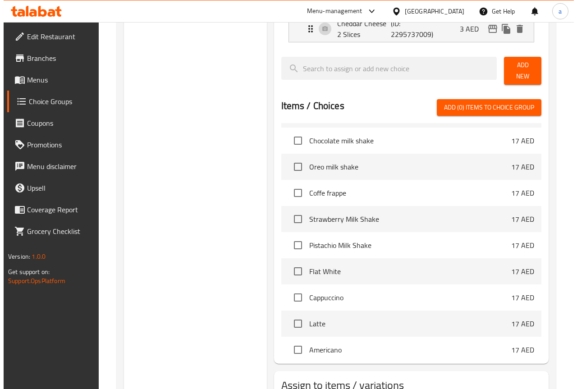
scroll to position [548, 0]
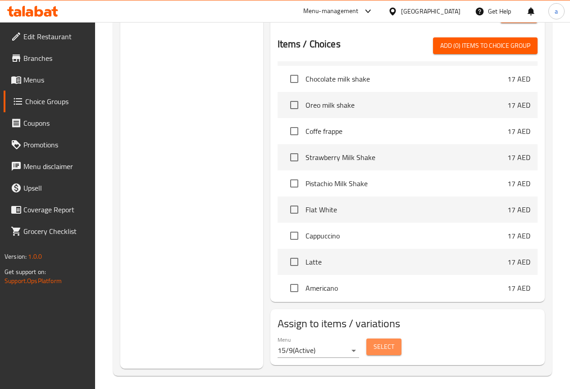
click at [377, 344] on button "Select" at bounding box center [383, 346] width 35 height 17
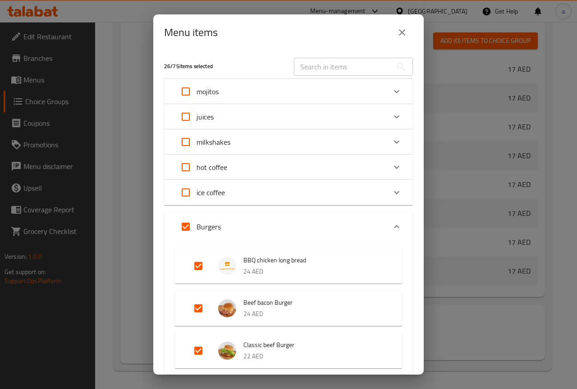
click at [180, 225] on input "Expand" at bounding box center [186, 227] width 22 height 22
checkbox input "false"
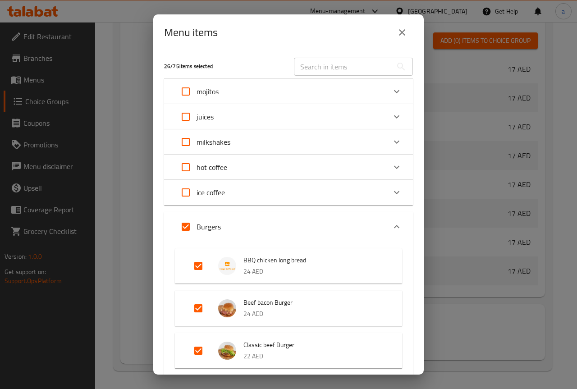
checkbox input "false"
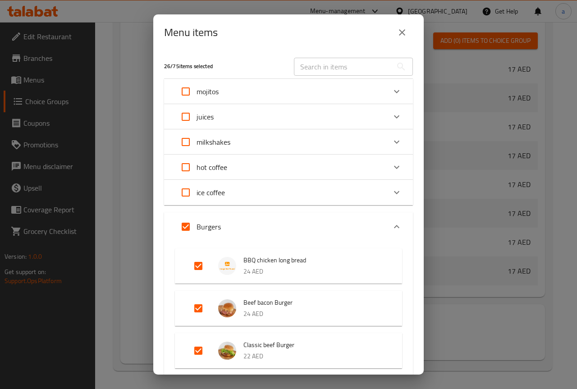
checkbox input "false"
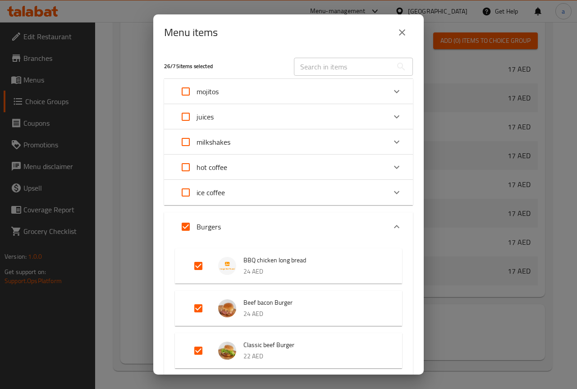
checkbox input "false"
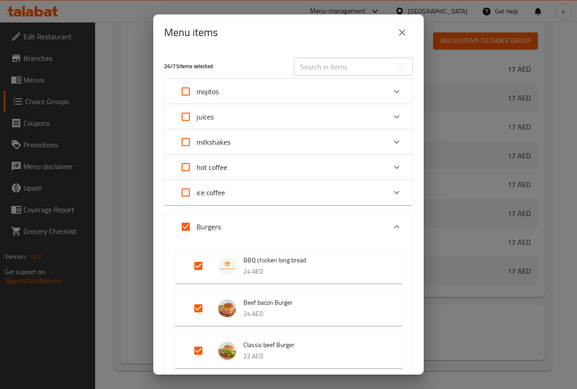
checkbox input "false"
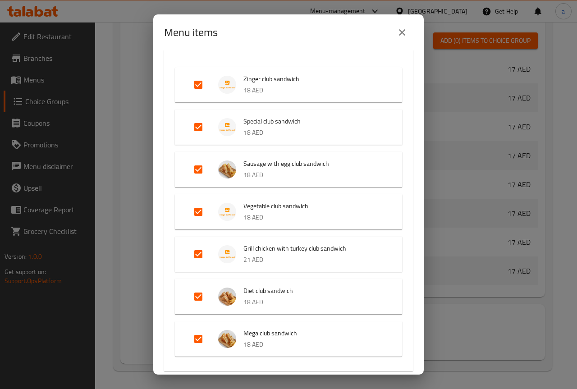
scroll to position [946, 0]
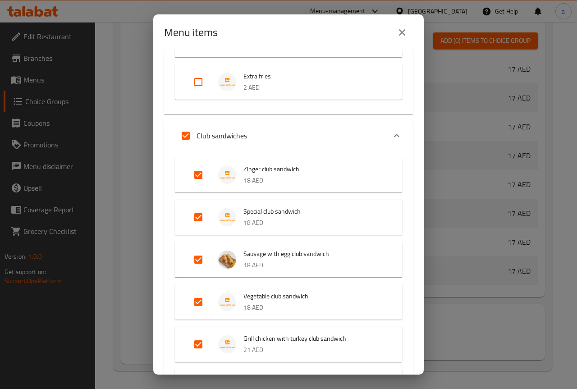
click at [183, 135] on input "Expand" at bounding box center [186, 136] width 22 height 22
checkbox input "false"
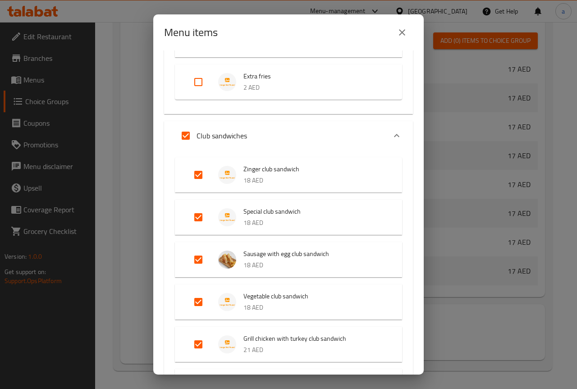
checkbox input "false"
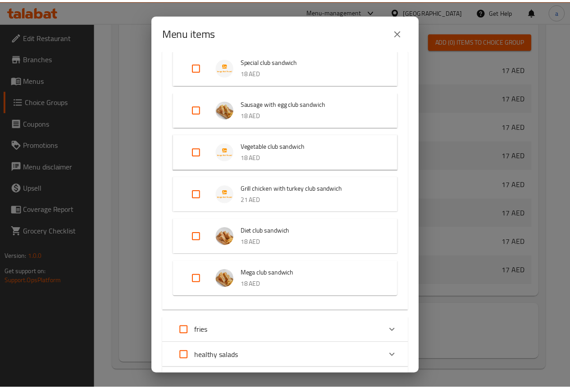
scroll to position [1204, 0]
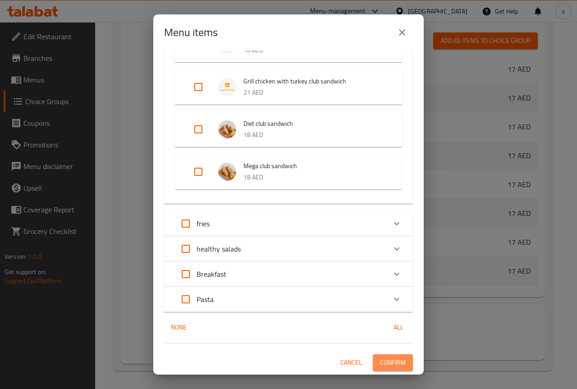
click at [380, 361] on span "Confirm" at bounding box center [393, 362] width 26 height 11
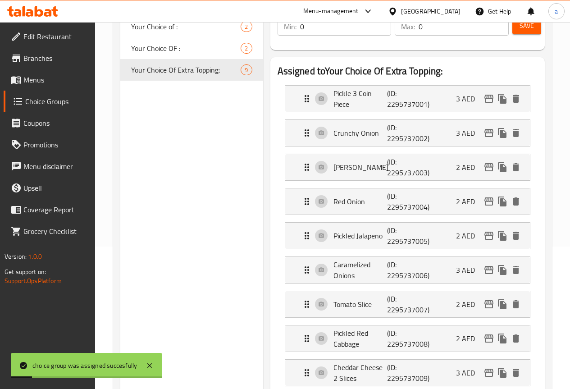
scroll to position [0, 0]
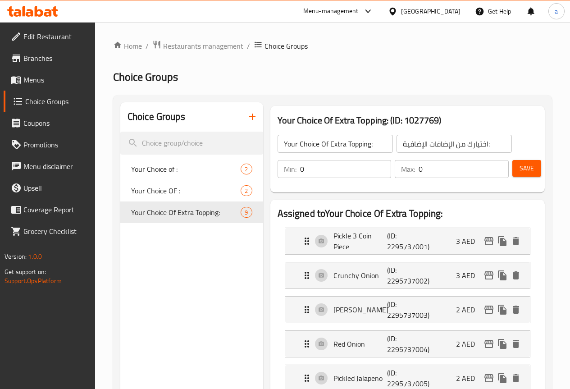
click at [242, 110] on button "button" at bounding box center [253, 117] width 22 height 22
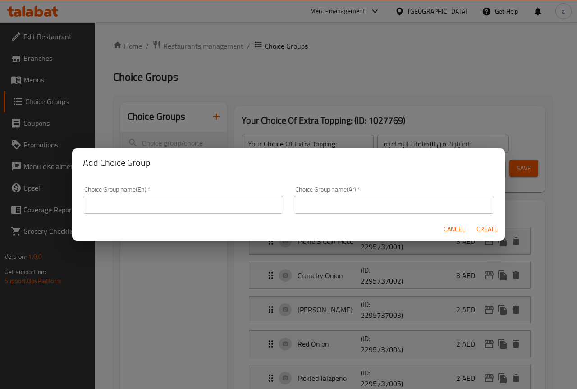
click at [237, 206] on input "text" at bounding box center [183, 205] width 200 height 18
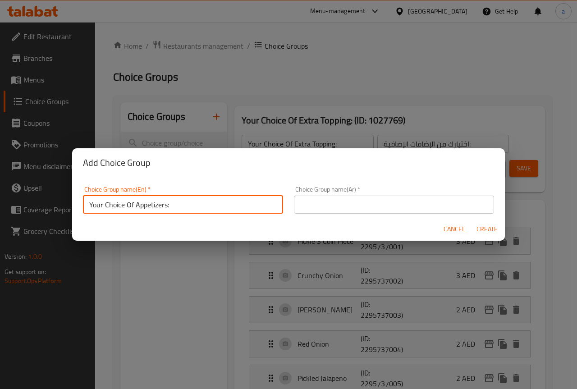
type input "Your Choice Of Appetizers:"
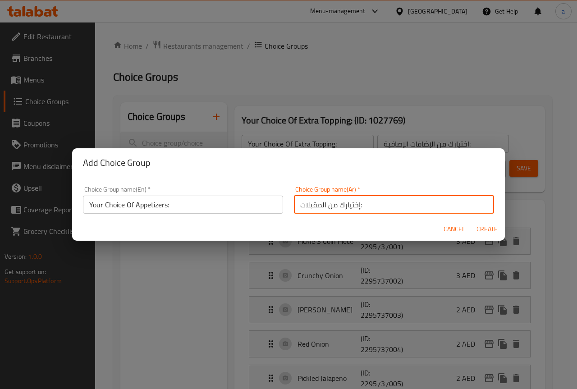
type input "إختيارك من المقبلات:"
click at [237, 206] on input "Your Choice Of Appetizers:" at bounding box center [183, 205] width 200 height 18
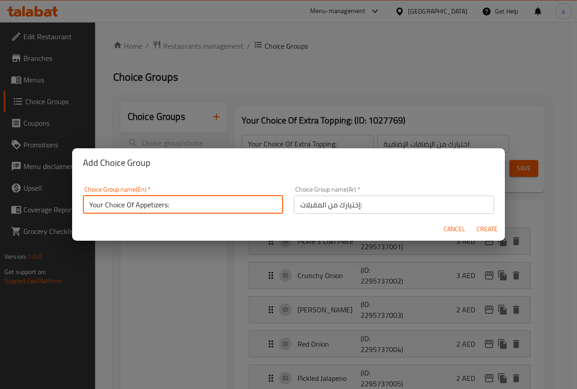
click at [479, 229] on span "Create" at bounding box center [487, 229] width 22 height 11
type input "Your Choice Of Appetizers:"
type input "إختيارك من المقبلات:"
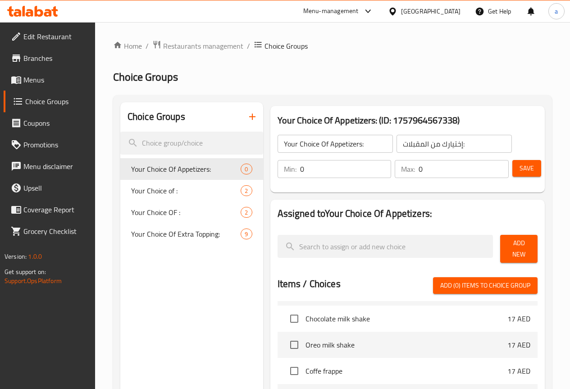
click at [520, 164] on span "Save" at bounding box center [527, 168] width 14 height 11
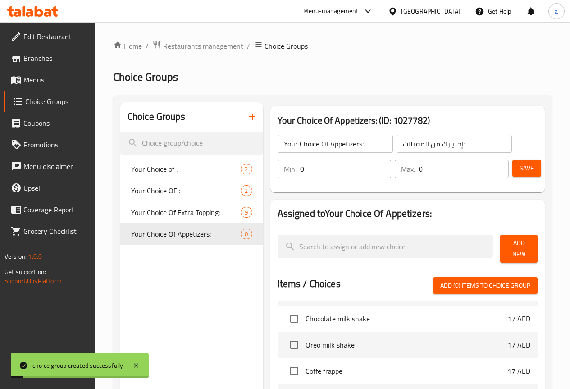
scroll to position [90, 0]
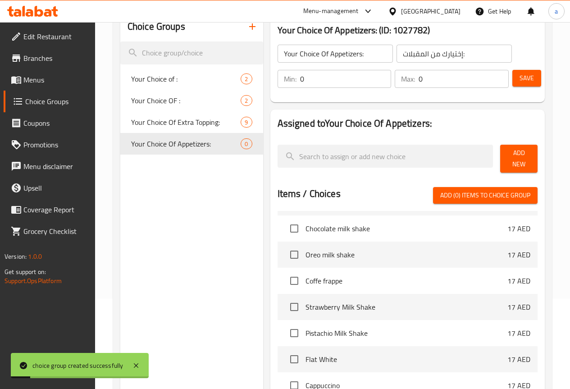
click at [522, 149] on button "Add New" at bounding box center [518, 159] width 37 height 28
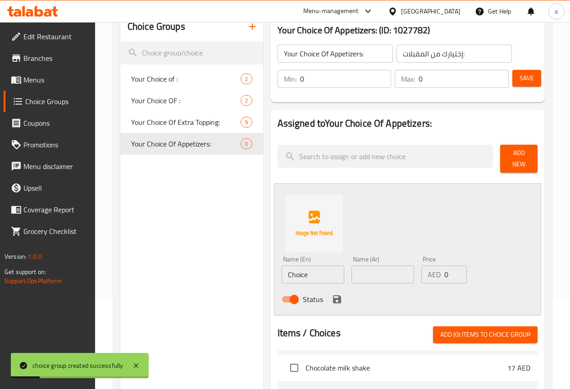
click at [291, 274] on input "Choice" at bounding box center [313, 274] width 63 height 18
paste input "Sweet Potato fries"
type input "Sweet Potato fries"
drag, startPoint x: 346, startPoint y: 263, endPoint x: 382, endPoint y: 263, distance: 36.1
click at [352, 265] on input "text" at bounding box center [383, 274] width 63 height 18
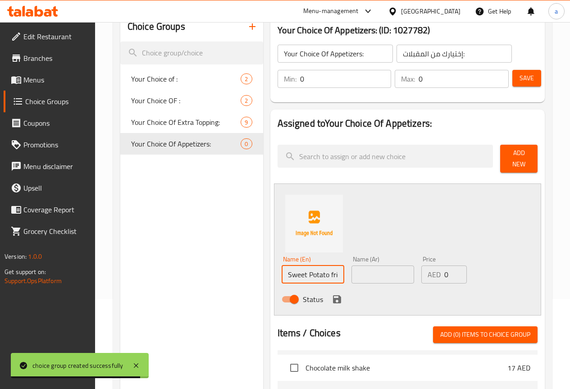
paste input "بطاطا حلوة مقلية"
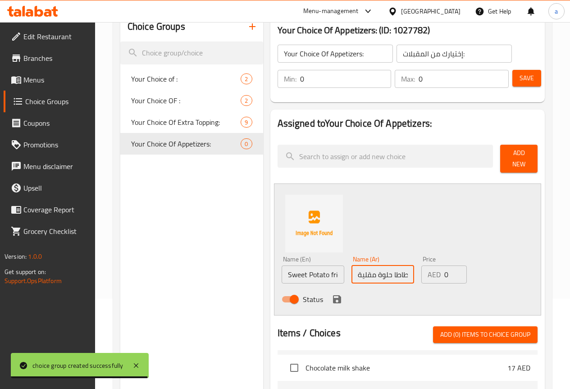
type input "بطاطا حلوة مقلية"
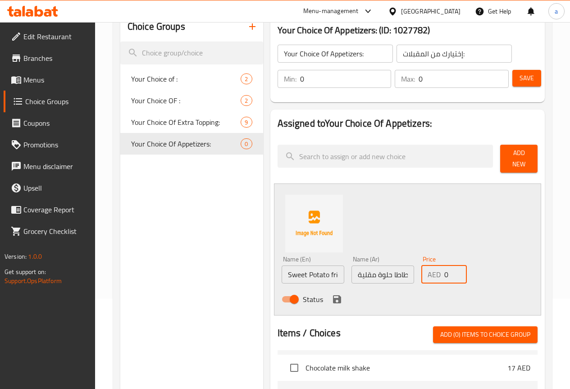
drag, startPoint x: 431, startPoint y: 266, endPoint x: 425, endPoint y: 269, distance: 6.9
click at [425, 269] on div "AED 0 Price" at bounding box center [444, 274] width 46 height 18
type input "10"
click at [306, 266] on input "Sweet Potato fries" at bounding box center [313, 274] width 63 height 18
click at [309, 269] on input "Sweet Potato fries" at bounding box center [313, 274] width 63 height 18
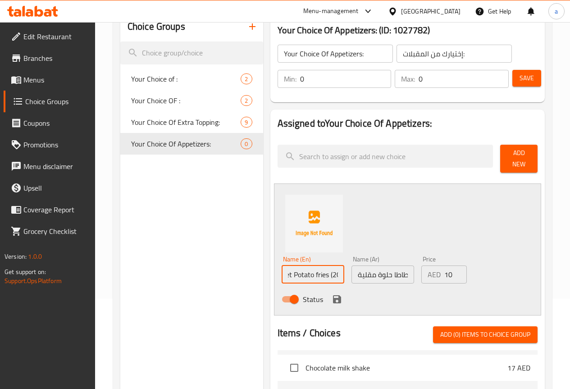
scroll to position [0, 17]
type input "Sweet Potato fries (200g)"
click at [352, 269] on input "بطاطا حلوة مقلية" at bounding box center [383, 274] width 63 height 18
paste input "text"
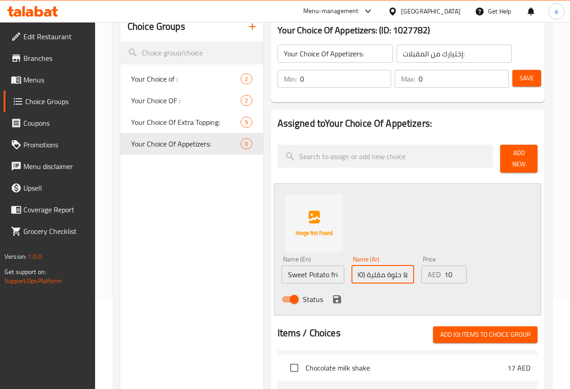
scroll to position [0, 14]
type input "بطاطا حلوة مقلية (200ج)"
click at [345, 287] on div "Status" at bounding box center [383, 299] width 210 height 24
click at [333, 295] on icon "save" at bounding box center [337, 299] width 8 height 8
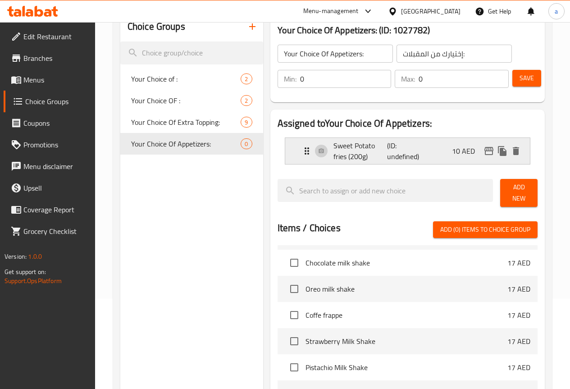
click at [333, 153] on p "Sweet Potato fries (200g)" at bounding box center [360, 151] width 54 height 22
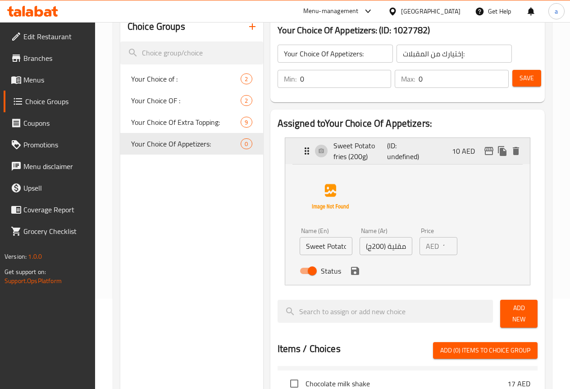
click at [301, 151] on div "Sweet Potato fries (200g) (ID: undefined) 10 AED" at bounding box center [410, 151] width 218 height 26
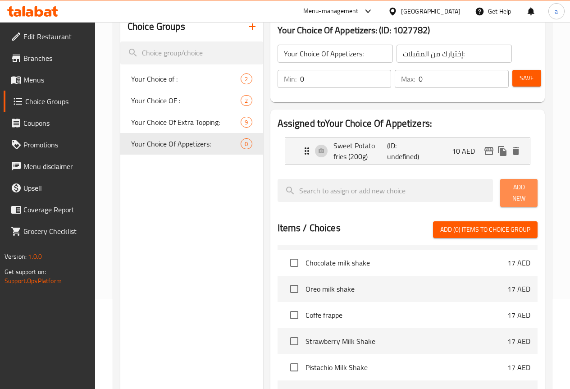
click at [526, 196] on span "Add New" at bounding box center [518, 193] width 23 height 23
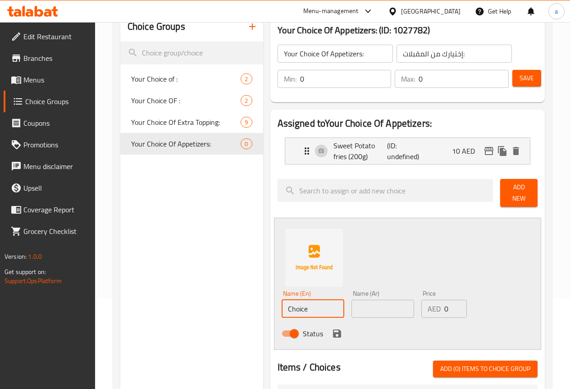
click at [309, 308] on input "Choice" at bounding box center [313, 309] width 63 height 18
paste input "Spicy Fries 250g"
click at [292, 301] on input "Spicy Fries 250g" at bounding box center [313, 309] width 63 height 18
click at [297, 302] on input "Spicy Fries 250g" at bounding box center [313, 309] width 63 height 18
type input "Spicy Fries 250g"
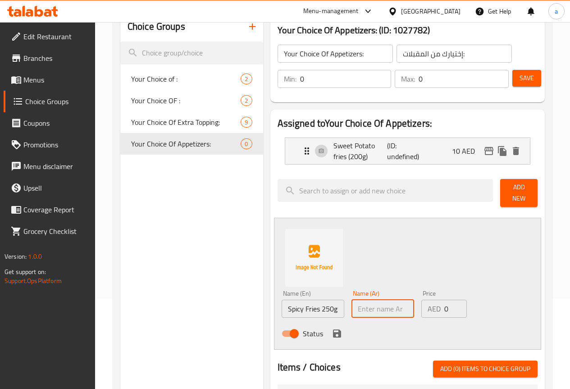
click at [368, 306] on input "text" at bounding box center [383, 309] width 63 height 18
paste input "بطاطس حارة 250 جرام"
click at [352, 302] on input "بطاطس حارة 250 جرام" at bounding box center [383, 309] width 63 height 18
click at [352, 306] on input "بطاطس حارة 250 جرام" at bounding box center [383, 309] width 63 height 18
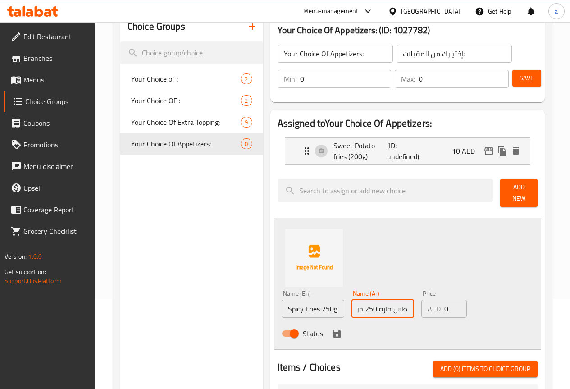
scroll to position [0, 0]
click at [352, 302] on input "بطاطس حارة 250 ج" at bounding box center [383, 309] width 63 height 18
click at [352, 305] on input "بطاطس حارة 250 ج" at bounding box center [383, 309] width 63 height 18
type input "بطاطس حارة 250ج"
drag, startPoint x: 434, startPoint y: 300, endPoint x: 421, endPoint y: 300, distance: 12.6
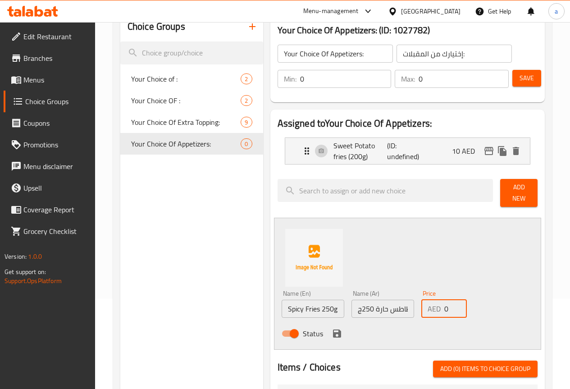
click at [421, 300] on div "AED 0 Price" at bounding box center [444, 309] width 46 height 18
type input "10"
click at [333, 329] on icon "save" at bounding box center [337, 333] width 8 height 8
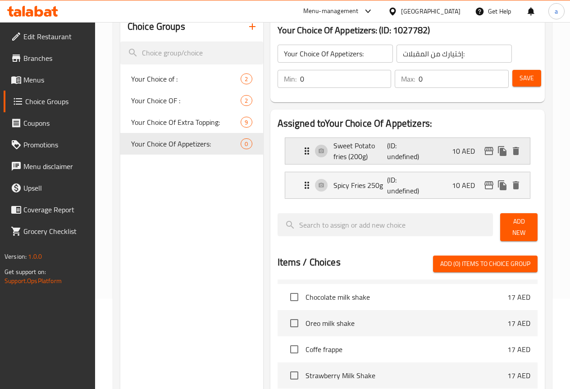
click at [337, 159] on p "Sweet Potato fries (200g)" at bounding box center [360, 151] width 54 height 22
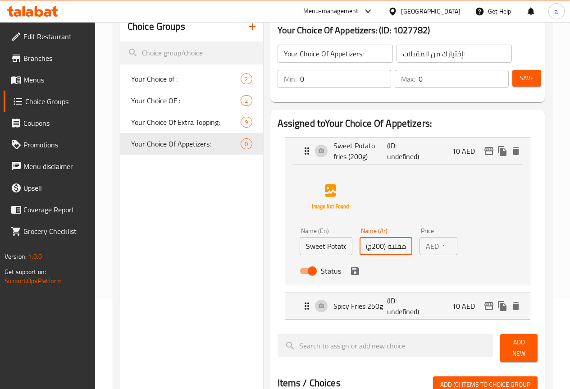
click at [360, 245] on input "بطاطا حلوة مقلية (200ج)" at bounding box center [386, 246] width 53 height 18
click at [341, 264] on div "Status" at bounding box center [386, 271] width 180 height 24
click at [360, 247] on input "بطاطا حلوة مقلية (200ج" at bounding box center [386, 246] width 53 height 18
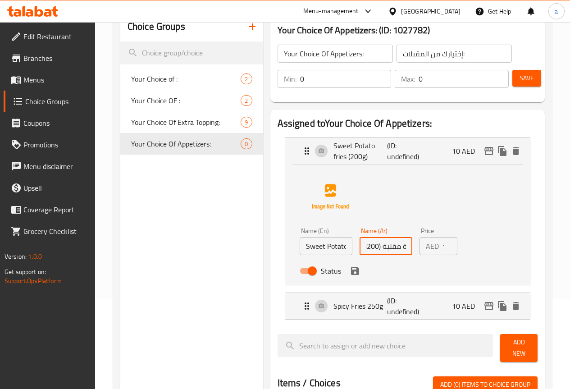
click at [360, 247] on input "بطاطا حلوة مقلية (200ج" at bounding box center [386, 246] width 53 height 18
click at [360, 245] on input "بطاطا حلوة مقلية200ج" at bounding box center [386, 246] width 53 height 18
click at [360, 246] on input "بطاطا حلوة مقلية200ج" at bounding box center [386, 246] width 53 height 18
click at [360, 246] on input "بطاطا حلوة مقلية200 ج" at bounding box center [386, 246] width 53 height 18
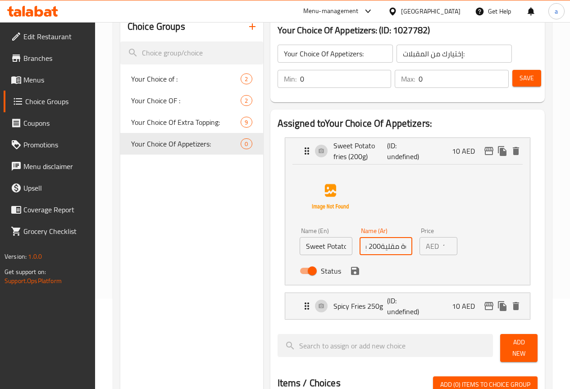
click at [360, 246] on input "بطاطا حلوة مقلية200 ج" at bounding box center [386, 246] width 53 height 18
type input "بطاطا حلوة مقلية200 ج"
click at [320, 244] on input "Sweet Potato fries (200g)" at bounding box center [326, 246] width 53 height 18
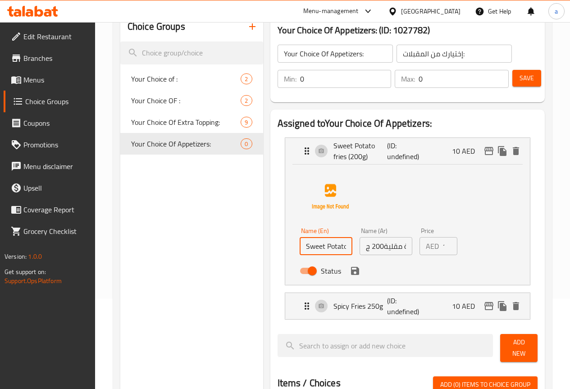
paste input "200g"
type input "Sweet Potato fries 200g"
click at [369, 245] on input "بطاطا حلوة مقلية200 ج" at bounding box center [386, 246] width 53 height 18
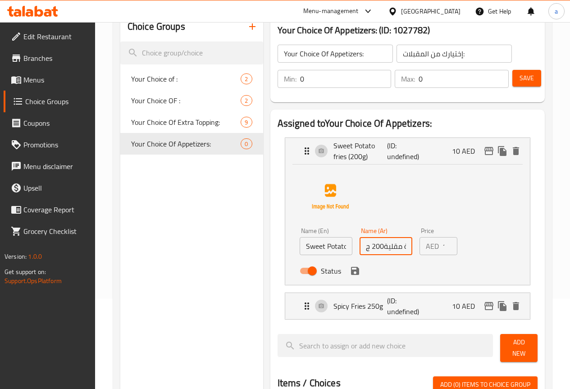
paste input "200"
click at [351, 271] on icon "save" at bounding box center [355, 271] width 8 height 8
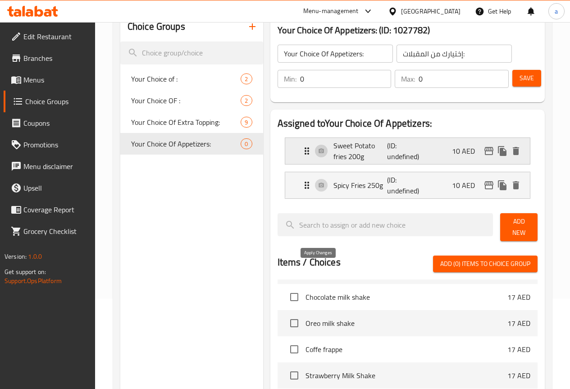
type input "بطاطا حلوة مقلية 200ج"
click at [517, 225] on span "Add New" at bounding box center [518, 227] width 23 height 23
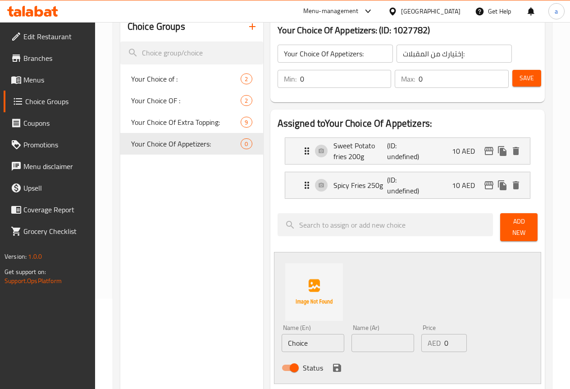
click at [284, 334] on input "Choice" at bounding box center [313, 343] width 63 height 18
click at [291, 334] on input "Choice" at bounding box center [313, 343] width 63 height 18
paste input "Onion Rings"
type input "Onion Rings"
click at [358, 347] on div "Name (Ar) Name (Ar)" at bounding box center [383, 338] width 70 height 35
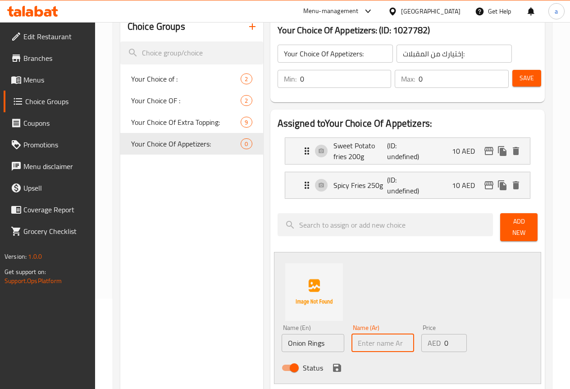
click at [361, 340] on input "text" at bounding box center [383, 343] width 63 height 18
paste input "حلقات البصل"
type input "حلقات البصل"
click at [296, 339] on input "Onion Rings" at bounding box center [313, 343] width 63 height 18
type input "Onion Rings 200g"
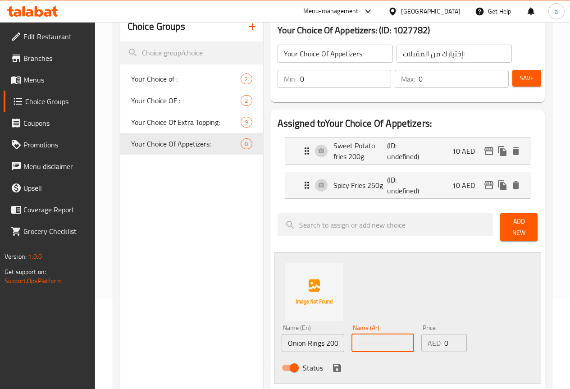
paste input "حلقات البصل"
type input "حلقات البصل 200ج"
click at [444, 339] on input "0" at bounding box center [455, 343] width 23 height 18
type input "10"
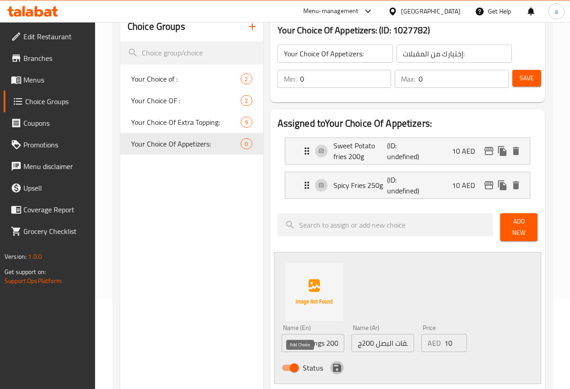
click at [332, 364] on icon "save" at bounding box center [337, 367] width 11 height 11
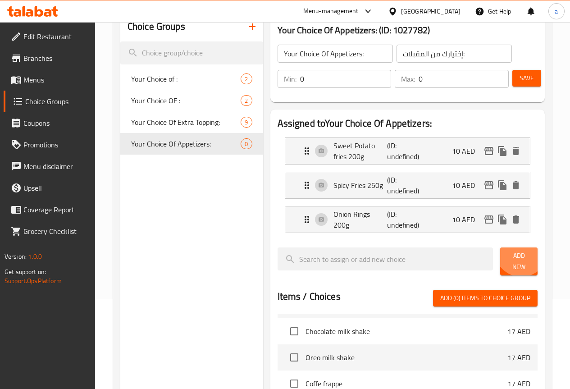
click at [516, 253] on span "Add New" at bounding box center [518, 261] width 23 height 23
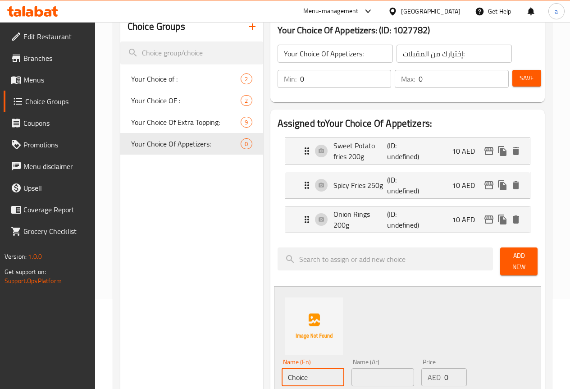
click at [286, 373] on input "Choice" at bounding box center [313, 377] width 63 height 18
paste input "Mozzarella Sticks"
type input "Mozzarella Sticks 200g"
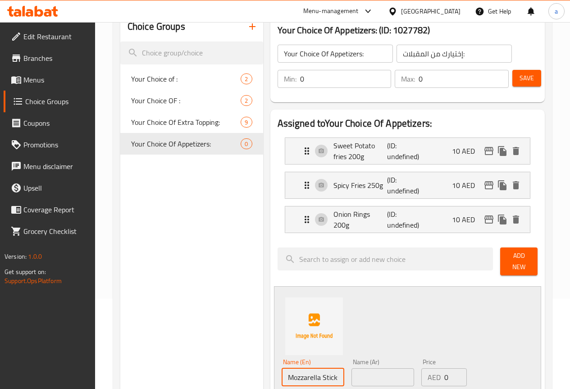
click at [376, 372] on input "text" at bounding box center [383, 377] width 63 height 18
paste input "أصابع الموتزاريلا"
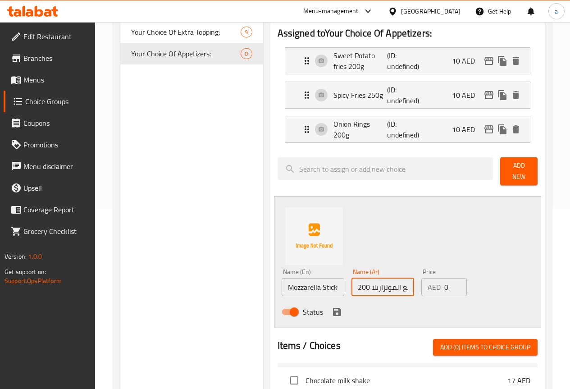
scroll to position [0, 3]
type input "أصابع الموتزاريلا 200ج"
click at [444, 285] on input "0" at bounding box center [455, 287] width 23 height 18
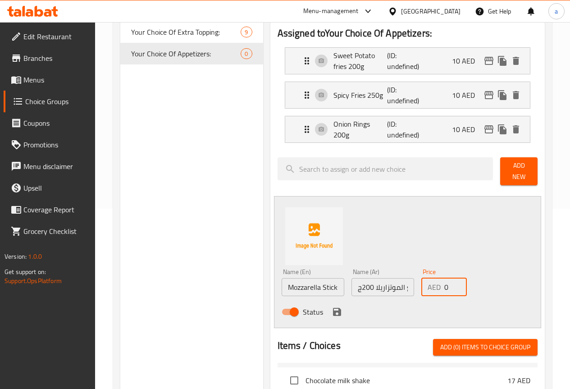
drag, startPoint x: 437, startPoint y: 285, endPoint x: 421, endPoint y: 288, distance: 15.6
click at [421, 288] on div "AED 0 Price" at bounding box center [444, 287] width 46 height 18
type input "12"
click at [332, 306] on icon "save" at bounding box center [337, 311] width 11 height 11
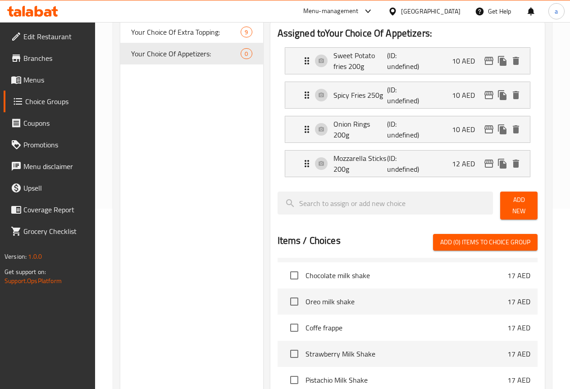
click at [517, 200] on span "Add New" at bounding box center [518, 205] width 23 height 23
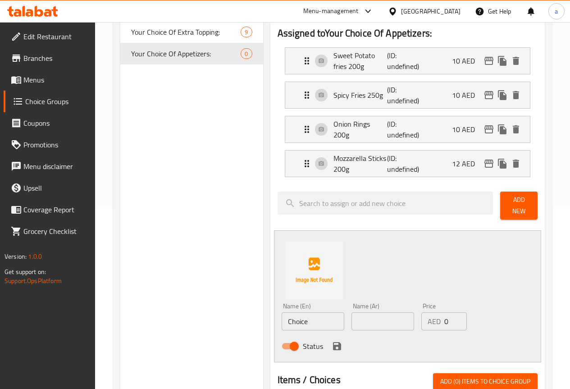
click at [291, 315] on input "Choice" at bounding box center [313, 321] width 63 height 18
click at [302, 315] on input "Choice" at bounding box center [313, 321] width 63 height 18
paste input "JalaPeno Cheese Balls"
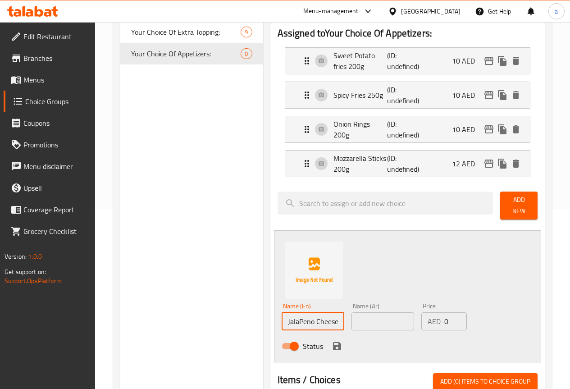
scroll to position [0, 6]
click at [282, 316] on input "JalaPeno Cheese Balls" at bounding box center [313, 321] width 63 height 18
click at [282, 315] on input "JalaPeno Cheese Balls" at bounding box center [313, 321] width 63 height 18
type input "Jalapeno Cheese Balls"
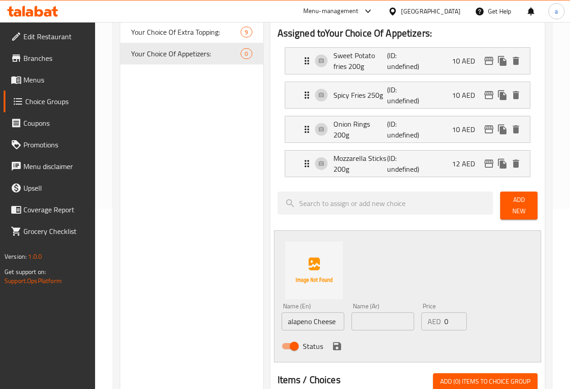
scroll to position [0, 0]
click at [352, 312] on input "text" at bounding box center [383, 321] width 63 height 18
paste input "كرات الجبن جالابينو"
click at [360, 314] on input "كرات الجبن جالابينو 200ج" at bounding box center [383, 321] width 63 height 18
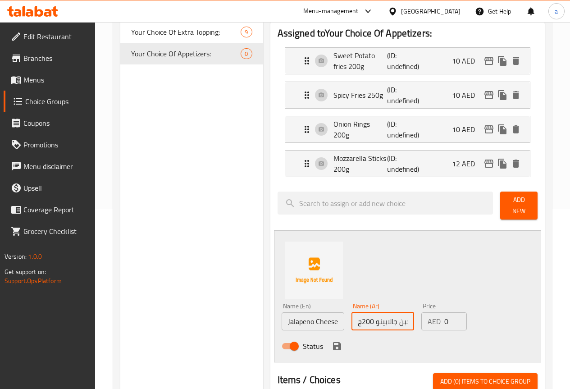
paste input "هالبينو"
type input "كرات الجبن هالبينو 200ج"
drag, startPoint x: 436, startPoint y: 314, endPoint x: 415, endPoint y: 318, distance: 21.6
click at [421, 318] on div "AED 0 Price" at bounding box center [444, 321] width 46 height 18
type input "10"
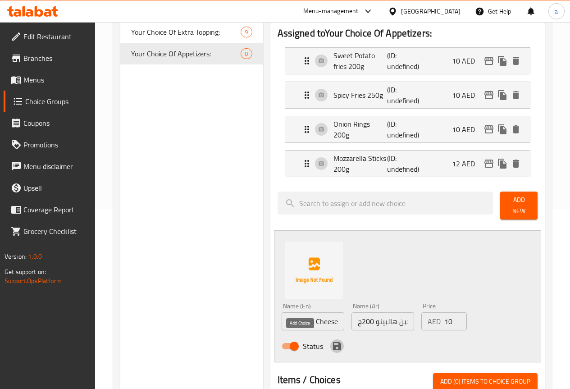
click at [332, 341] on icon "save" at bounding box center [337, 346] width 11 height 11
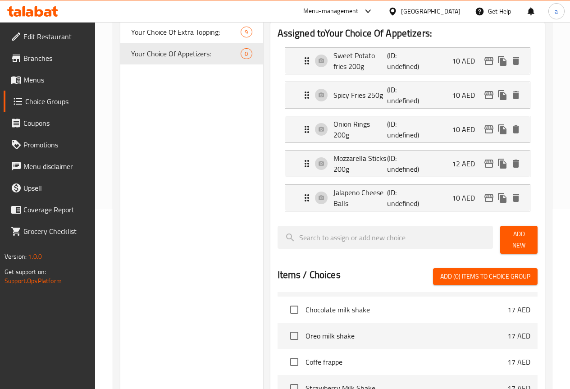
click at [515, 240] on span "Add New" at bounding box center [518, 239] width 23 height 23
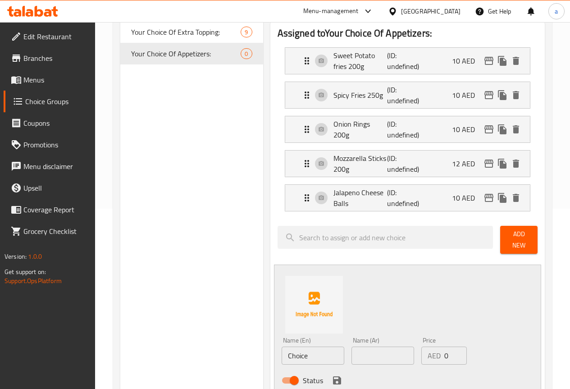
click at [282, 347] on input "Choice" at bounding box center [313, 356] width 63 height 18
click at [302, 353] on input "Choice" at bounding box center [313, 356] width 63 height 18
paste input "French Fries"
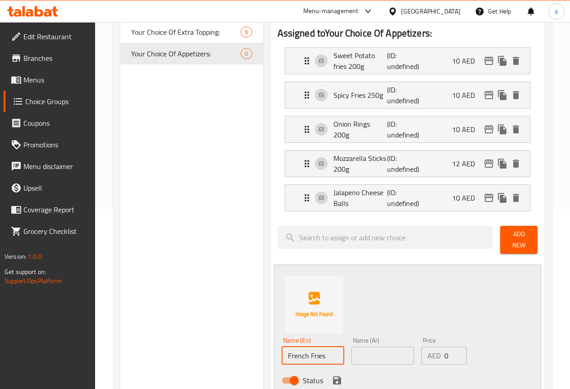
type input "French Fries"
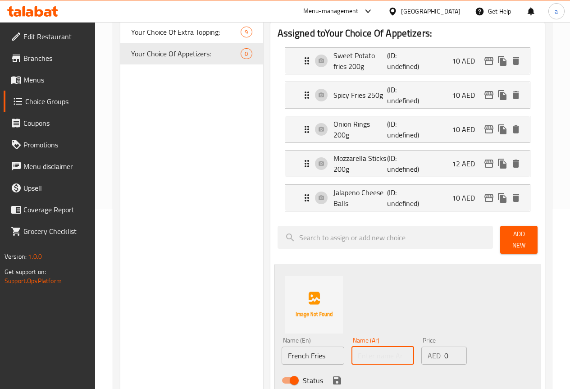
click at [382, 356] on input "text" at bounding box center [383, 356] width 63 height 18
paste input "بطاطا مقلية"
type input "بطاطا مقلية"
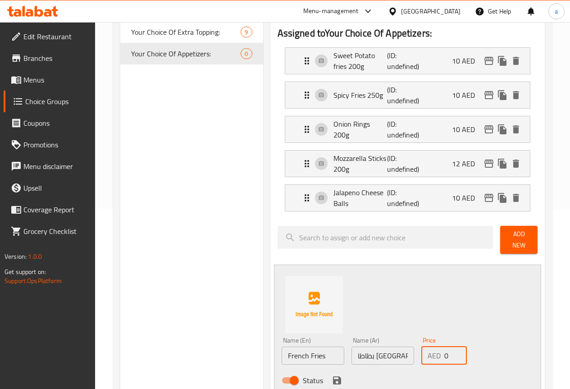
drag, startPoint x: 441, startPoint y: 350, endPoint x: 398, endPoint y: 348, distance: 43.3
click at [398, 348] on div "Name (En) French Fries Name (En) Name (Ar) بطاطا مقلية Name (Ar) Price AED 0 Pr…" at bounding box center [383, 362] width 210 height 59
type input "6"
click at [294, 371] on div "Status" at bounding box center [383, 380] width 210 height 24
click at [332, 375] on icon "save" at bounding box center [337, 380] width 11 height 11
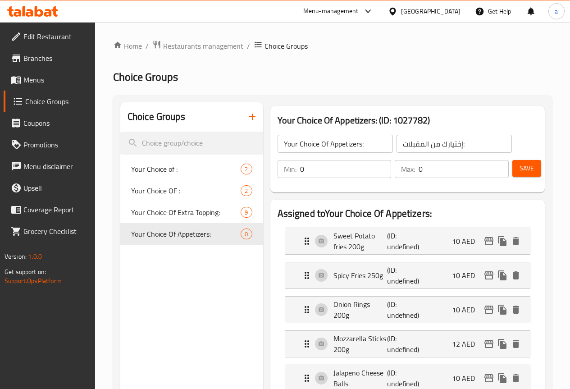
click at [526, 166] on span "Save" at bounding box center [527, 168] width 14 height 11
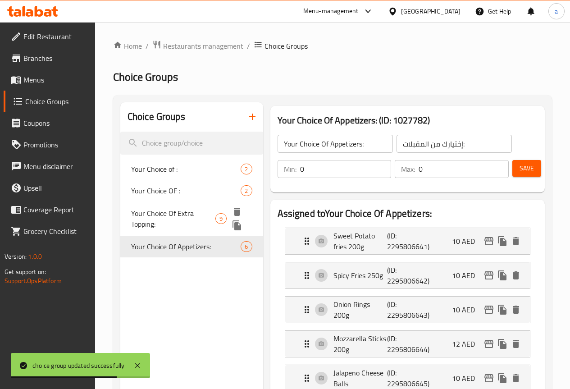
click at [155, 215] on span "Your Choice Of Extra Topping:" at bounding box center [173, 219] width 84 height 22
type input "Your Choice Of Extra Topping:"
type input "اختيارك من الإضافات الإضافية:"
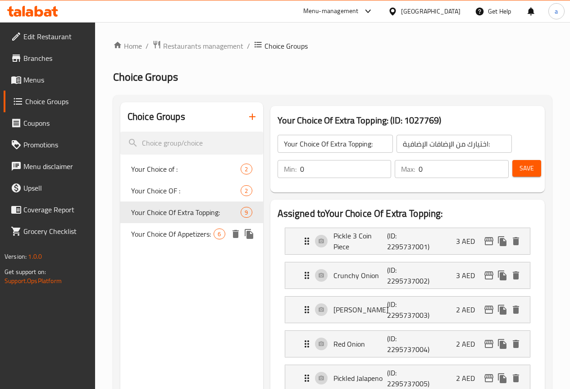
click at [144, 239] on span "Your Choice Of Appetizers:" at bounding box center [172, 233] width 83 height 11
type input "Your Choice Of Appetizers:"
type input "إختيارك من المقبلات:"
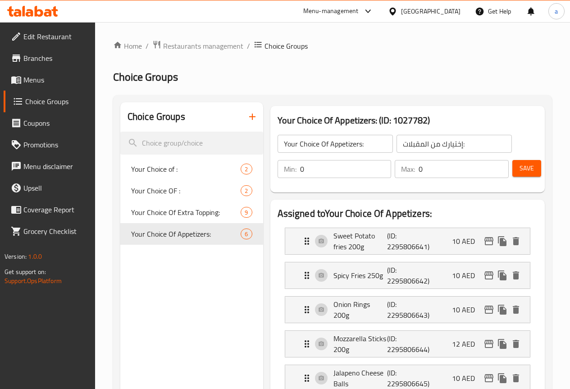
click at [247, 120] on icon "button" at bounding box center [252, 116] width 11 height 11
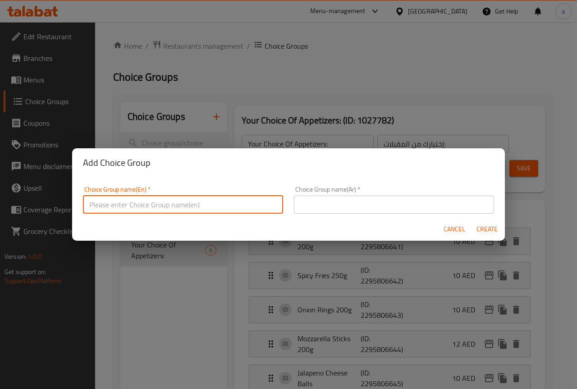
click at [258, 206] on input "text" at bounding box center [183, 205] width 200 height 18
type input "Your Choice Of Beverages:"
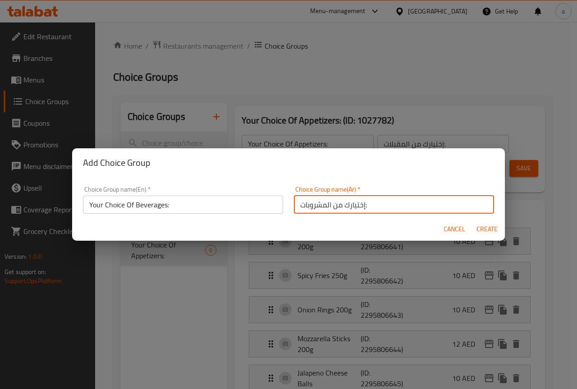
type input "إختيارك من المشروبات:"
click at [258, 206] on input "Your Choice Of Beverages:" at bounding box center [183, 205] width 200 height 18
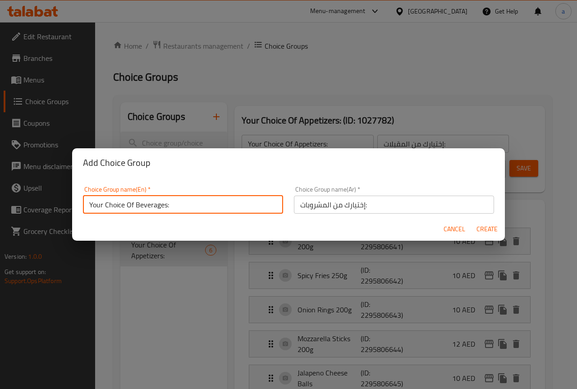
click at [483, 228] on span "Create" at bounding box center [487, 229] width 22 height 11
type input "Your Choice Of Beverages:"
type input "إختيارك من المشروبات:"
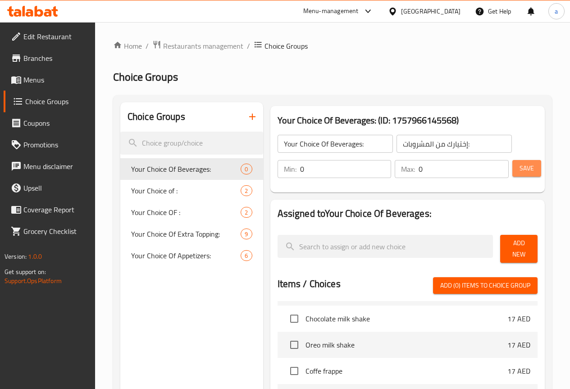
click at [530, 167] on span "Save" at bounding box center [527, 168] width 14 height 11
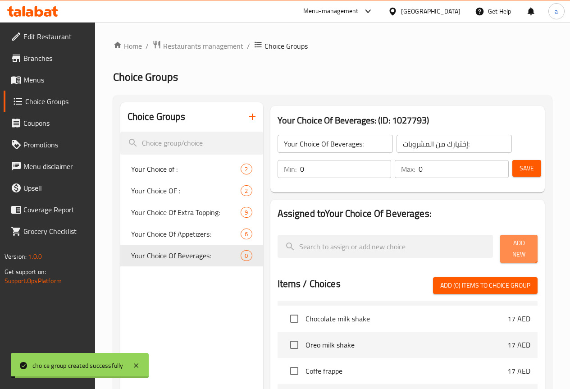
click at [511, 242] on span "Add New" at bounding box center [518, 248] width 23 height 23
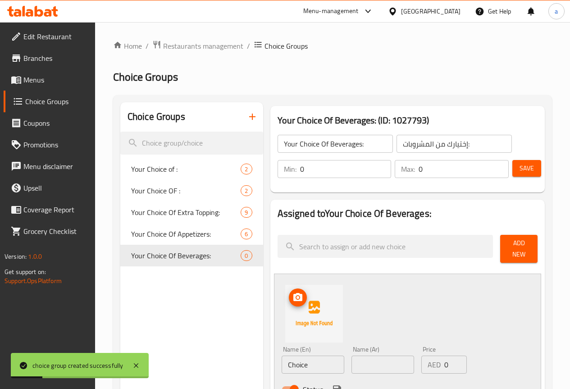
scroll to position [135, 0]
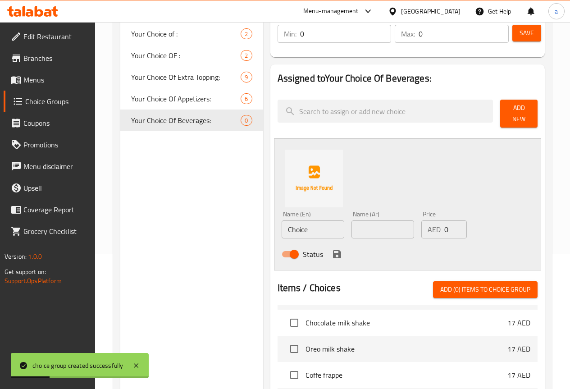
click at [293, 215] on div "Name (En) Choice Name (En)" at bounding box center [313, 224] width 63 height 27
click at [289, 220] on input "Choice" at bounding box center [313, 229] width 63 height 18
paste input "Spring water"
type input "Spring water"
click at [359, 227] on input "text" at bounding box center [383, 229] width 63 height 18
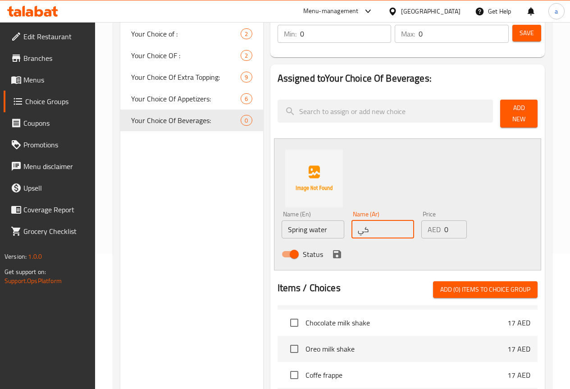
type input "ك"
type input "مياه سبرينج"
drag, startPoint x: 430, startPoint y: 228, endPoint x: 410, endPoint y: 232, distance: 20.7
click at [421, 231] on div "AED 0 Price" at bounding box center [444, 229] width 46 height 18
type input "15"
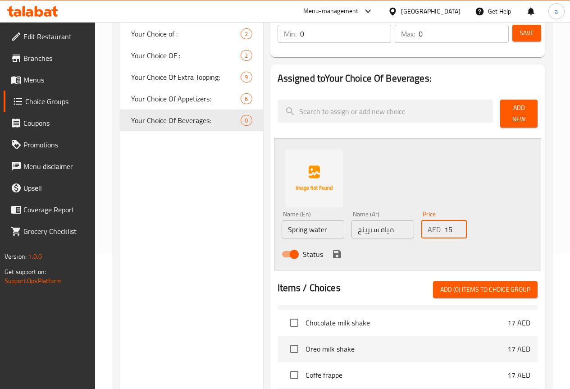
click at [406, 242] on div "Status" at bounding box center [383, 254] width 210 height 24
click at [332, 249] on icon "save" at bounding box center [337, 254] width 11 height 11
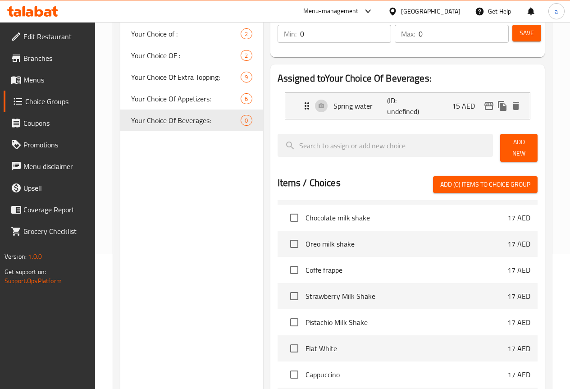
click at [521, 148] on span "Add New" at bounding box center [518, 148] width 23 height 23
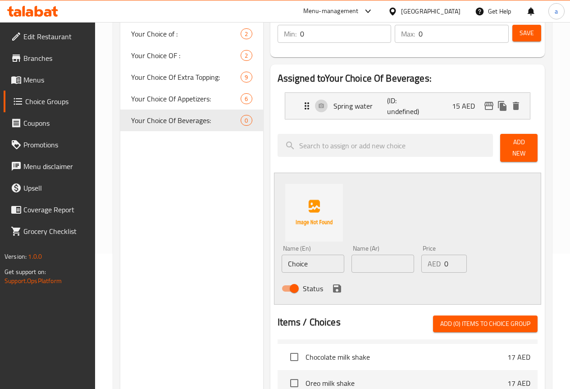
click at [289, 255] on input "Choice" at bounding box center [313, 264] width 63 height 18
paste input "Evian Water"
type input "Evian Water"
click at [378, 258] on input "text" at bounding box center [383, 264] width 63 height 18
paste input "مياه إيفيان"
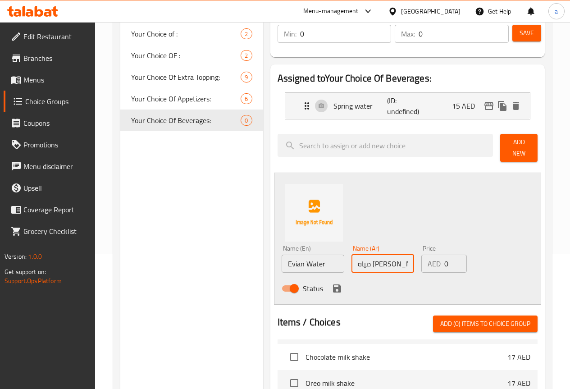
type input "مياه إيفيان"
drag, startPoint x: 442, startPoint y: 258, endPoint x: 384, endPoint y: 258, distance: 58.1
click at [384, 258] on div "Name (En) Evian Water Name (En) Name (Ar) مياه إيفيان Name (Ar) Price AED 0 Pri…" at bounding box center [383, 271] width 210 height 59
type input "15"
click at [332, 285] on icon "save" at bounding box center [337, 288] width 11 height 11
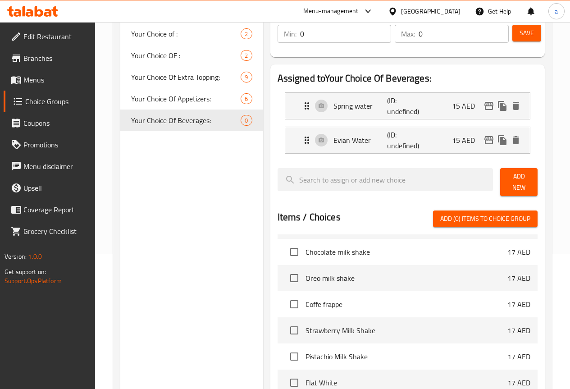
click at [511, 174] on span "Add New" at bounding box center [518, 182] width 23 height 23
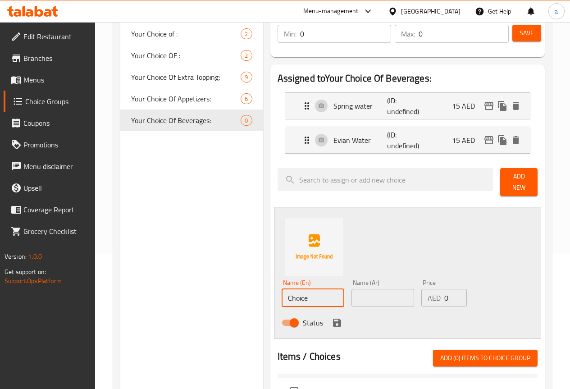
click at [283, 292] on input "Choice" at bounding box center [313, 298] width 63 height 18
paste input "oke"
type input "Coke"
click at [356, 296] on input "text" at bounding box center [383, 298] width 63 height 18
paste input "كوك"
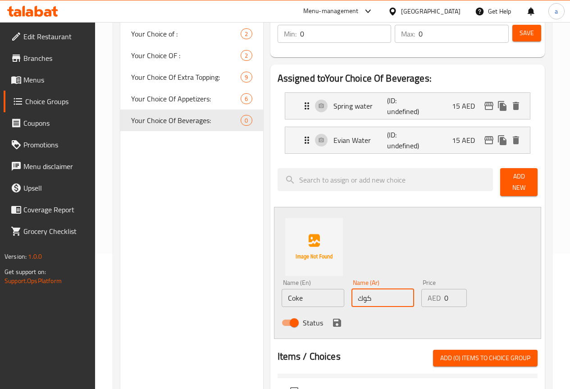
type input "كوك"
drag, startPoint x: 438, startPoint y: 296, endPoint x: 402, endPoint y: 296, distance: 36.5
click at [402, 296] on div "Name (En) Coke Name (En) Name (Ar) كوك Name (Ar) Price AED 0 Price Status" at bounding box center [383, 305] width 210 height 59
type input "10"
click at [333, 320] on icon "save" at bounding box center [337, 323] width 8 height 8
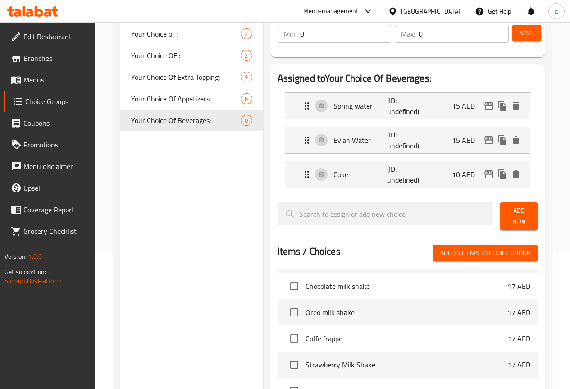
click at [507, 209] on span "Add New" at bounding box center [518, 216] width 23 height 23
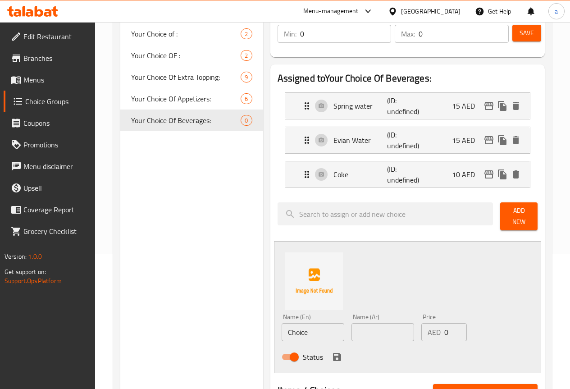
click at [280, 339] on div "Name (En) Choice Name (En)" at bounding box center [313, 327] width 70 height 35
click at [282, 338] on div "Name (En) Choice Name (En)" at bounding box center [313, 327] width 70 height 35
click at [287, 331] on input "Choice" at bounding box center [313, 332] width 63 height 18
paste input "oke Diet"
type input "Coke Diet"
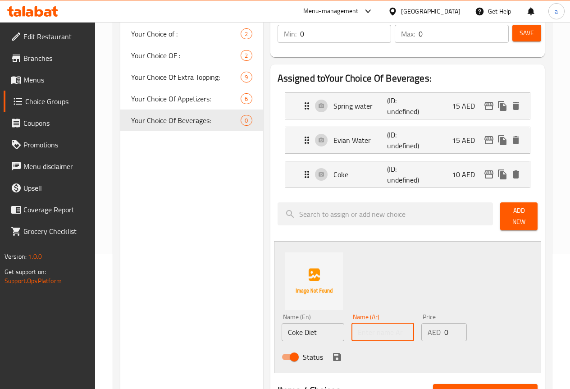
click at [352, 333] on input "text" at bounding box center [383, 332] width 63 height 18
type input "v"
type input "دايت كوك"
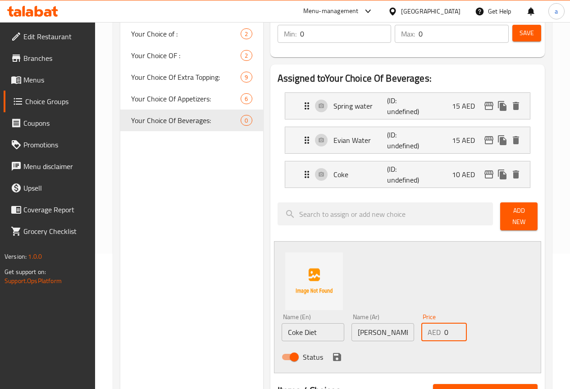
drag, startPoint x: 439, startPoint y: 334, endPoint x: 418, endPoint y: 338, distance: 21.5
click at [418, 338] on div "Price AED 0 Price" at bounding box center [444, 327] width 53 height 35
type input "10"
click at [333, 353] on icon "save" at bounding box center [337, 357] width 8 height 8
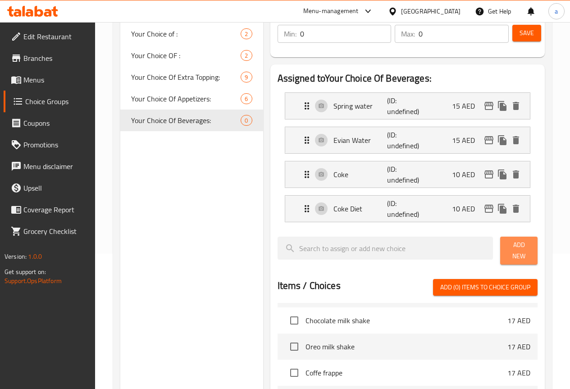
click at [507, 256] on button "Add New" at bounding box center [518, 251] width 37 height 28
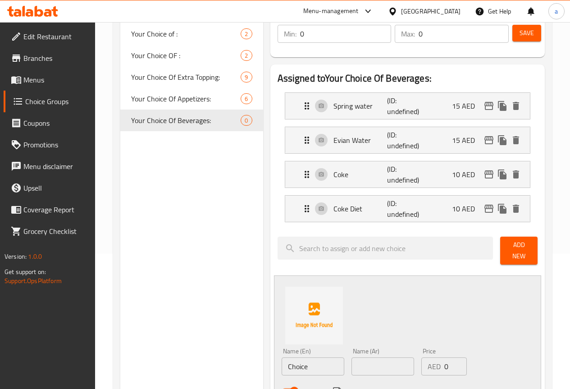
click at [298, 361] on input "Choice" at bounding box center [313, 366] width 63 height 18
click at [292, 366] on input "Choice" at bounding box center [313, 366] width 63 height 18
paste input "Fanta"
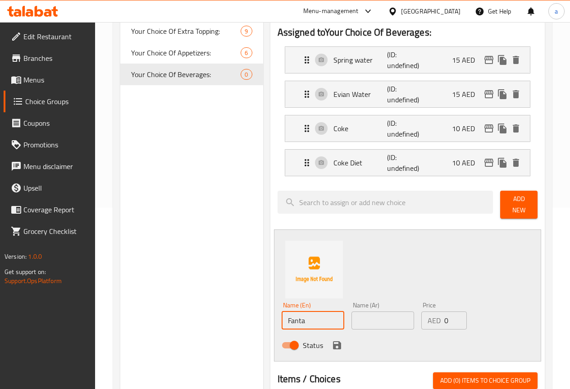
scroll to position [225, 0]
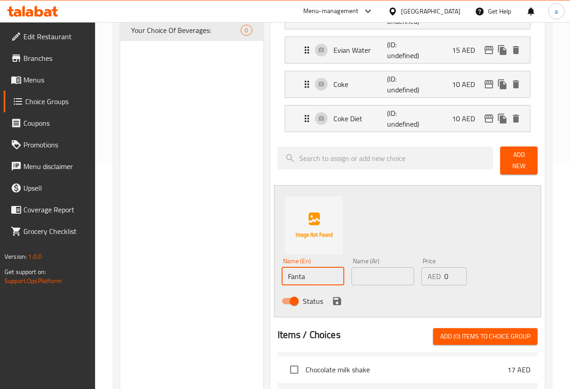
type input "Fanta"
click at [353, 267] on input "text" at bounding box center [383, 276] width 63 height 18
paste input "فانتا"
type input "فانتا"
drag, startPoint x: 433, startPoint y: 269, endPoint x: 387, endPoint y: 277, distance: 47.2
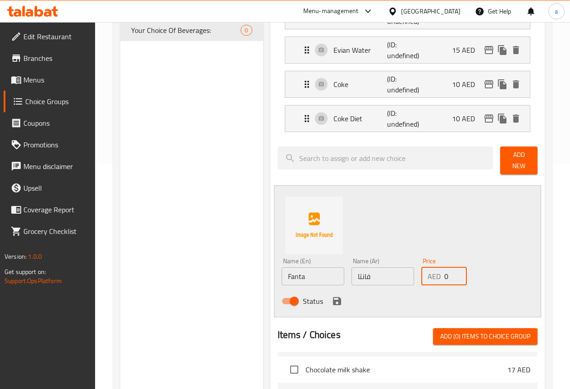
click at [387, 277] on div "Name (En) Fanta Name (En) Name (Ar) فانتا Name (Ar) Price AED 0 Price Status" at bounding box center [383, 283] width 210 height 59
type input "10"
click at [292, 296] on div "Status" at bounding box center [383, 301] width 210 height 24
click at [332, 297] on icon "save" at bounding box center [337, 301] width 11 height 11
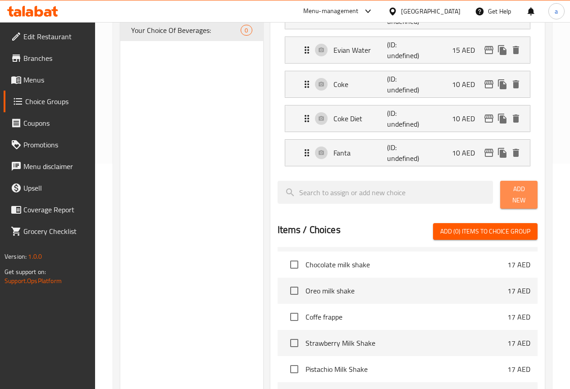
click at [507, 188] on span "Add New" at bounding box center [518, 194] width 23 height 23
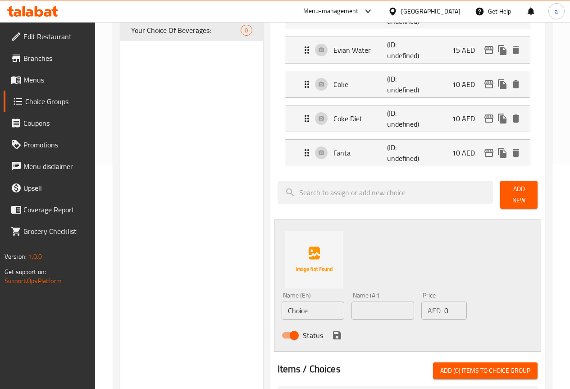
click at [300, 315] on div "Name (En) Choice Name (En)" at bounding box center [313, 305] width 70 height 35
click at [298, 311] on input "Choice" at bounding box center [313, 310] width 63 height 18
paste input "Sprit"
type input "Sprite"
click at [360, 309] on input "text" at bounding box center [383, 310] width 63 height 18
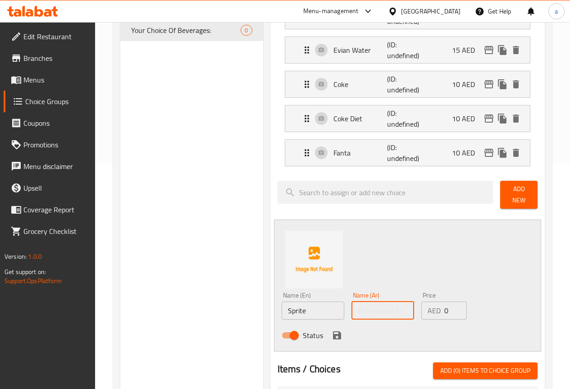
paste input "سبرايت"
type input "سبرايت"
drag, startPoint x: 438, startPoint y: 307, endPoint x: 402, endPoint y: 311, distance: 36.7
click at [418, 311] on div "Price AED 0 Price" at bounding box center [444, 305] width 53 height 35
type input "10"
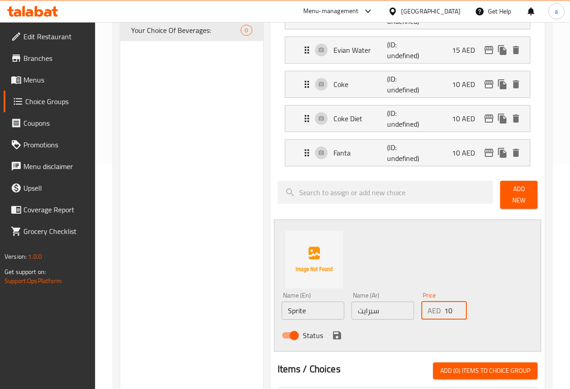
click at [332, 330] on icon "save" at bounding box center [337, 335] width 11 height 11
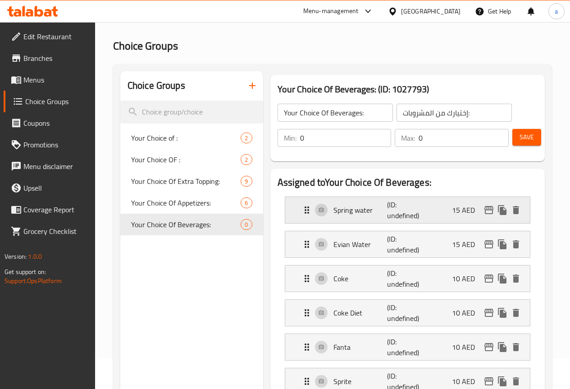
scroll to position [0, 0]
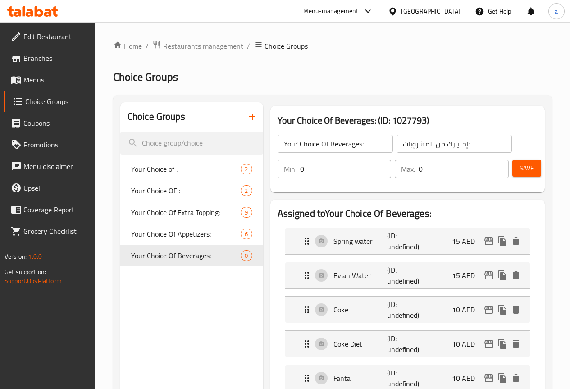
click at [520, 164] on span "Save" at bounding box center [527, 168] width 14 height 11
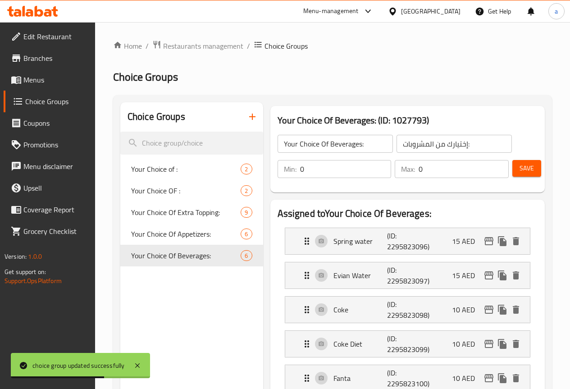
click at [247, 119] on icon "button" at bounding box center [252, 116] width 11 height 11
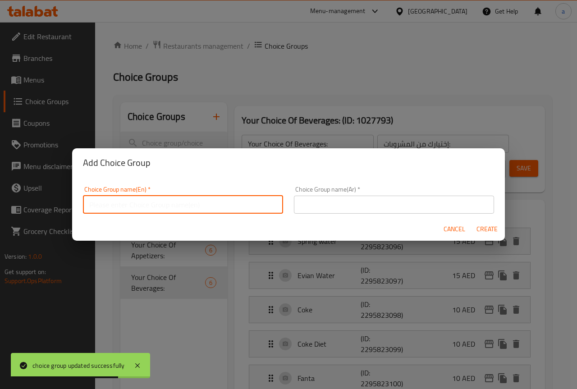
click at [215, 197] on input "text" at bounding box center [183, 205] width 200 height 18
type input "ِ"
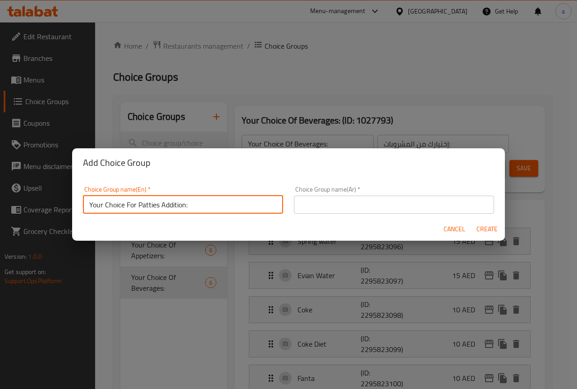
click at [134, 204] on input "Your Choice For Patties Addition:" at bounding box center [183, 205] width 200 height 18
click at [135, 204] on input "Your Choice For Patties Addition:" at bounding box center [183, 205] width 200 height 18
click at [179, 200] on input "Your Choice Of Patties Addition:" at bounding box center [183, 205] width 200 height 18
type input "Your Choice Of Patties Addition:"
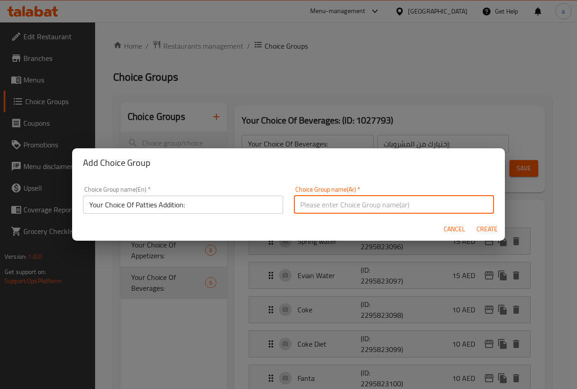
click at [312, 204] on input "text" at bounding box center [394, 205] width 200 height 18
type input "Y"
paste input "أقراص"
type input "إختيارك من إضافة الأقراص:"
click at [484, 233] on span "Create" at bounding box center [487, 229] width 22 height 11
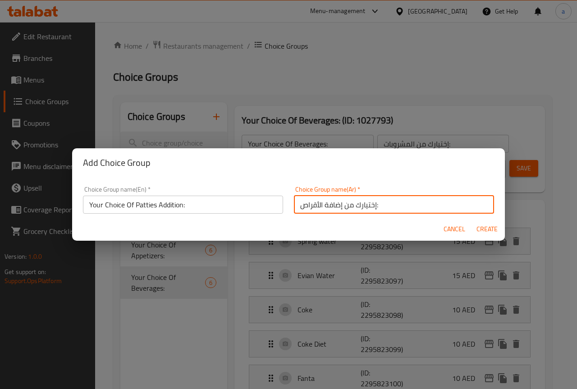
type input "Your Choice Of Patties Addition:"
type input "إختيارك من إضافة الأقراص:"
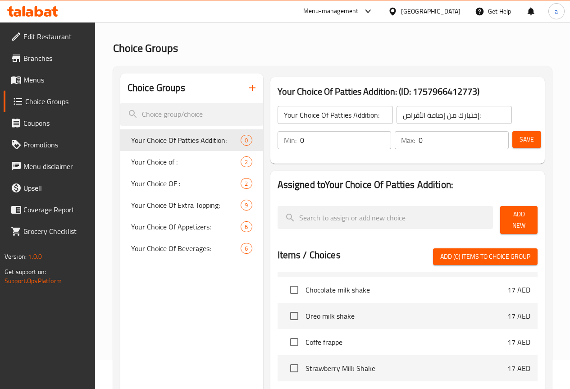
scroll to position [45, 0]
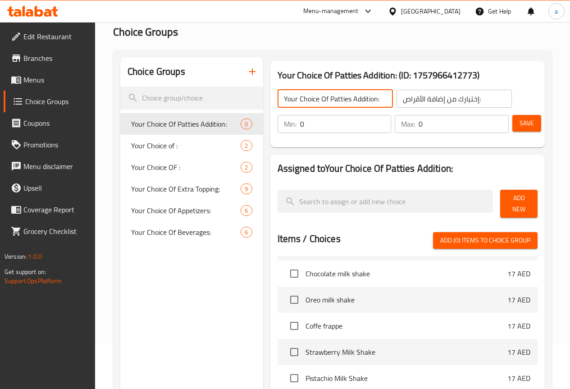
drag, startPoint x: 341, startPoint y: 98, endPoint x: 327, endPoint y: 103, distance: 14.4
click at [316, 103] on input "Your Choice Of Patties Addition:" at bounding box center [335, 99] width 115 height 18
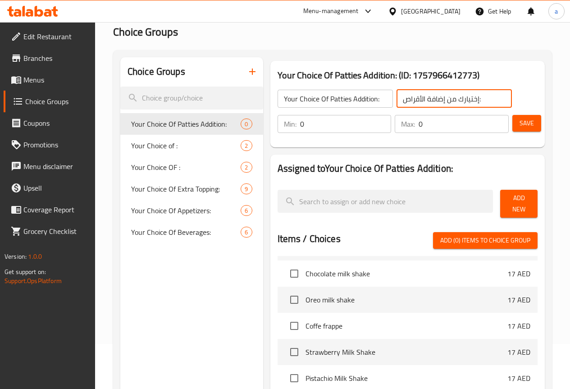
click at [399, 105] on input "إختيارك من إضافة الأقراص:" at bounding box center [454, 99] width 115 height 18
type input "إختيارك من إضافة الشرائح:"
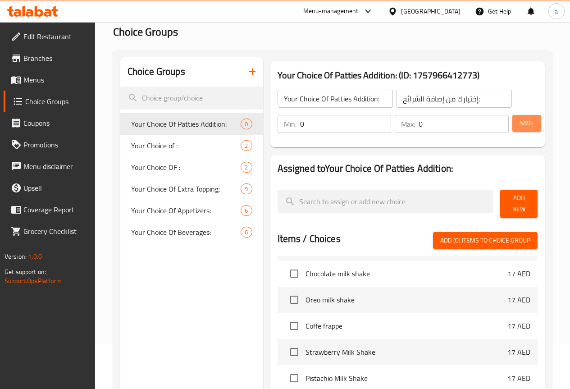
click at [526, 129] on button "Save" at bounding box center [526, 123] width 29 height 17
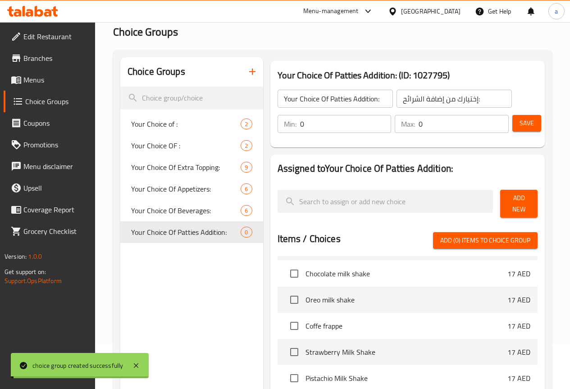
click at [518, 197] on span "Add New" at bounding box center [518, 203] width 23 height 23
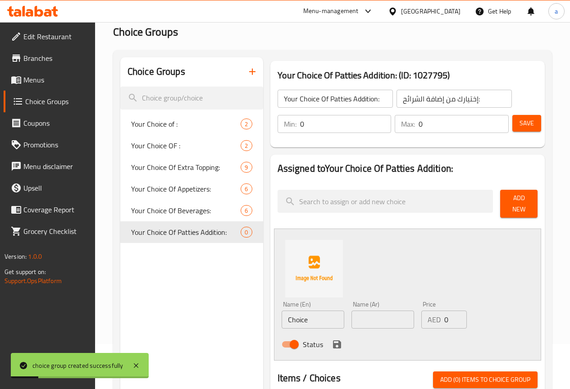
click at [282, 319] on input "Choice" at bounding box center [313, 320] width 63 height 18
paste input "icken 110g Each"
type input "Chicken 110g Each"
click at [355, 314] on input "text" at bounding box center [383, 320] width 63 height 18
paste input "دجاج 110 جرام لكل منهما"
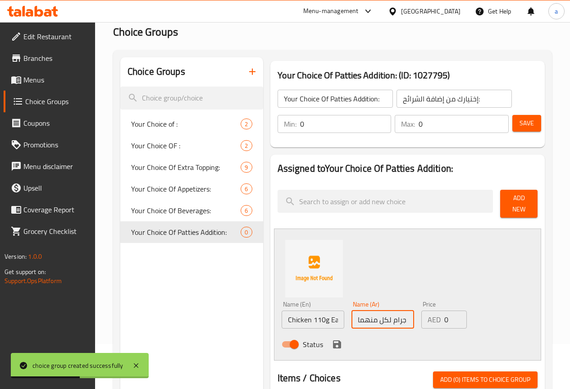
scroll to position [0, 16]
type input "دجاج 110 جرام لكل منهما"
drag, startPoint x: 426, startPoint y: 317, endPoint x: 403, endPoint y: 320, distance: 23.1
click at [418, 319] on div "Price AED 0 Price" at bounding box center [444, 314] width 53 height 35
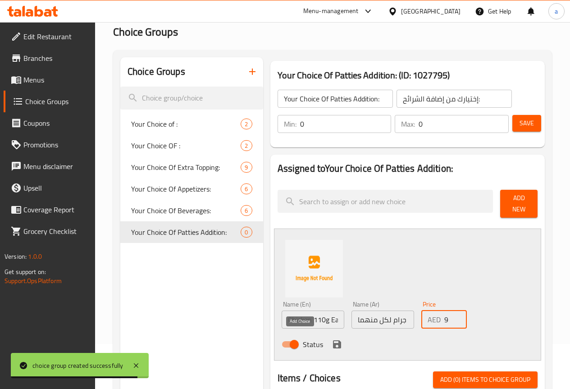
type input "9"
click at [333, 340] on icon "save" at bounding box center [337, 344] width 8 height 8
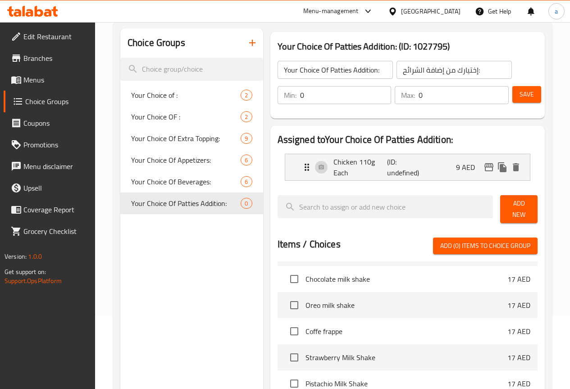
scroll to position [90, 0]
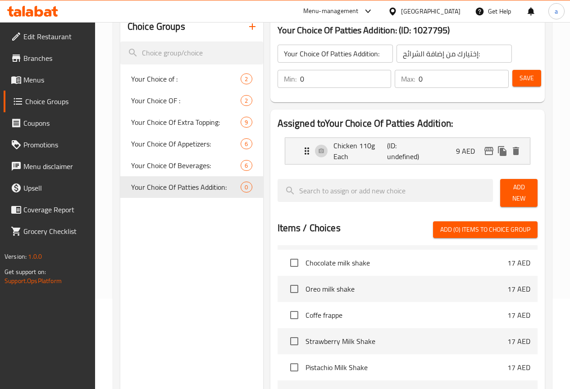
click at [511, 191] on span "Add New" at bounding box center [518, 193] width 23 height 23
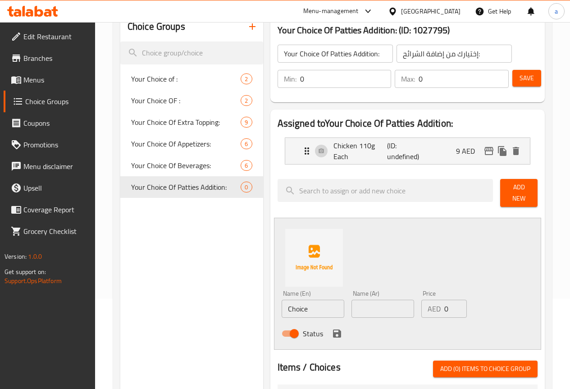
click at [282, 300] on input "Choice" at bounding box center [313, 309] width 63 height 18
paste input "Beef 110g Each"
type input "Beef 110g Each"
click at [373, 302] on input "text" at bounding box center [383, 309] width 63 height 18
paste input "لحم البقر 110 جرام لكل منهما"
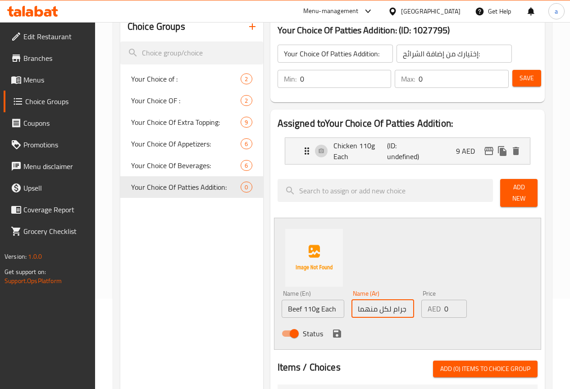
scroll to position [0, 30]
click at [370, 306] on input "لحم البقر 110 جرام لكل منهما" at bounding box center [383, 309] width 63 height 18
type input "لحم بقري 110 جرام لكل منهما"
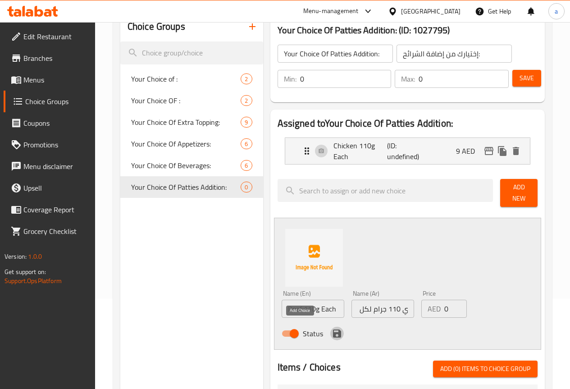
click at [333, 329] on icon "save" at bounding box center [337, 333] width 8 height 8
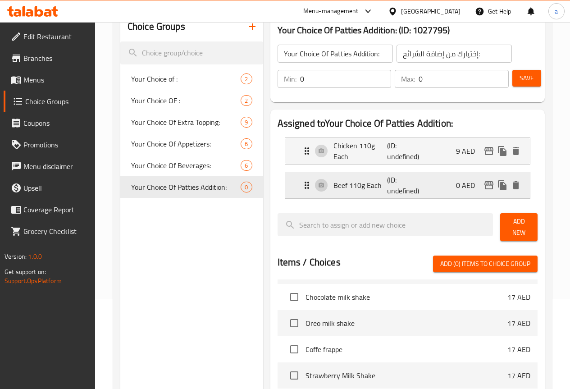
click at [348, 190] on p "Beef 110g Each" at bounding box center [360, 185] width 54 height 11
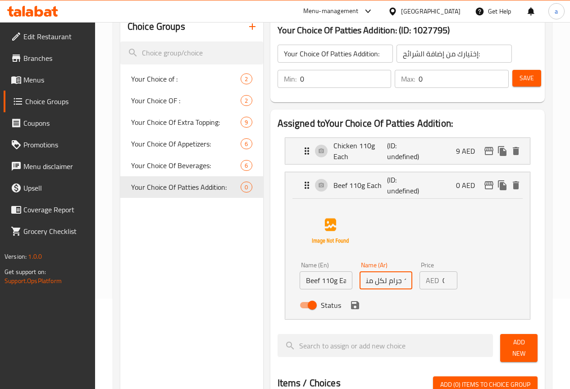
scroll to position [0, 27]
drag, startPoint x: 375, startPoint y: 280, endPoint x: 358, endPoint y: 282, distance: 17.7
click at [360, 282] on input "لحم بقري 110 جرام لكل منهما" at bounding box center [386, 280] width 53 height 18
click at [351, 307] on icon "save" at bounding box center [355, 305] width 8 height 8
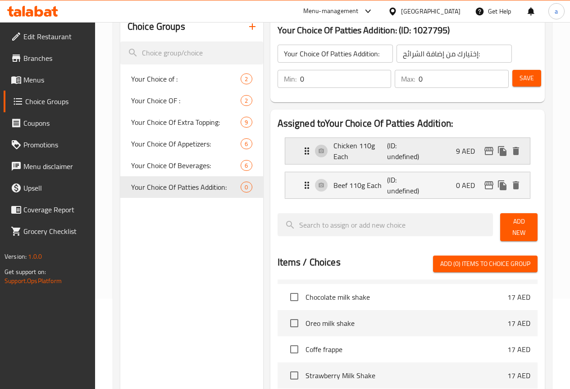
type input "لحم بقري 110 ج لكل منهما"
click at [333, 156] on p "Chicken 110g Each" at bounding box center [360, 151] width 54 height 22
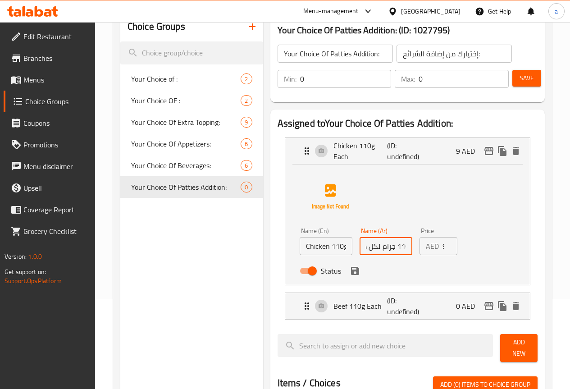
drag, startPoint x: 376, startPoint y: 248, endPoint x: 365, endPoint y: 251, distance: 12.0
click at [365, 251] on input "دجاج 110 جرام لكل منهما" at bounding box center [386, 246] width 53 height 18
click at [351, 271] on icon "save" at bounding box center [355, 271] width 8 height 8
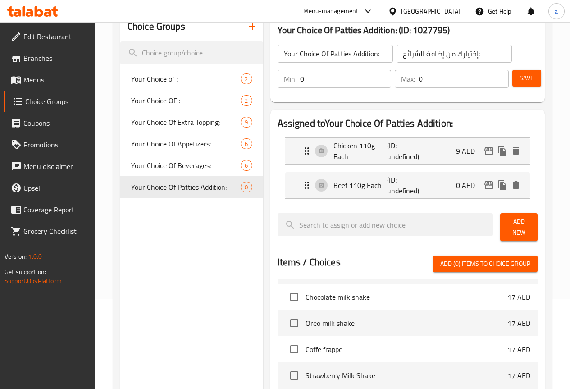
type input "دجاج 110 ج لكل منهما"
click at [387, 180] on p "(ID: undefined)" at bounding box center [405, 185] width 36 height 22
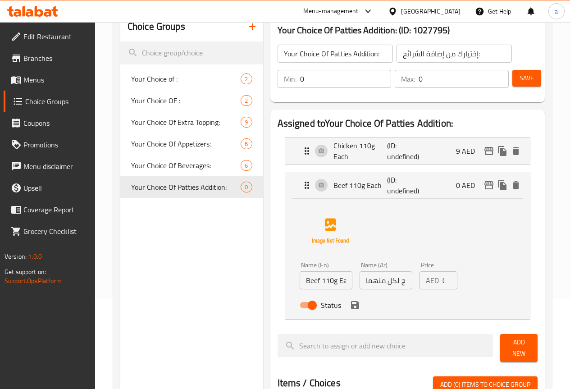
click at [379, 282] on input "لحم بقري 110 ج لكل منهما" at bounding box center [386, 280] width 53 height 18
click at [351, 306] on icon "save" at bounding box center [355, 305] width 8 height 8
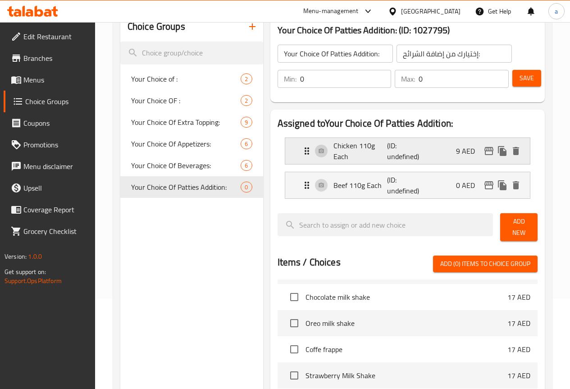
type input "لحم بقري 110ج لكل منهما"
click at [387, 151] on p "(ID: undefined)" at bounding box center [405, 151] width 36 height 22
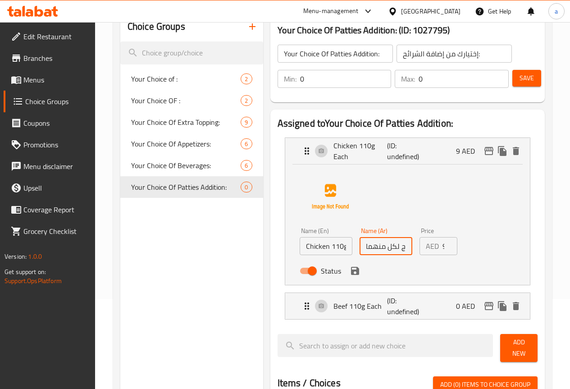
click at [379, 247] on input "دجاج 110 ج لكل منهما" at bounding box center [386, 246] width 53 height 18
click at [351, 267] on icon "save" at bounding box center [355, 271] width 8 height 8
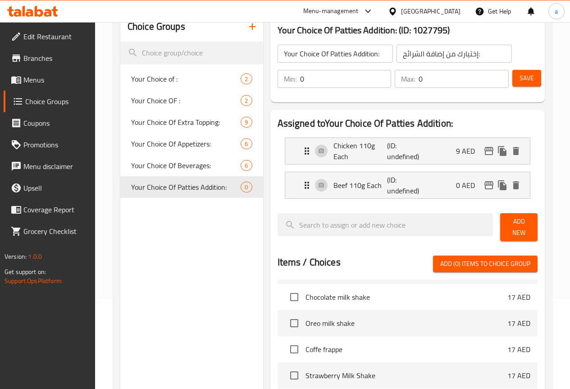
type input "دجاج 110ج لكل منهما"
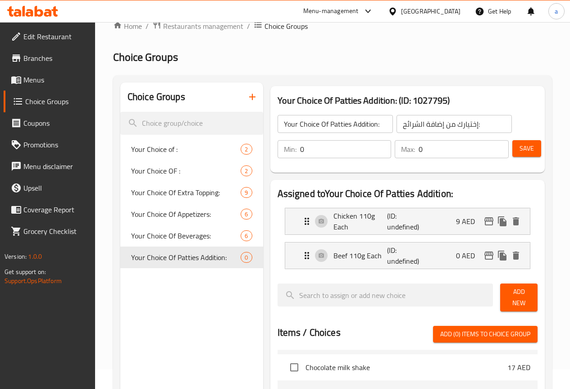
scroll to position [0, 0]
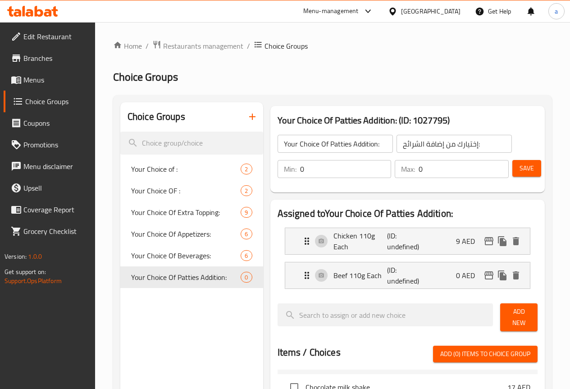
click at [535, 172] on button "Save" at bounding box center [526, 168] width 29 height 17
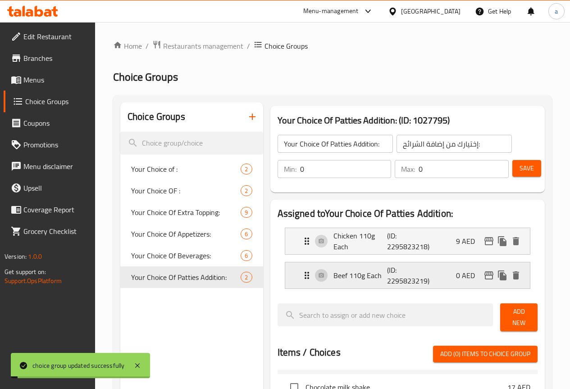
click at [438, 275] on div "Beef 110g Each (ID: 2295823219) 0 AED" at bounding box center [410, 275] width 218 height 26
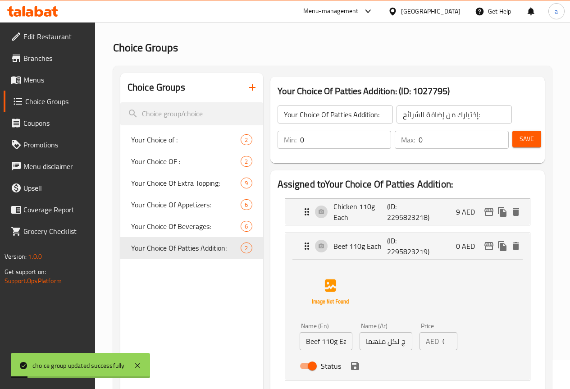
scroll to position [45, 0]
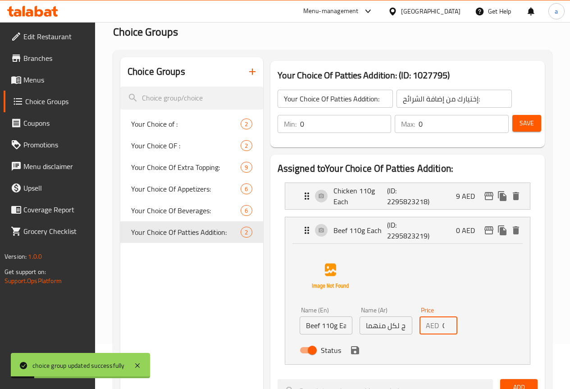
click at [420, 328] on div "AED 0 Price" at bounding box center [439, 325] width 38 height 18
click at [350, 352] on icon "save" at bounding box center [355, 350] width 11 height 11
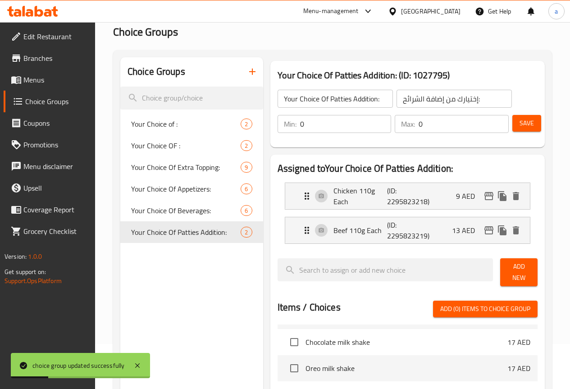
type input "13"
click at [521, 128] on span "Save" at bounding box center [527, 123] width 14 height 11
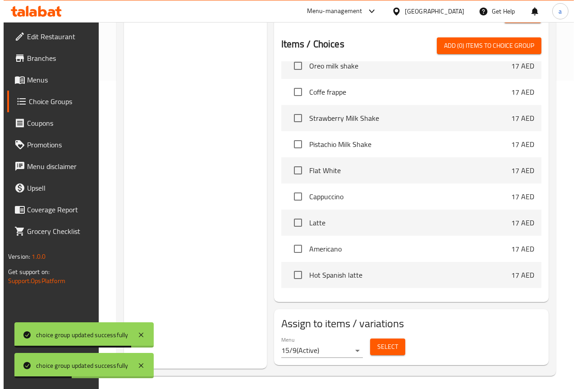
scroll to position [586, 0]
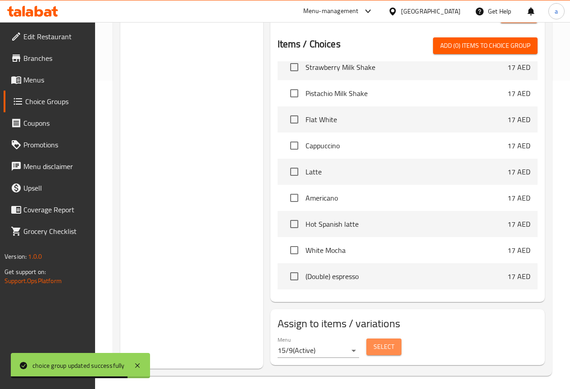
click at [368, 338] on button "Select" at bounding box center [383, 346] width 35 height 17
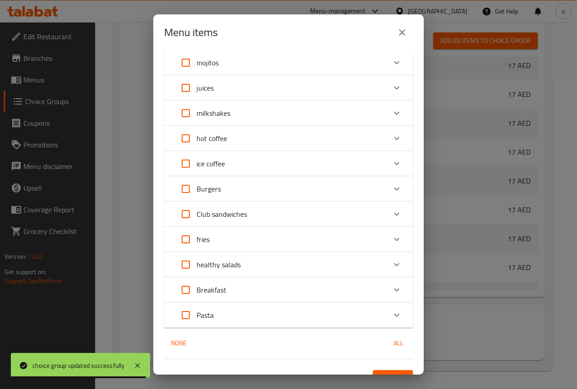
scroll to position [45, 0]
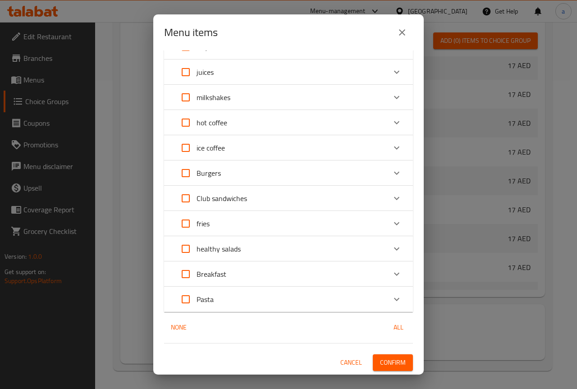
click at [249, 174] on div "Burgers" at bounding box center [280, 173] width 211 height 22
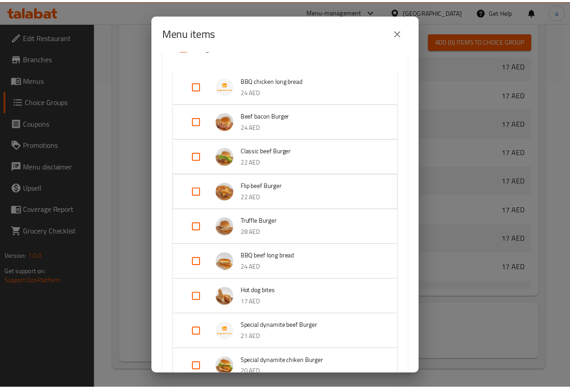
scroll to position [135, 0]
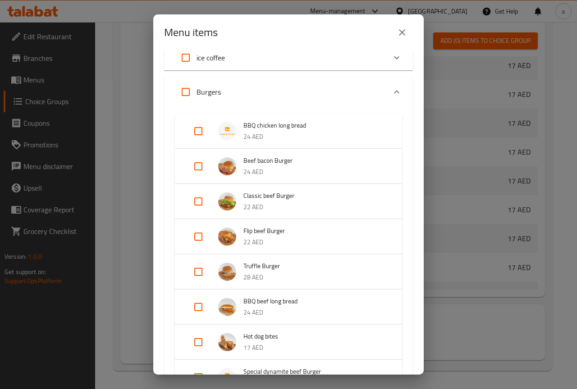
click at [406, 32] on icon "close" at bounding box center [402, 32] width 11 height 11
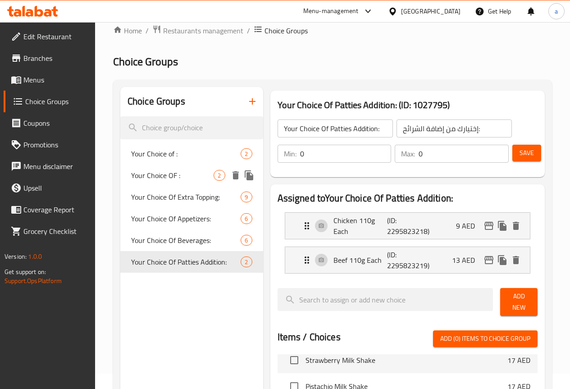
scroll to position [0, 0]
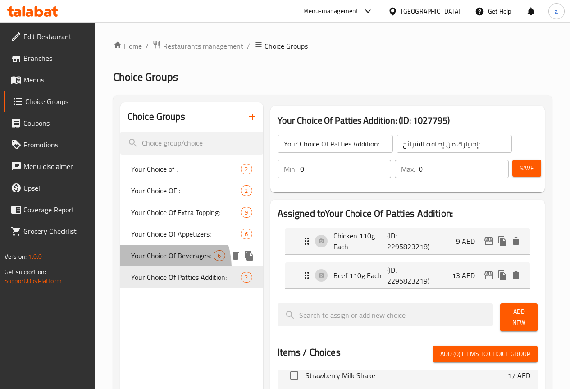
click at [156, 261] on span "Your Choice Of Beverages:" at bounding box center [172, 255] width 83 height 11
type input "Your Choice Of Beverages:"
type input "إختيارك من المشروبات:"
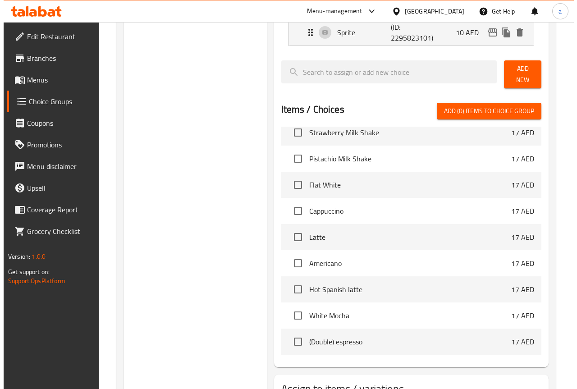
scroll to position [445, 0]
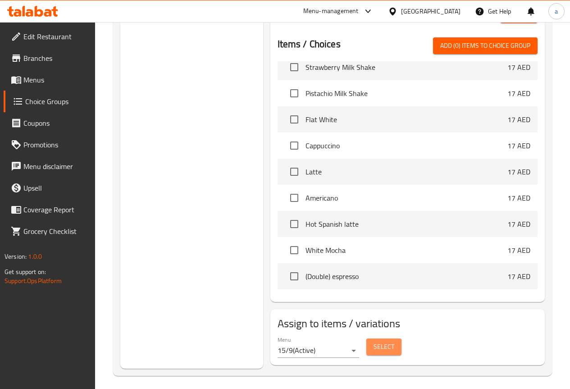
click at [374, 343] on span "Select" at bounding box center [384, 346] width 21 height 11
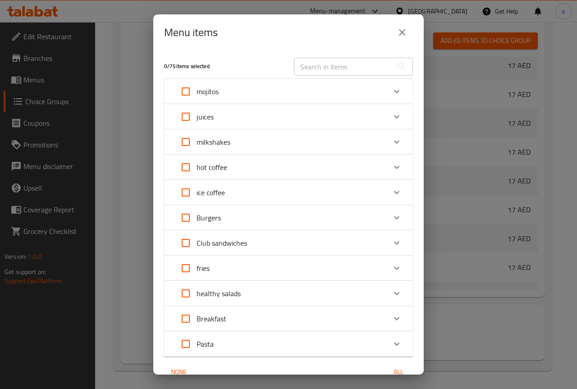
click at [185, 215] on input "Expand" at bounding box center [186, 218] width 22 height 22
checkbox input "true"
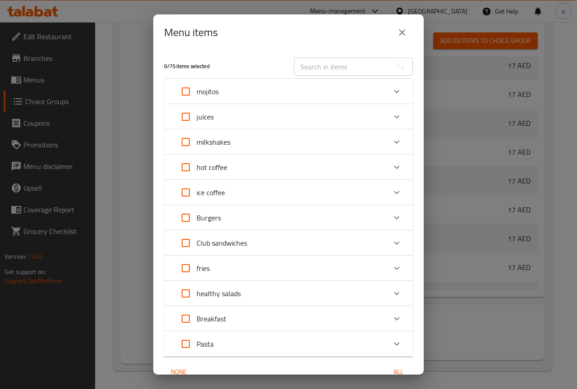
checkbox input "true"
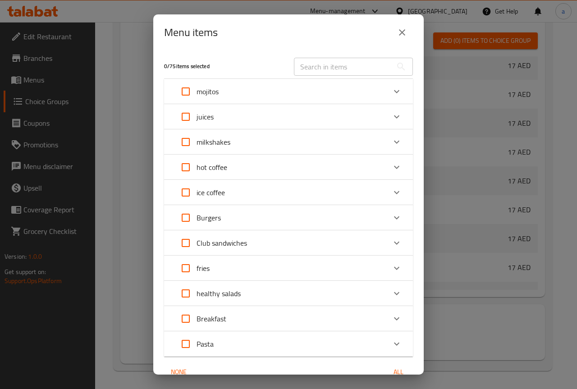
checkbox input "true"
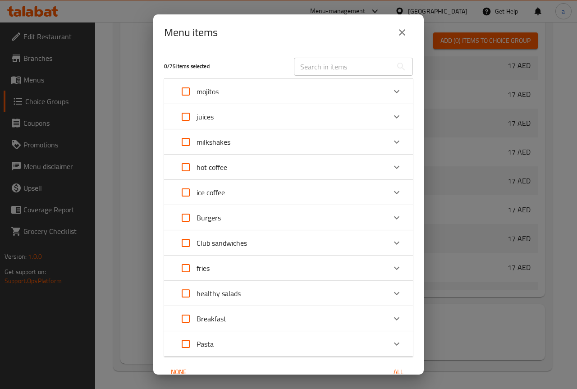
checkbox input "true"
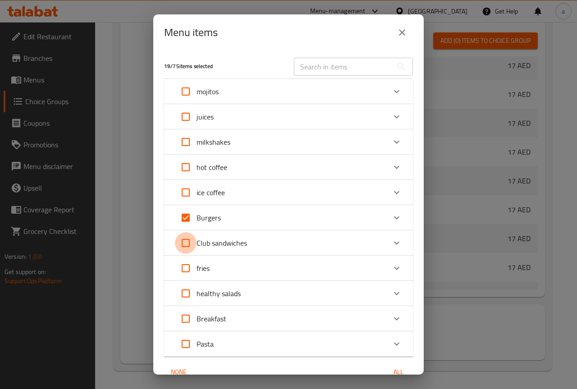
click at [184, 245] on input "Expand" at bounding box center [186, 243] width 22 height 22
click at [232, 237] on p "Club sandwiches" at bounding box center [221, 242] width 50 height 11
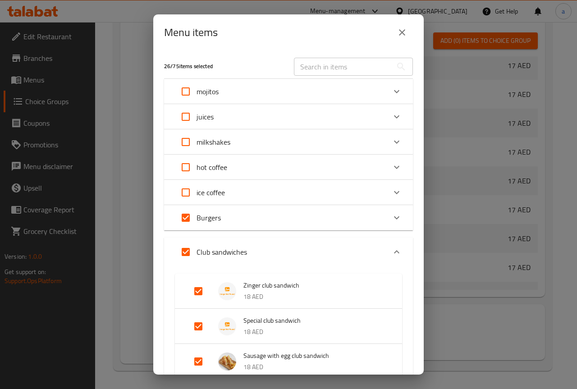
click at [245, 242] on div "Club sandwiches" at bounding box center [211, 252] width 72 height 22
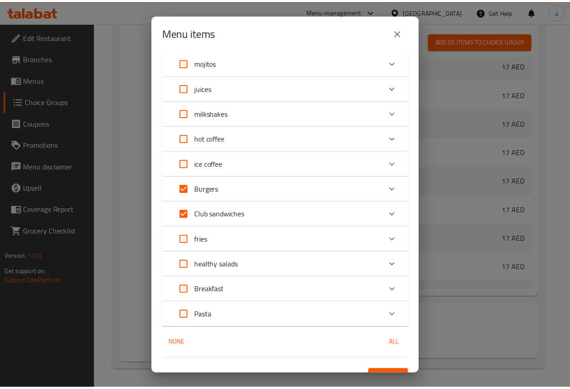
scroll to position [45, 0]
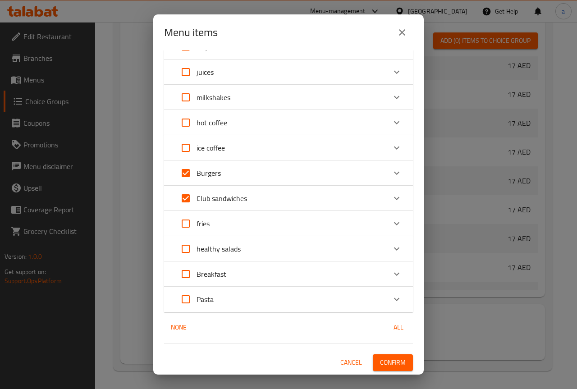
click at [392, 359] on span "Confirm" at bounding box center [393, 362] width 26 height 11
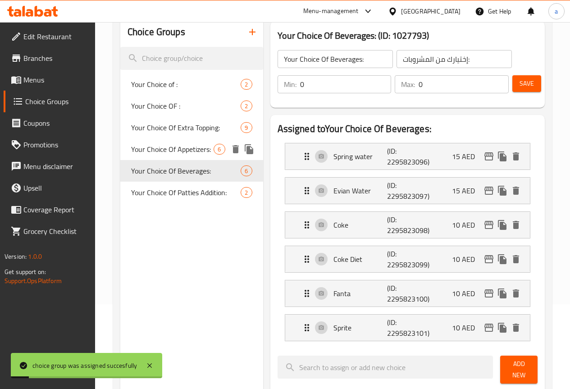
click at [164, 155] on span "Your Choice Of Appetizers:" at bounding box center [172, 149] width 83 height 11
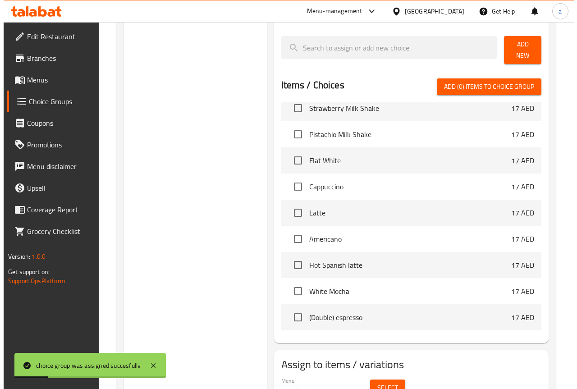
scroll to position [445, 0]
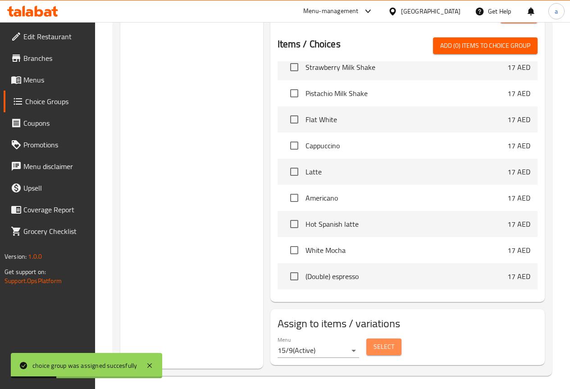
click at [374, 341] on span "Select" at bounding box center [384, 346] width 21 height 11
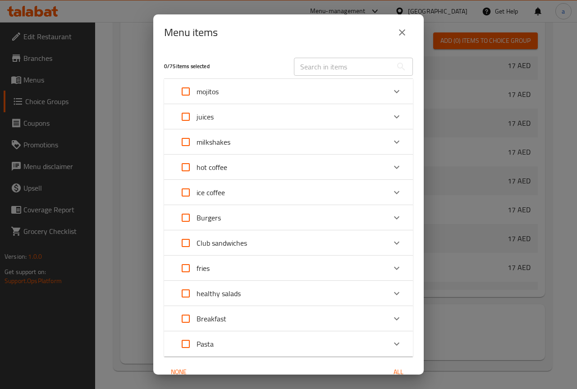
drag, startPoint x: 192, startPoint y: 238, endPoint x: 187, endPoint y: 232, distance: 8.0
click at [192, 237] on input "Expand" at bounding box center [186, 243] width 22 height 22
click at [187, 218] on input "Expand" at bounding box center [186, 218] width 22 height 22
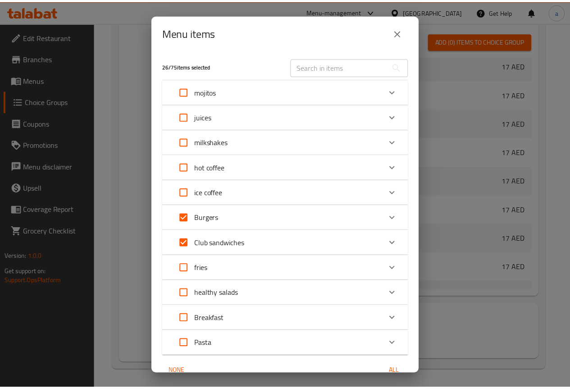
scroll to position [45, 0]
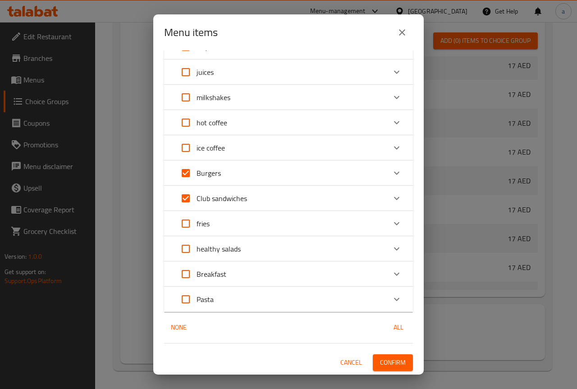
click at [384, 359] on span "Confirm" at bounding box center [393, 362] width 26 height 11
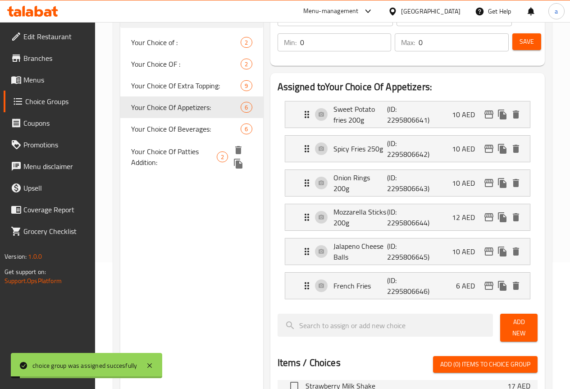
scroll to position [40, 0]
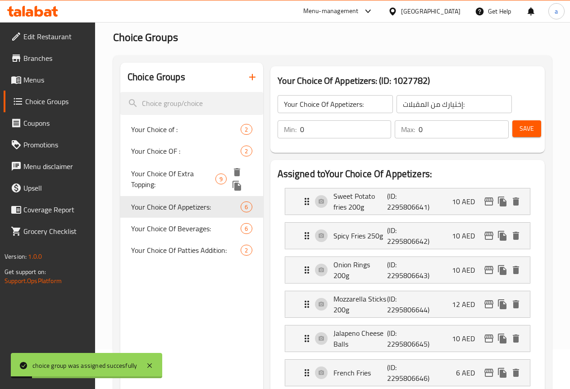
click at [170, 185] on span "Your Choice Of Extra Topping:" at bounding box center [173, 179] width 84 height 22
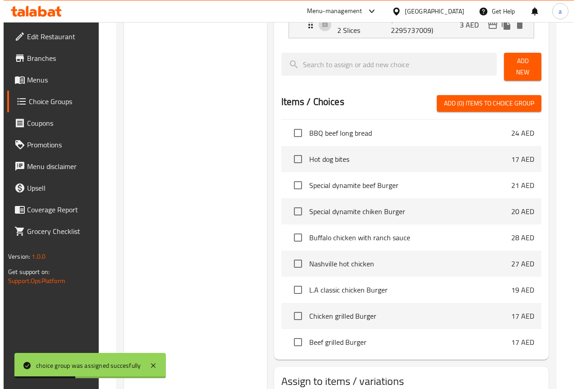
scroll to position [548, 0]
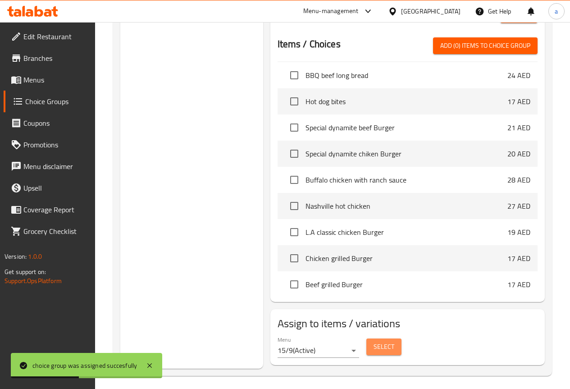
click at [374, 347] on span "Select" at bounding box center [384, 346] width 21 height 11
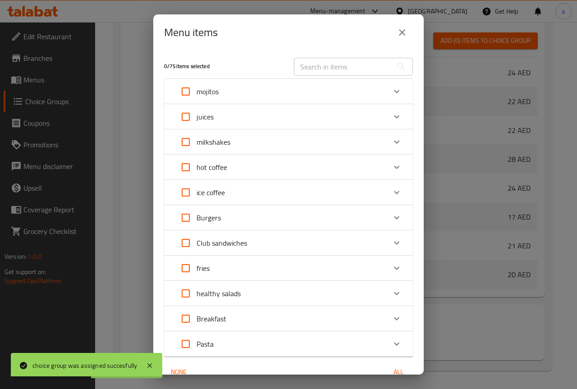
scroll to position [1240, 0]
click at [184, 221] on input "Expand" at bounding box center [186, 218] width 22 height 22
click at [182, 241] on input "Expand" at bounding box center [186, 243] width 22 height 22
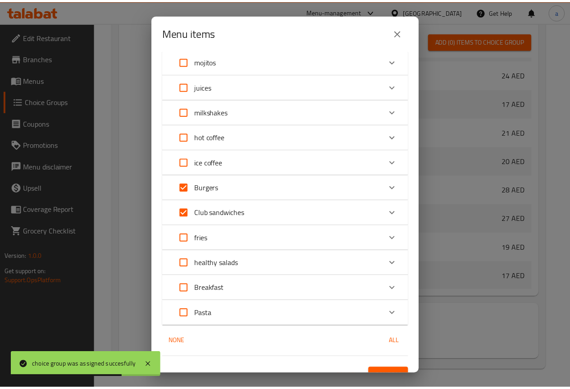
scroll to position [45, 0]
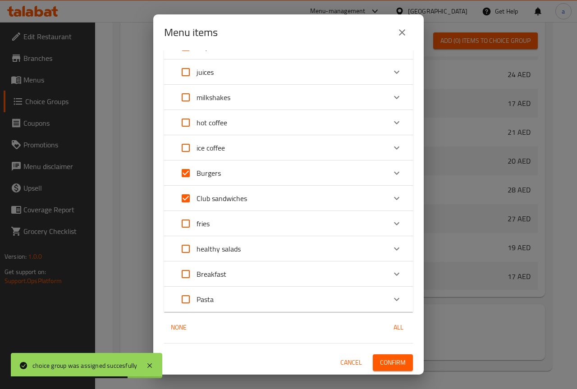
click at [382, 358] on span "Confirm" at bounding box center [393, 362] width 26 height 11
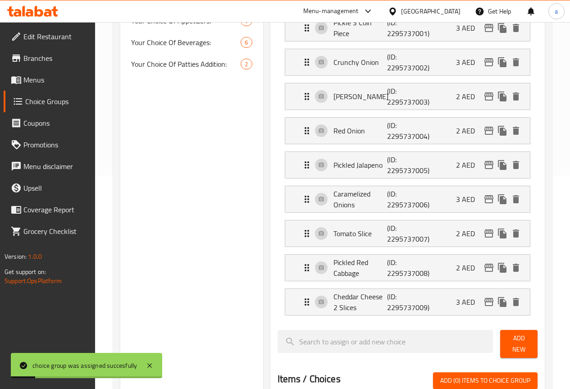
scroll to position [52, 0]
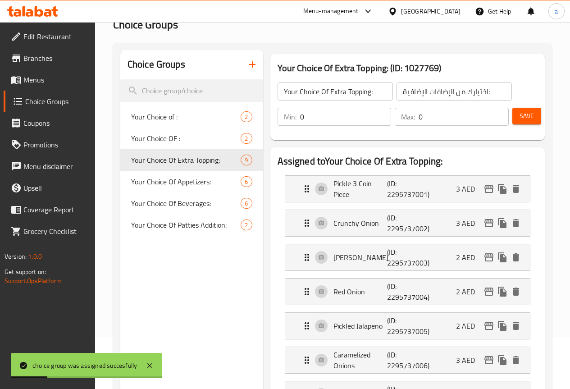
click at [242, 59] on button "button" at bounding box center [253, 65] width 22 height 22
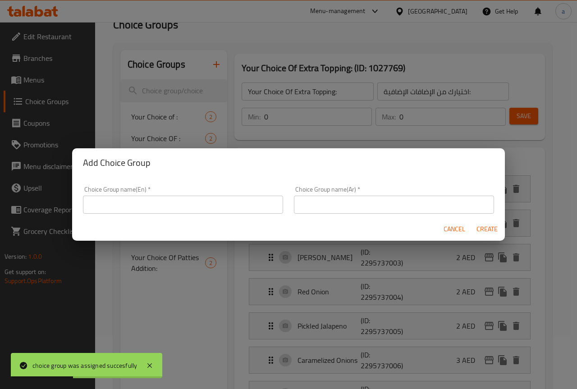
click at [182, 212] on input "text" at bounding box center [183, 205] width 200 height 18
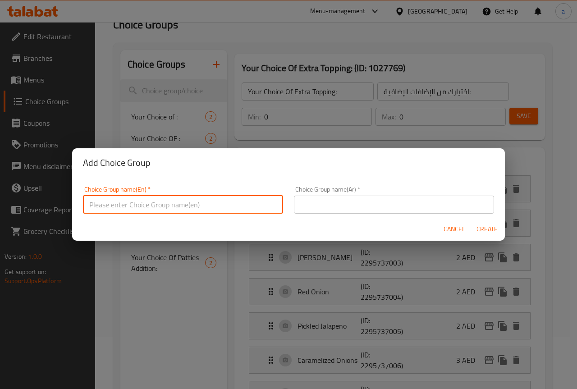
click at [457, 224] on span "Cancel" at bounding box center [454, 229] width 22 height 11
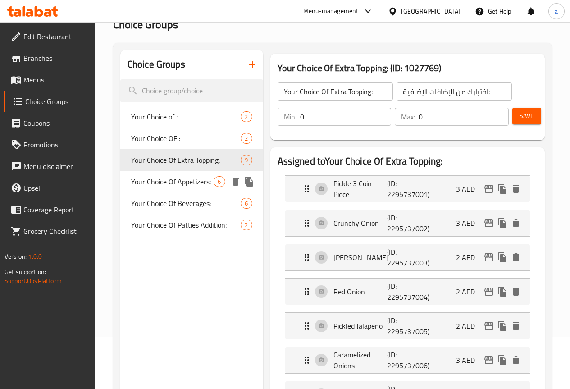
drag, startPoint x: 151, startPoint y: 198, endPoint x: 154, endPoint y: 202, distance: 5.4
click at [151, 187] on span "Your Choice Of Appetizers:" at bounding box center [172, 181] width 83 height 11
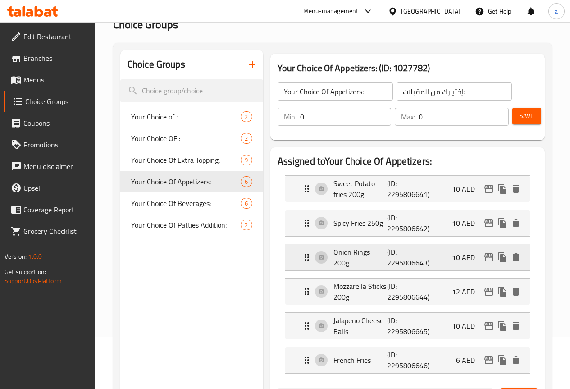
scroll to position [97, 0]
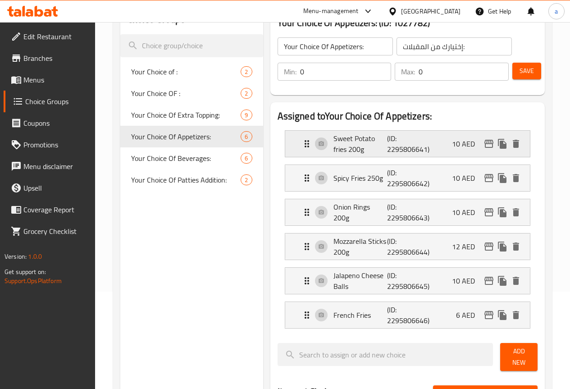
click at [348, 156] on div "Sweet Potato fries 200g (ID: 2295806641) 10 AED" at bounding box center [410, 144] width 218 height 26
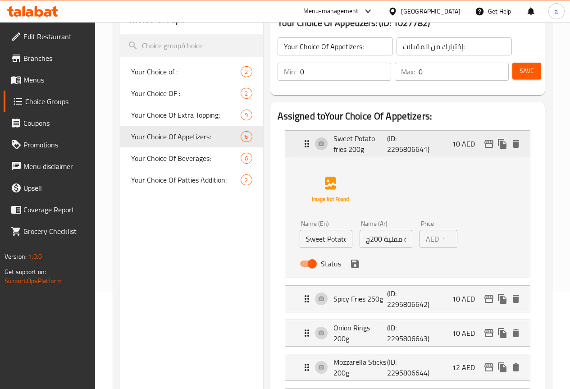
click at [355, 150] on p "Sweet Potato fries 200g" at bounding box center [360, 144] width 54 height 22
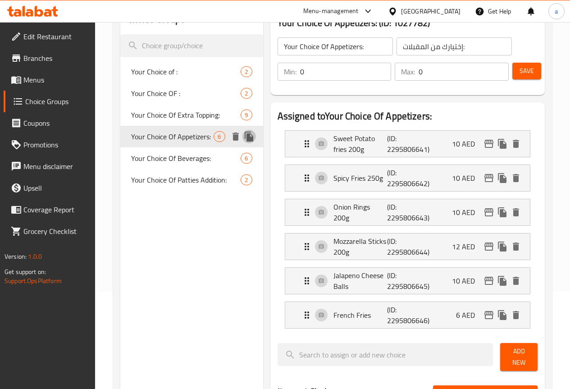
click at [245, 142] on icon "duplicate" at bounding box center [249, 137] width 9 height 10
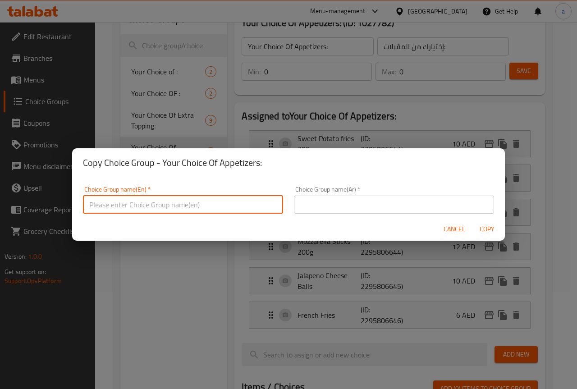
click at [186, 203] on input "text" at bounding box center [183, 205] width 200 height 18
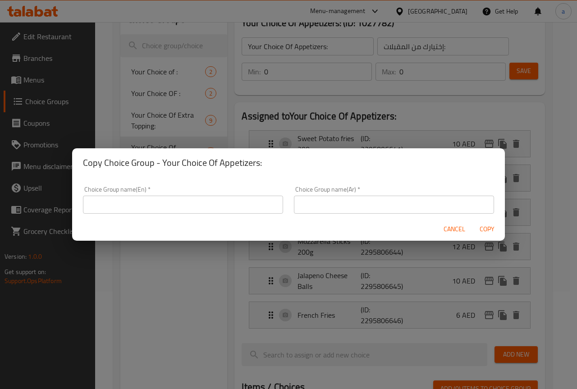
click at [168, 204] on input "text" at bounding box center [183, 205] width 200 height 18
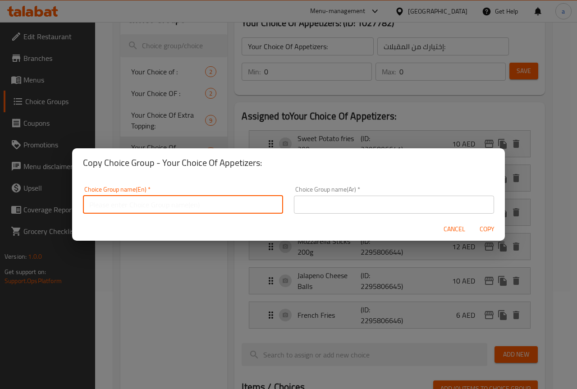
paste input "Appetizers Selection"
click at [344, 194] on div "Choice Group name(Ar)   * Choice Group name(Ar) *" at bounding box center [394, 199] width 200 height 27
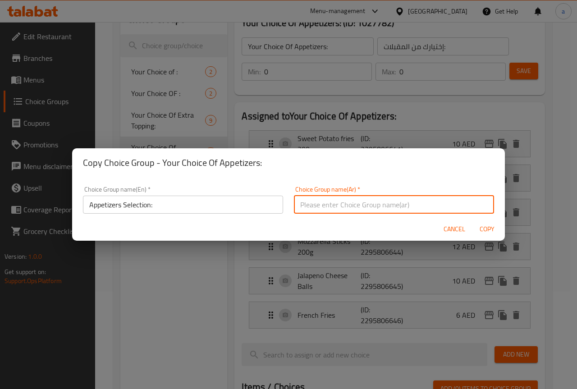
click at [347, 201] on input "text" at bounding box center [394, 205] width 200 height 18
paste input "اختيار المقبلات:"
click at [480, 231] on span "Copy" at bounding box center [487, 229] width 22 height 11
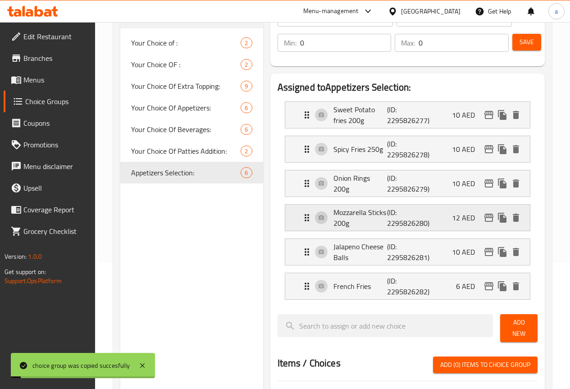
scroll to position [142, 0]
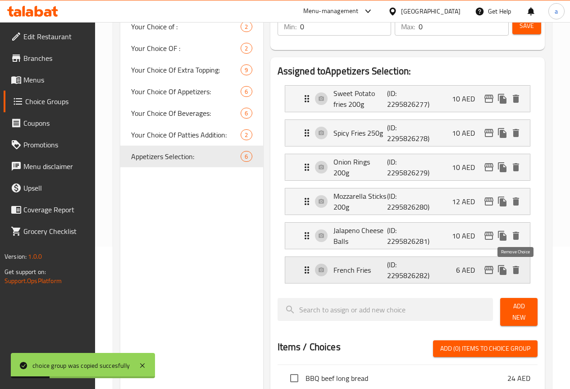
click at [515, 268] on icon "delete" at bounding box center [516, 270] width 6 height 8
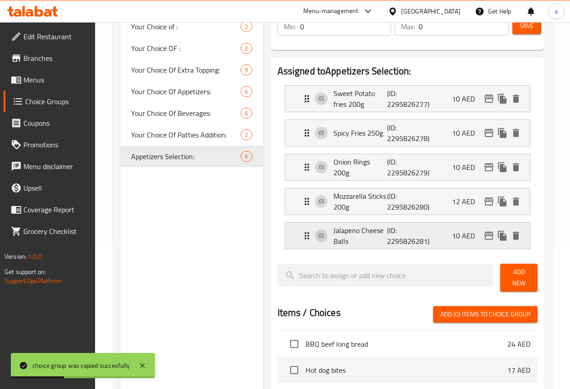
click at [333, 239] on p "Jalapeno Cheese Balls" at bounding box center [360, 236] width 54 height 22
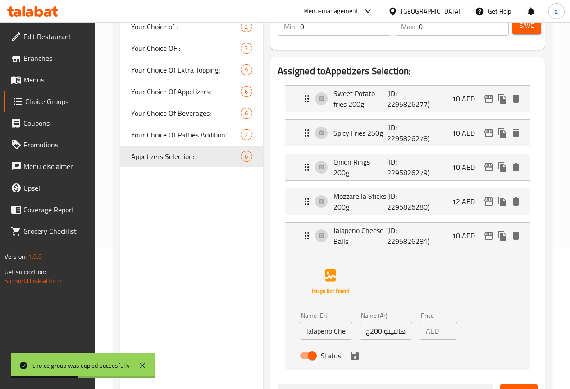
click at [315, 331] on input "Jalapeno Cheese Balls" at bounding box center [326, 331] width 53 height 18
drag, startPoint x: 341, startPoint y: 333, endPoint x: 351, endPoint y: 333, distance: 9.5
click at [360, 333] on input "كرات الجبن هالبينو 200ج" at bounding box center [386, 331] width 53 height 18
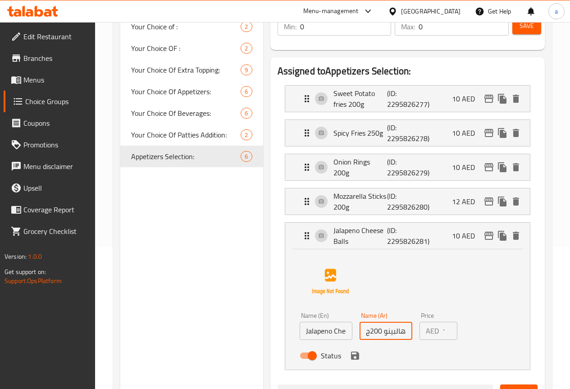
click at [360, 333] on input "كرات الجبن هالبينو 200ج" at bounding box center [386, 331] width 53 height 18
click at [350, 354] on icon "save" at bounding box center [355, 355] width 11 height 11
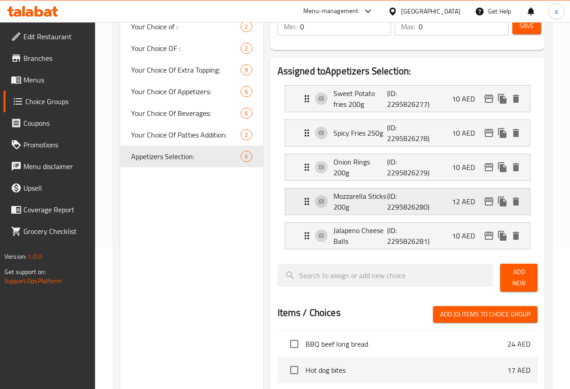
scroll to position [0, 0]
click at [344, 202] on p "Mozzarella Sticks 200g" at bounding box center [360, 202] width 54 height 22
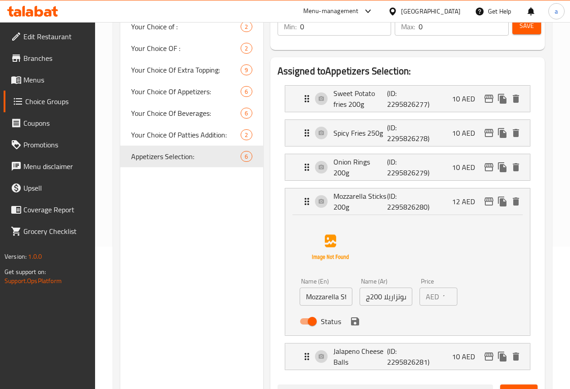
click at [315, 299] on input "Mozzarella Sticks 200g" at bounding box center [326, 297] width 53 height 18
drag, startPoint x: 340, startPoint y: 299, endPoint x: 357, endPoint y: 298, distance: 17.1
click at [360, 298] on input "أصابع الموتزاريلا 200ج" at bounding box center [386, 297] width 53 height 18
click at [351, 321] on icon "save" at bounding box center [355, 321] width 8 height 8
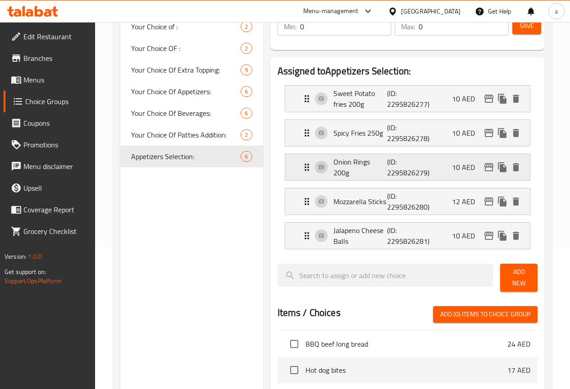
click at [340, 175] on div "Onion Rings 200g (ID: 2295826279) 10 AED" at bounding box center [410, 167] width 218 height 26
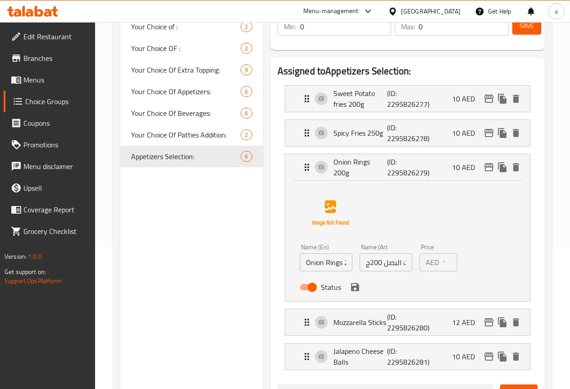
click at [314, 263] on input "Onion Rings 200g" at bounding box center [326, 262] width 53 height 18
click at [360, 265] on input "حلقات البصل 200ج" at bounding box center [386, 262] width 53 height 18
click at [351, 288] on icon "save" at bounding box center [355, 287] width 8 height 8
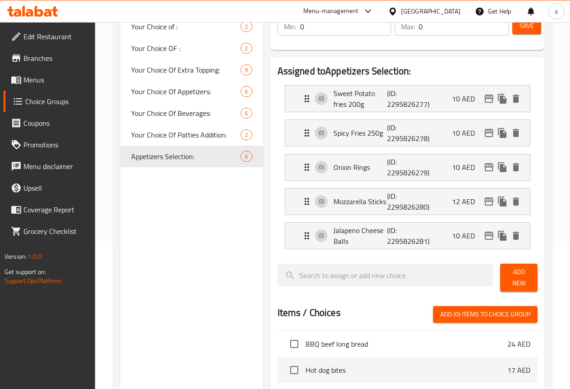
click at [347, 147] on li "Spicy Fries 250g (ID: 2295826278) 10 AED Name (En) Spicy Fries 250g Name (En) N…" at bounding box center [408, 133] width 260 height 34
click at [353, 137] on p "Spicy Fries 250g" at bounding box center [360, 133] width 54 height 11
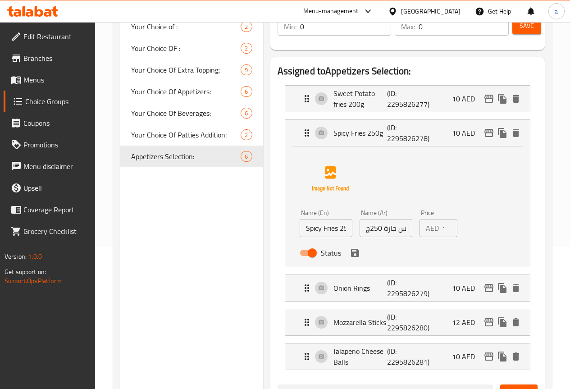
click at [317, 229] on input "Spicy Fries 250g" at bounding box center [326, 228] width 53 height 18
click at [360, 228] on input "بطاطس حارة 250ج" at bounding box center [386, 228] width 53 height 18
click at [351, 253] on icon "save" at bounding box center [355, 253] width 8 height 8
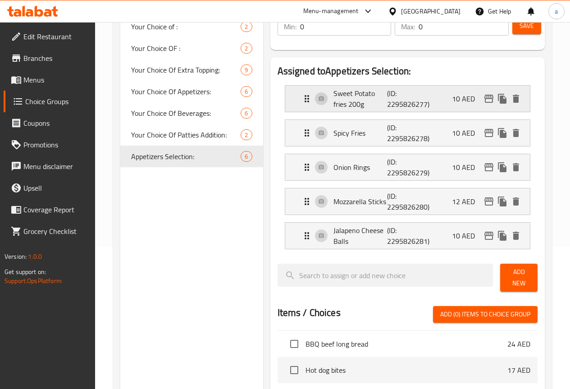
click at [351, 100] on p "Sweet Potato fries 200g" at bounding box center [360, 99] width 54 height 22
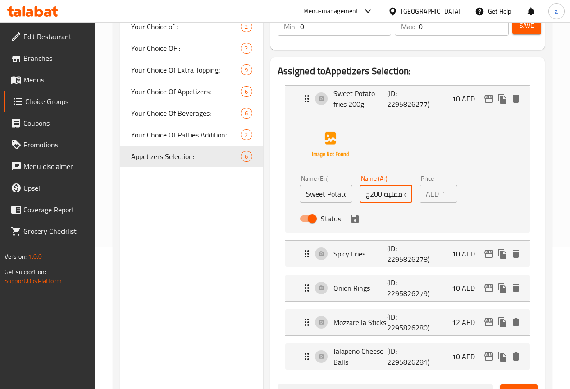
click at [360, 196] on input "بطاطا حلوة مقلية 200ج" at bounding box center [386, 194] width 53 height 18
click at [312, 199] on input "Sweet Potato fries 200g" at bounding box center [326, 194] width 53 height 18
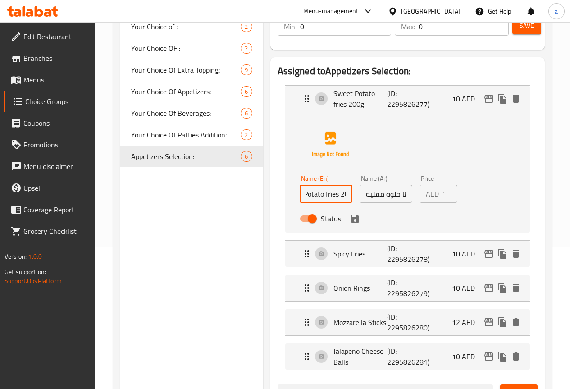
click at [317, 193] on input "Sweet Potato fries 200g" at bounding box center [326, 194] width 53 height 18
click at [457, 225] on div "Status" at bounding box center [386, 218] width 180 height 24
click at [351, 152] on div "Name (En) Sweet Potato fries Name (En) Name (Ar) بطاطا حلوة مقلية Name (Ar) Pri…" at bounding box center [408, 170] width 216 height 113
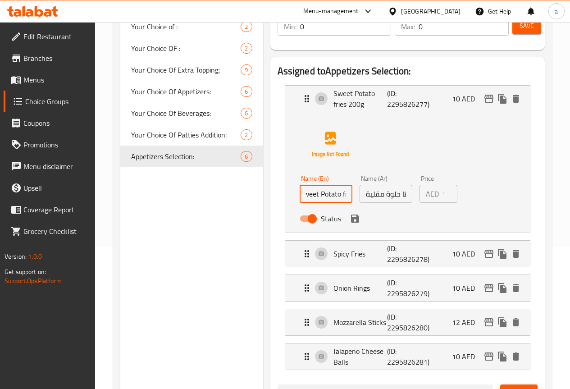
click at [338, 133] on div "Name (En) Sweet Potato fries Name (En) Name (Ar) بطاطا حلوة مقلية Name (Ar) Pri…" at bounding box center [408, 170] width 216 height 113
click at [267, 264] on div "Assigned to Appetizers Selection: Sweet Potato fries 200g (ID: 2295826277) 10 A…" at bounding box center [408, 374] width 282 height 641
click at [351, 216] on icon "save" at bounding box center [355, 219] width 8 height 8
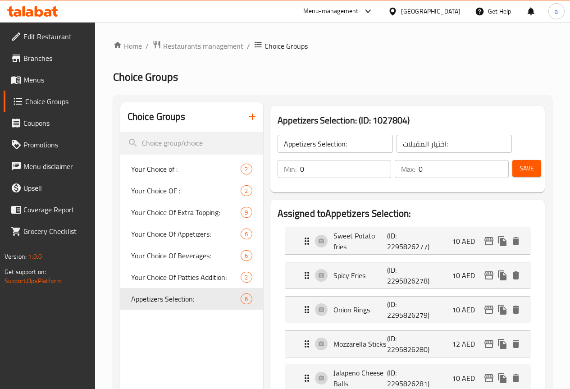
click at [526, 168] on span "Save" at bounding box center [527, 168] width 14 height 11
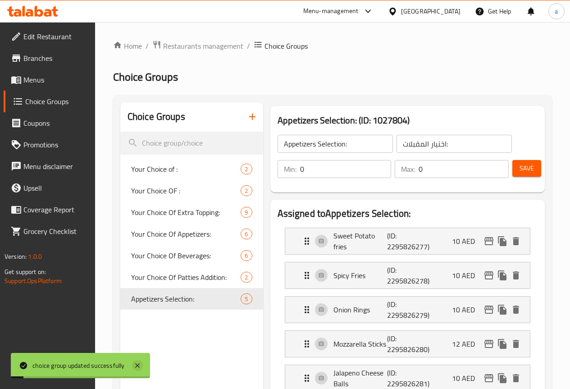
click at [141, 367] on icon at bounding box center [137, 365] width 11 height 11
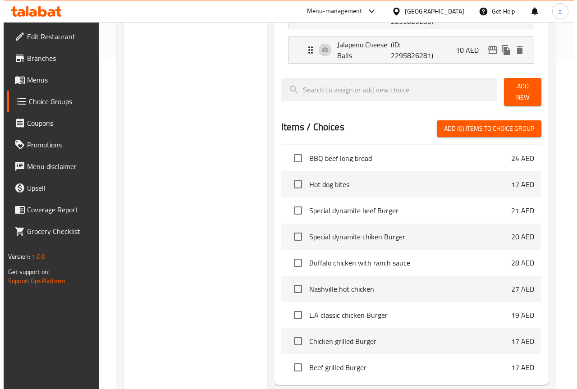
scroll to position [411, 0]
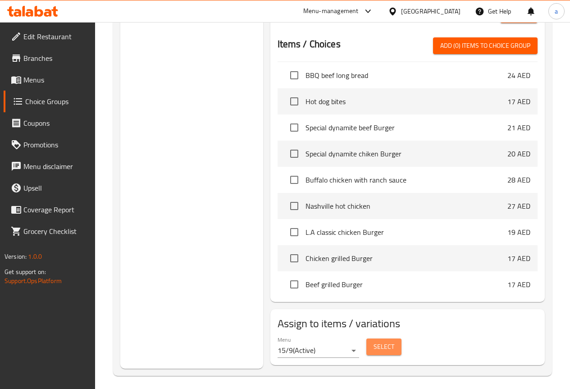
click at [374, 338] on button "Select" at bounding box center [383, 346] width 35 height 17
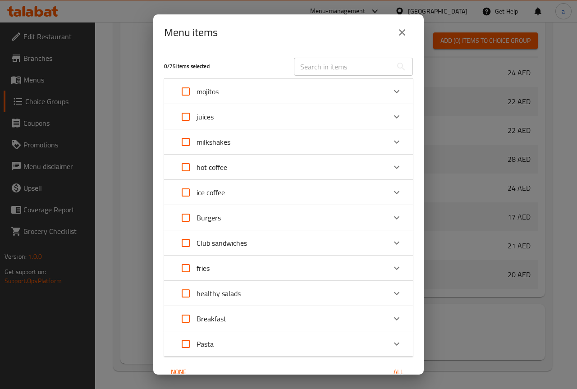
scroll to position [1240, 0]
click at [184, 219] on input "Expand" at bounding box center [186, 218] width 22 height 22
click at [186, 241] on input "Expand" at bounding box center [186, 243] width 22 height 22
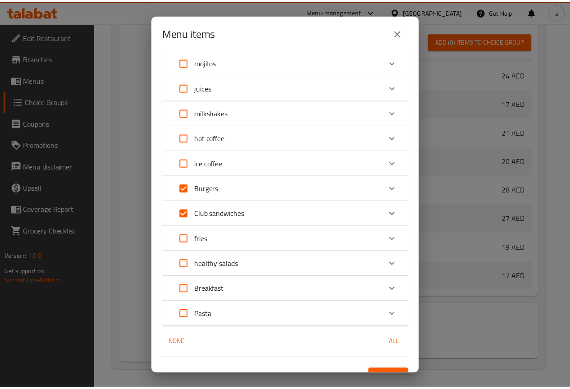
scroll to position [45, 0]
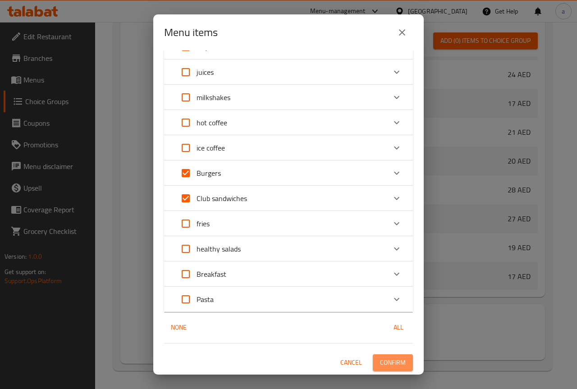
click at [393, 357] on span "Confirm" at bounding box center [393, 362] width 26 height 11
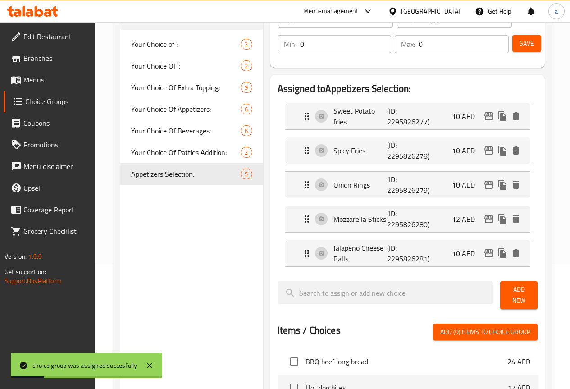
scroll to position [96, 0]
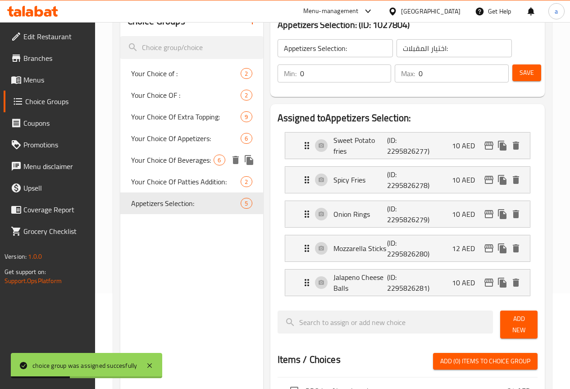
click at [245, 165] on icon "duplicate" at bounding box center [249, 160] width 9 height 10
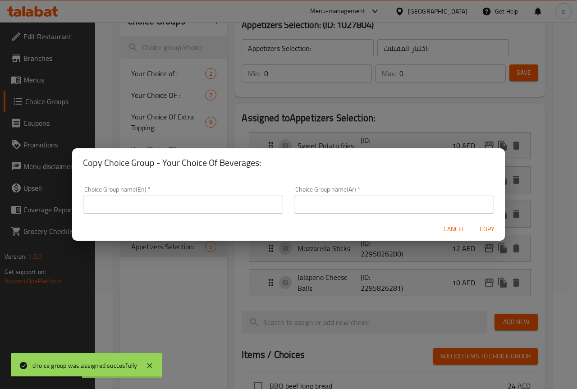
click at [257, 207] on input "text" at bounding box center [183, 205] width 200 height 18
click at [192, 212] on input "text" at bounding box center [183, 205] width 200 height 18
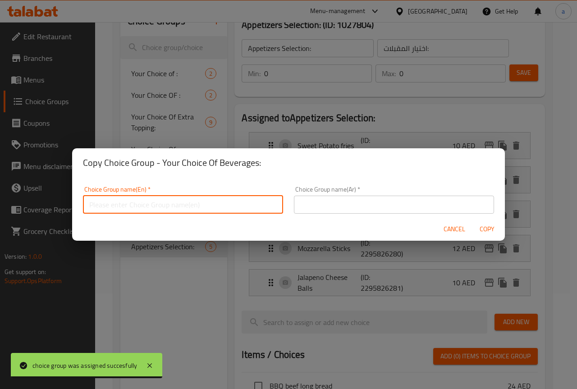
paste input "Beverages"
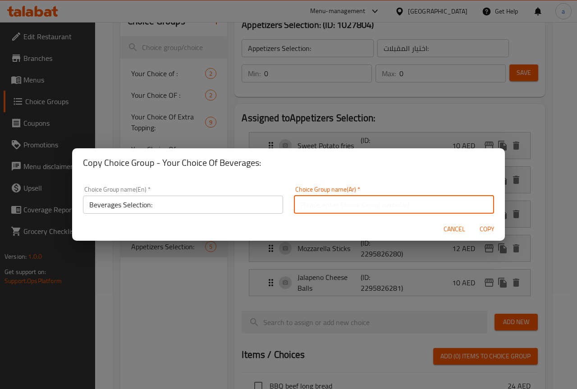
drag, startPoint x: 338, startPoint y: 208, endPoint x: 338, endPoint y: 201, distance: 7.2
click at [338, 208] on input "text" at bounding box center [394, 205] width 200 height 18
paste input "اختيار المشروبات:"
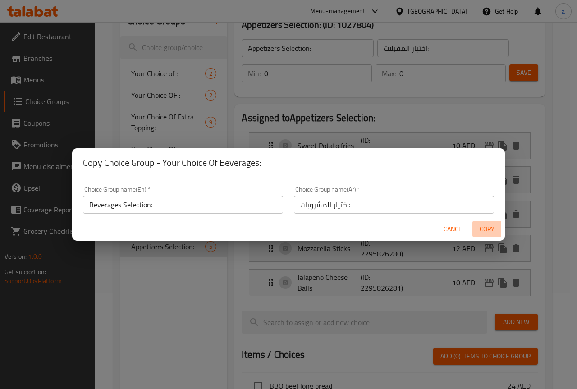
click at [486, 225] on span "Copy" at bounding box center [487, 229] width 22 height 11
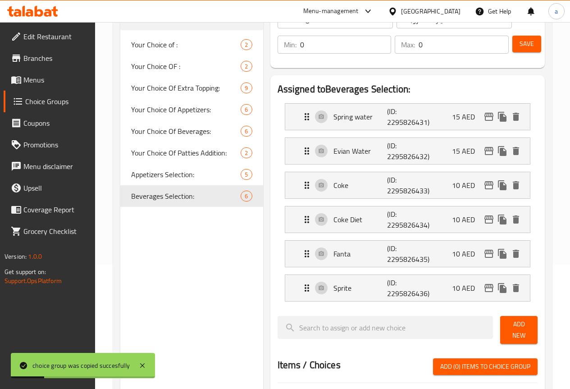
scroll to position [141, 0]
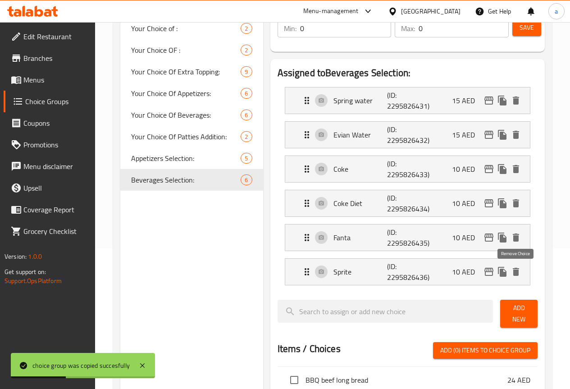
click at [520, 269] on icon "delete" at bounding box center [516, 271] width 11 height 11
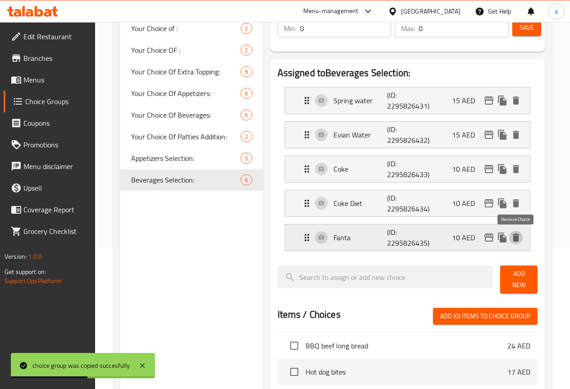
click at [518, 233] on icon "delete" at bounding box center [516, 237] width 11 height 11
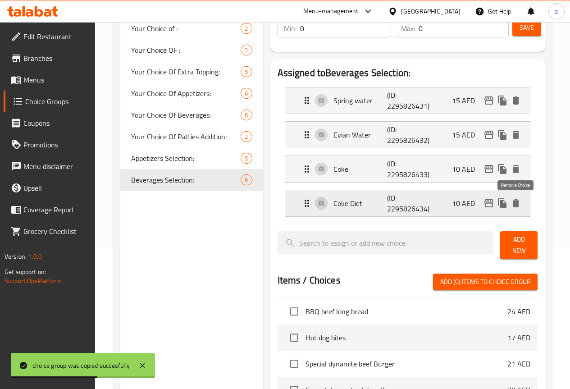
click at [517, 203] on icon "delete" at bounding box center [516, 203] width 6 height 8
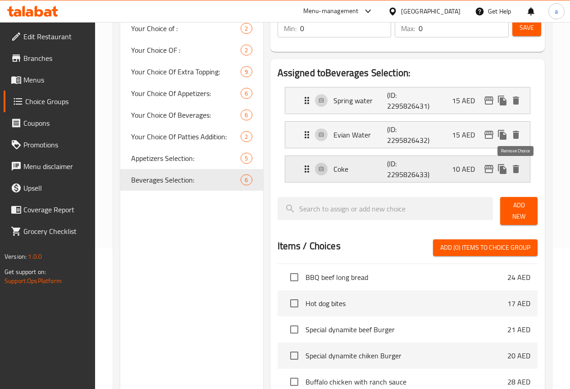
click at [516, 168] on icon "delete" at bounding box center [516, 169] width 6 height 8
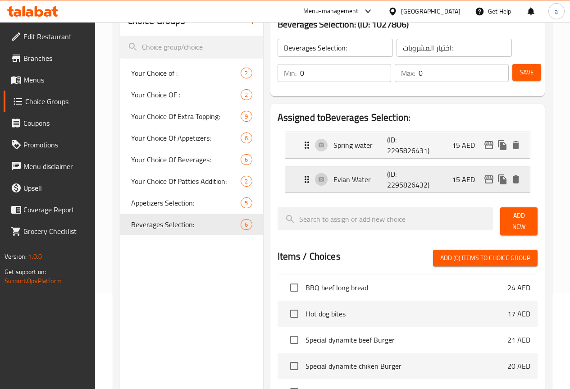
scroll to position [96, 0]
click at [526, 73] on span "Save" at bounding box center [527, 72] width 14 height 11
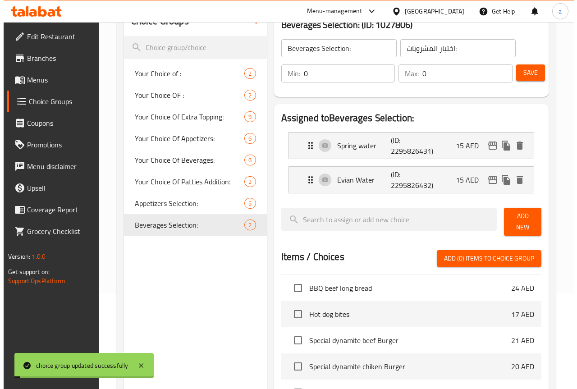
scroll to position [308, 0]
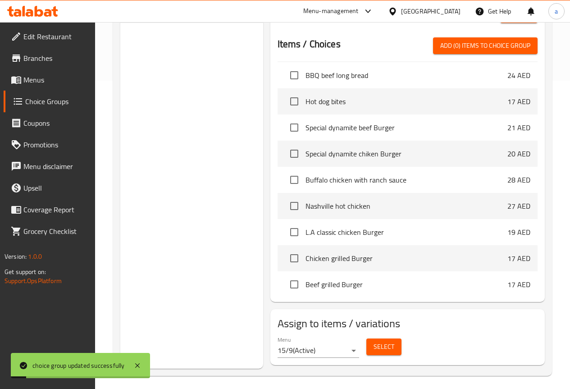
click at [374, 341] on span "Select" at bounding box center [384, 346] width 21 height 11
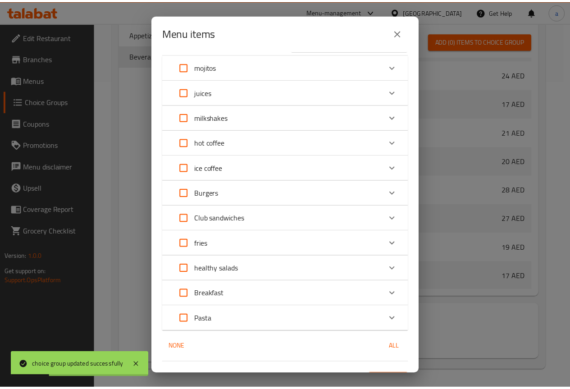
scroll to position [45, 0]
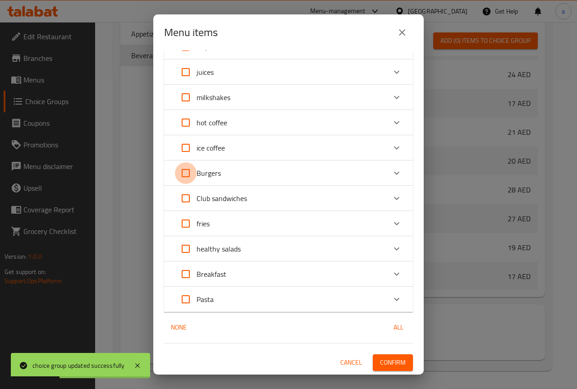
click at [186, 171] on input "Expand" at bounding box center [186, 173] width 22 height 22
click at [184, 194] on input "Expand" at bounding box center [186, 198] width 22 height 22
click at [380, 360] on span "Confirm" at bounding box center [393, 362] width 26 height 11
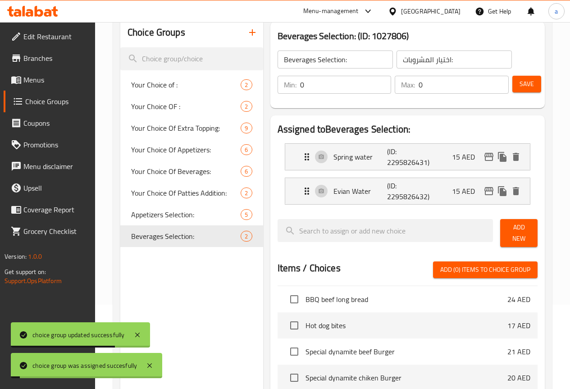
scroll to position [83, 0]
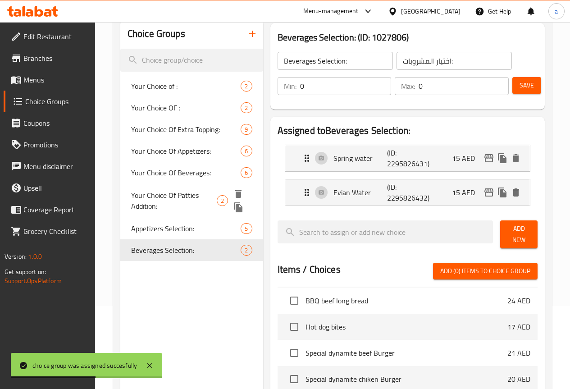
click at [234, 212] on icon "duplicate" at bounding box center [238, 207] width 9 height 10
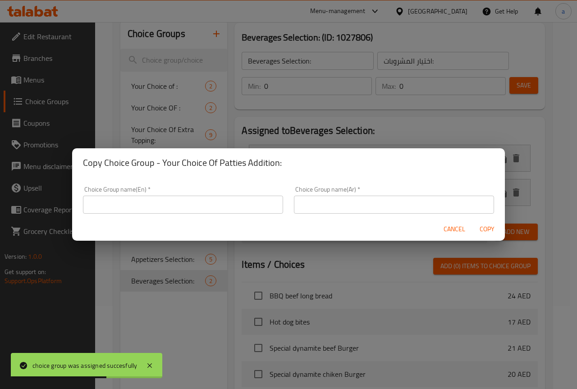
click at [233, 203] on input "text" at bounding box center [183, 205] width 200 height 18
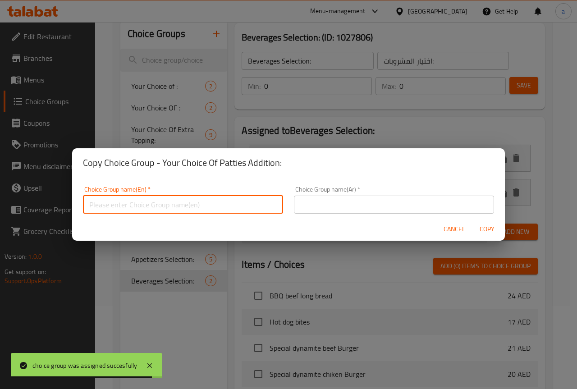
click at [212, 199] on input "text" at bounding box center [183, 205] width 200 height 18
paste input "Add Patties"
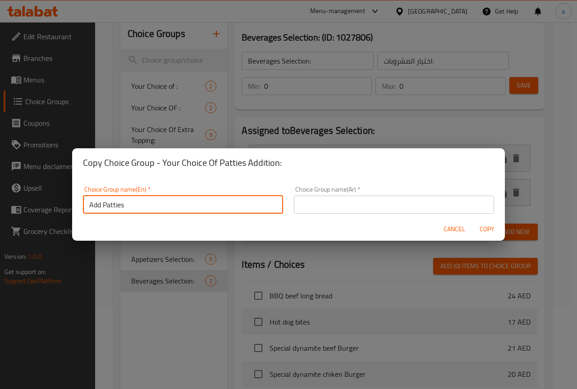
click at [106, 205] on input "Add Patties" at bounding box center [183, 205] width 200 height 18
click at [159, 207] on input "Add Patties" at bounding box center [183, 205] width 200 height 18
click at [309, 209] on input "text" at bounding box center [394, 205] width 200 height 18
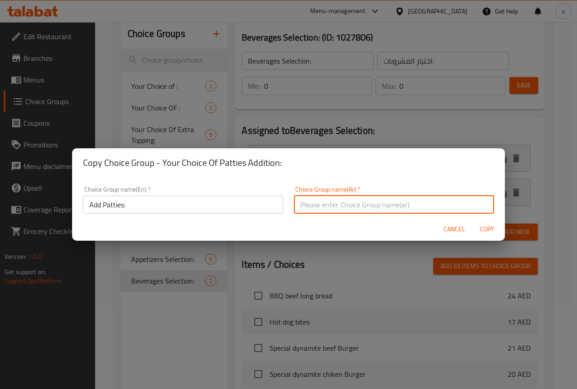
click at [201, 203] on input "Add Patties:" at bounding box center [183, 205] width 200 height 18
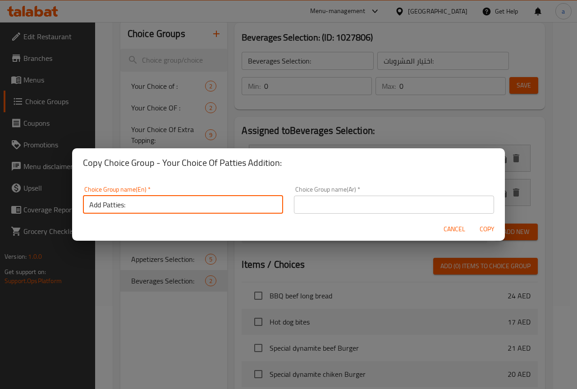
click at [333, 205] on input "text" at bounding box center [394, 205] width 200 height 18
paste input "أضف الفطائر:"
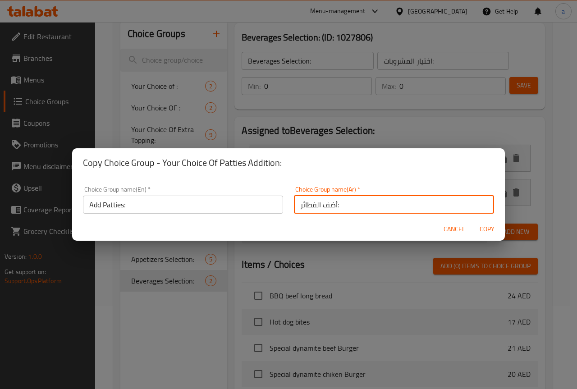
click at [303, 204] on input "أضف الفطائر:" at bounding box center [394, 205] width 200 height 18
click at [480, 226] on span "Copy" at bounding box center [487, 229] width 22 height 11
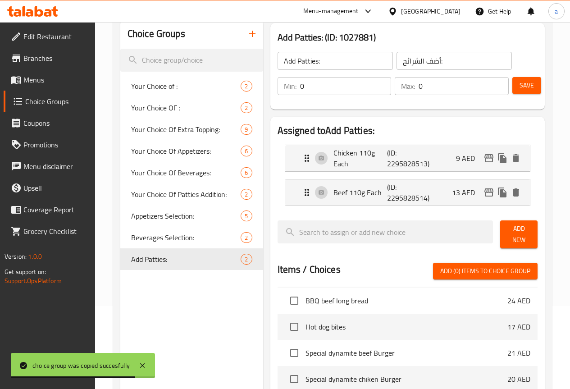
click at [528, 84] on span "Save" at bounding box center [527, 85] width 14 height 11
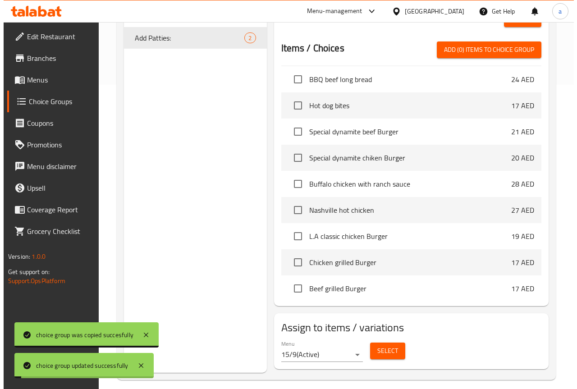
scroll to position [308, 0]
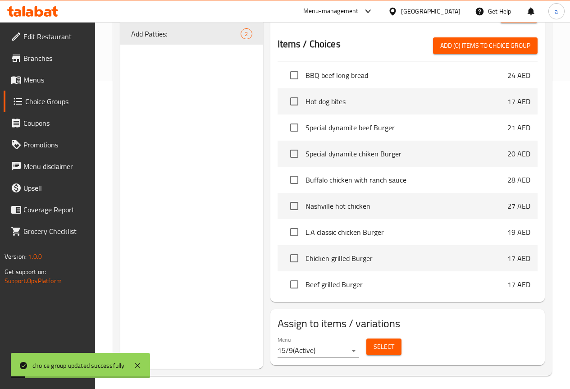
click at [374, 341] on span "Select" at bounding box center [384, 346] width 21 height 11
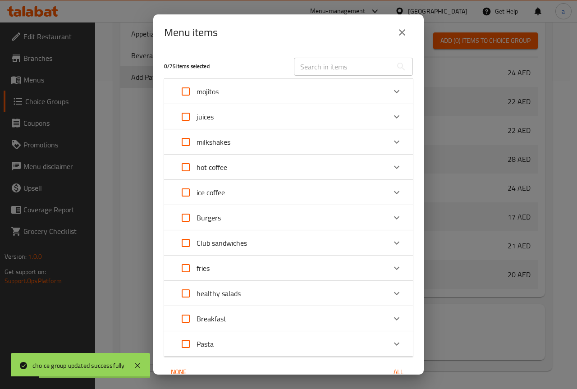
scroll to position [1240, 0]
click at [184, 216] on input "Expand" at bounding box center [186, 218] width 22 height 22
click at [188, 240] on input "Expand" at bounding box center [186, 243] width 22 height 22
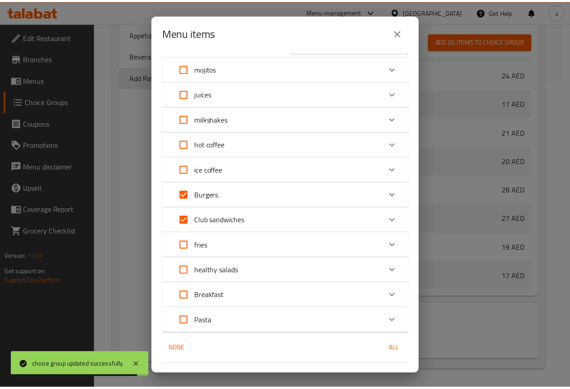
scroll to position [45, 0]
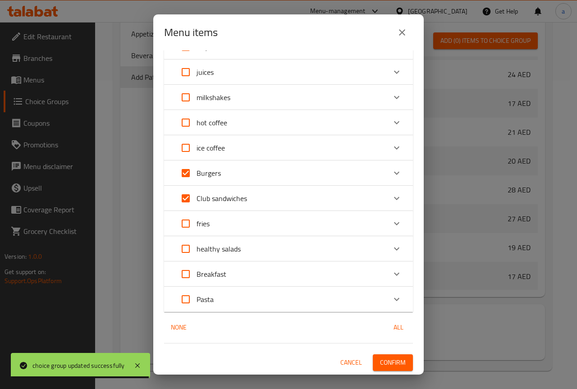
click at [388, 361] on span "Confirm" at bounding box center [393, 362] width 26 height 11
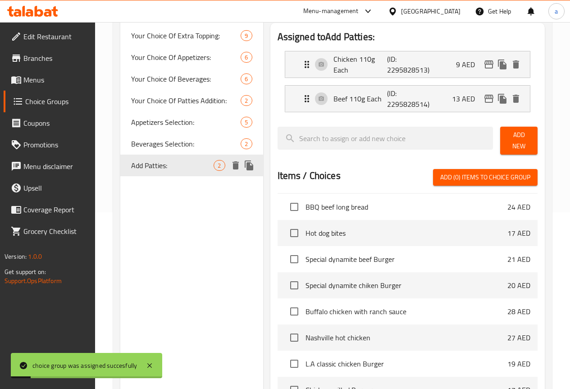
scroll to position [173, 0]
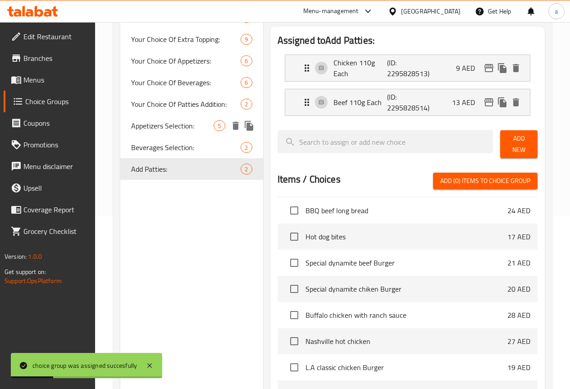
click at [160, 131] on span "Appetizers Selection:" at bounding box center [172, 125] width 83 height 11
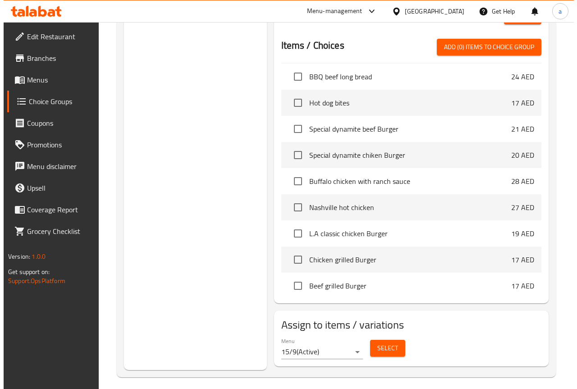
scroll to position [411, 0]
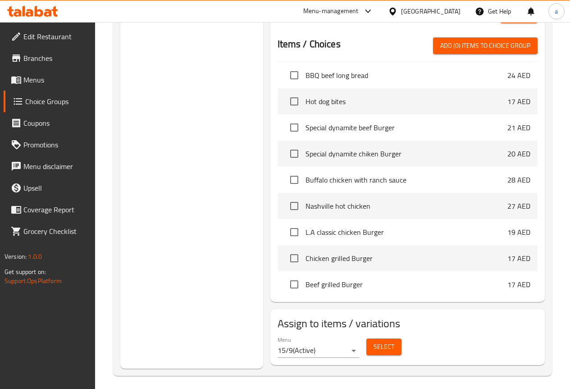
click at [374, 341] on span "Select" at bounding box center [384, 346] width 21 height 11
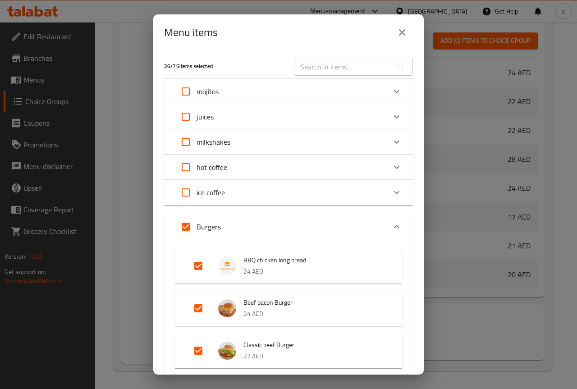
scroll to position [1240, 0]
click at [306, 226] on div "Burgers" at bounding box center [280, 227] width 211 height 22
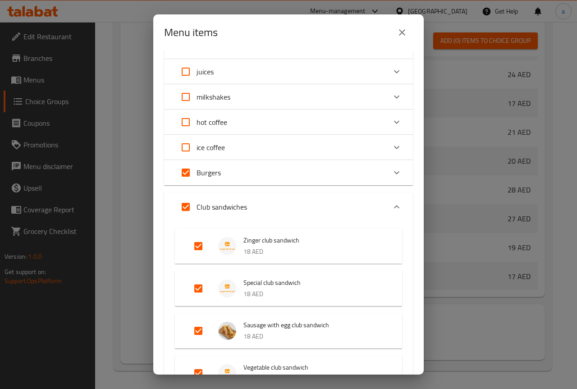
click at [265, 213] on div "Club sandwiches" at bounding box center [280, 207] width 211 height 22
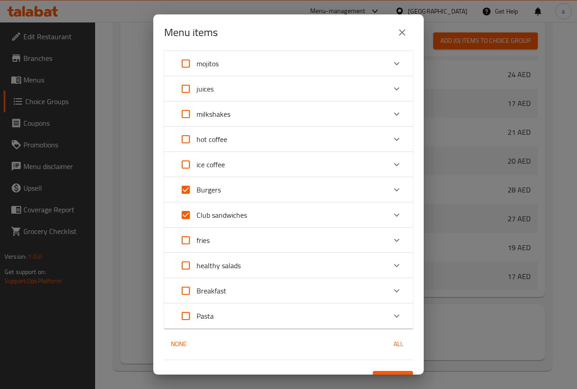
scroll to position [0, 0]
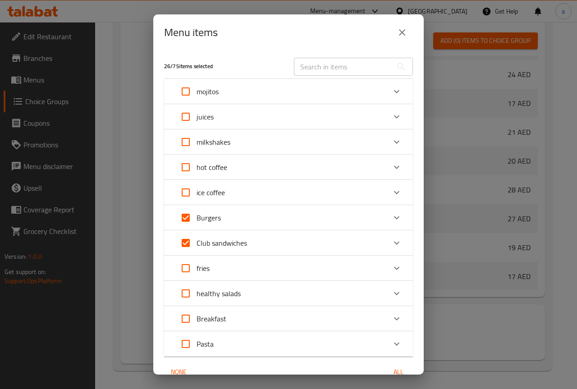
click at [339, 65] on input "text" at bounding box center [343, 67] width 98 height 18
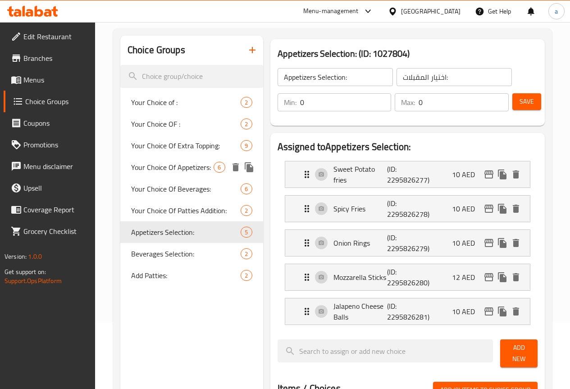
scroll to position [50, 0]
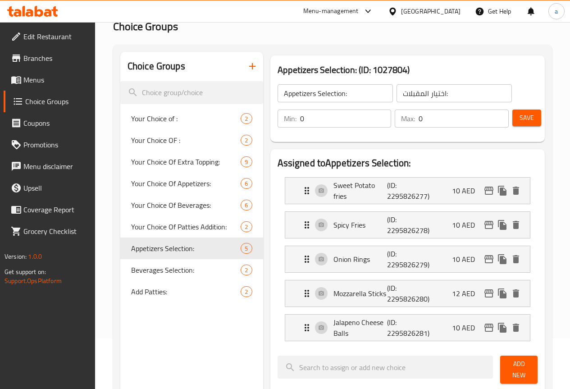
click at [24, 78] on span "Menus" at bounding box center [55, 79] width 64 height 11
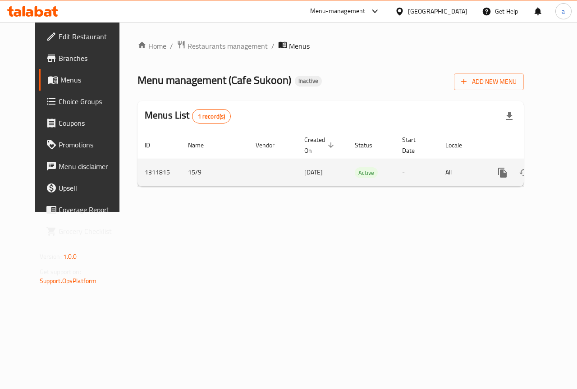
click at [562, 174] on icon "enhanced table" at bounding box center [567, 172] width 11 height 11
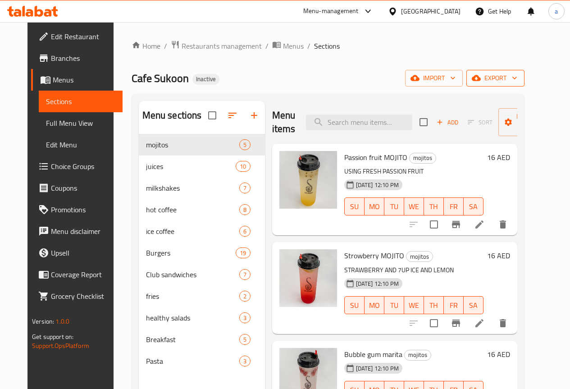
click at [509, 74] on span "export" at bounding box center [496, 78] width 44 height 11
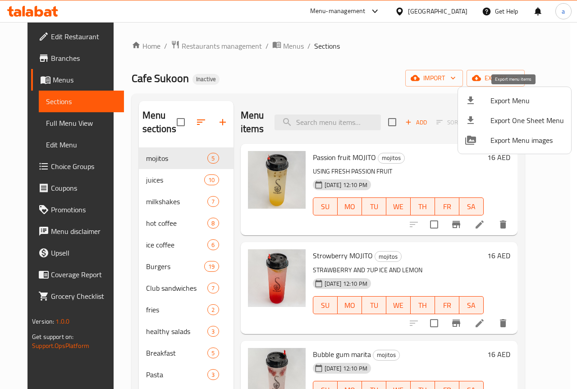
click at [507, 99] on span "Export Menu" at bounding box center [526, 100] width 73 height 11
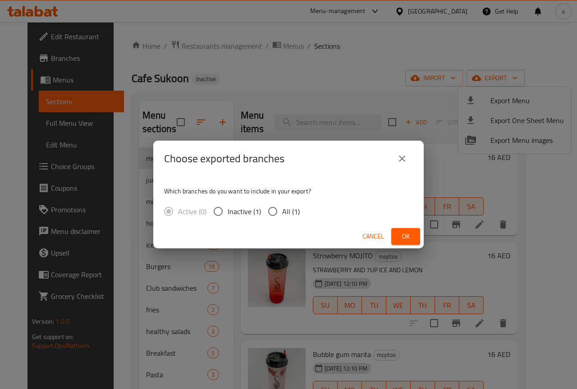
click at [278, 210] on input "All (1)" at bounding box center [272, 211] width 19 height 19
click at [415, 234] on button "Ok" at bounding box center [405, 236] width 29 height 17
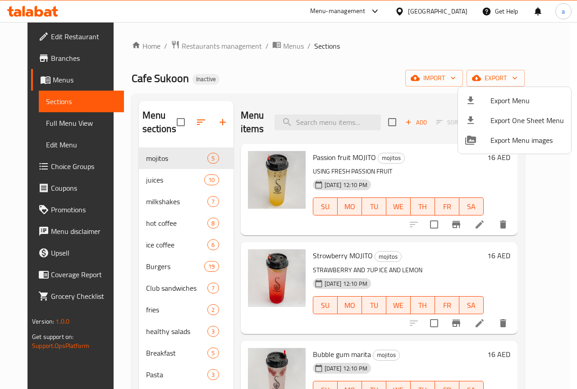
click at [43, 6] on div at bounding box center [288, 194] width 577 height 389
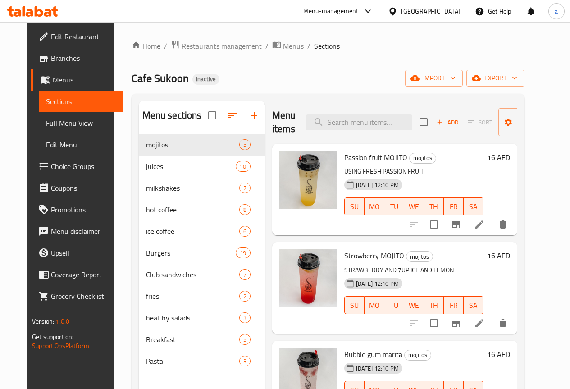
click at [43, 8] on icon at bounding box center [32, 11] width 51 height 11
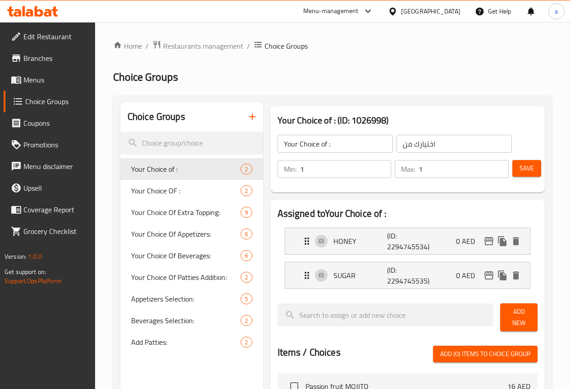
click at [41, 80] on div at bounding box center [285, 194] width 570 height 389
click at [41, 80] on span "Menus" at bounding box center [55, 79] width 64 height 11
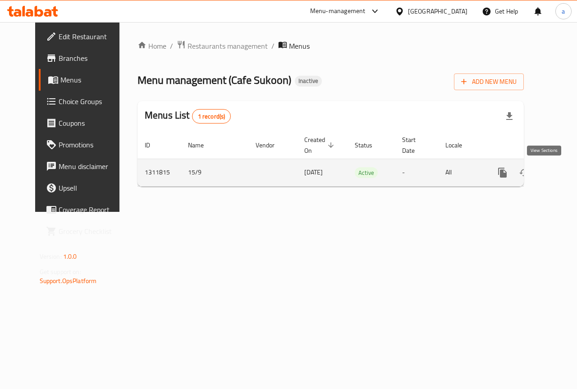
click at [562, 170] on icon "enhanced table" at bounding box center [567, 172] width 11 height 11
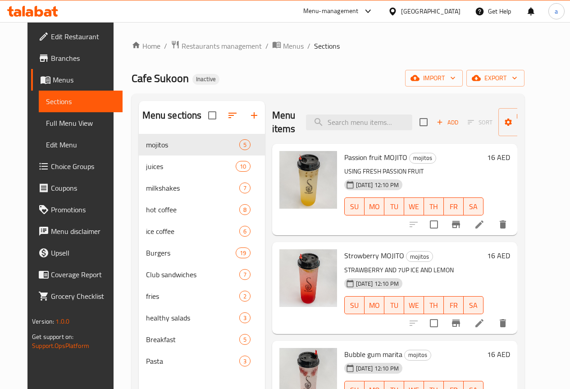
click at [59, 126] on span "Full Menu View" at bounding box center [80, 123] width 69 height 11
click at [73, 121] on span "Full Menu View" at bounding box center [80, 123] width 69 height 11
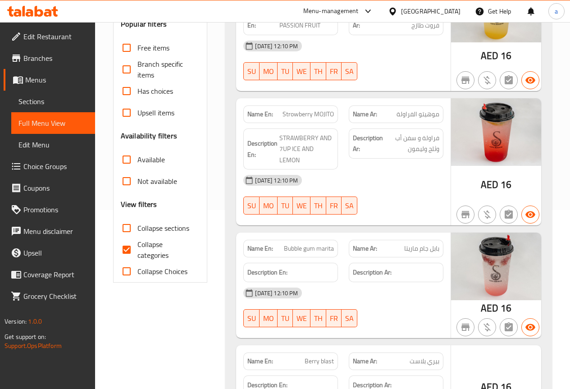
scroll to position [270, 0]
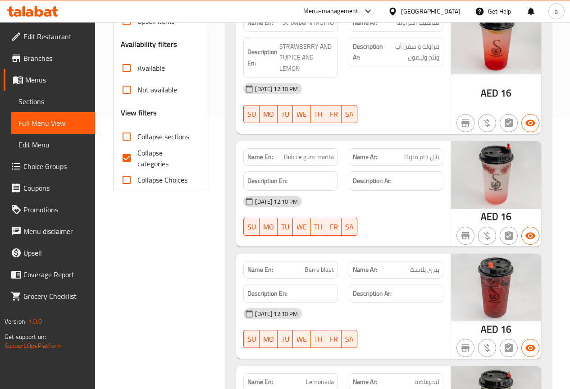
click at [127, 159] on input "Collapse categories" at bounding box center [127, 158] width 22 height 22
checkbox input "false"
click at [130, 133] on input "Collapse sections" at bounding box center [127, 137] width 22 height 22
checkbox input "true"
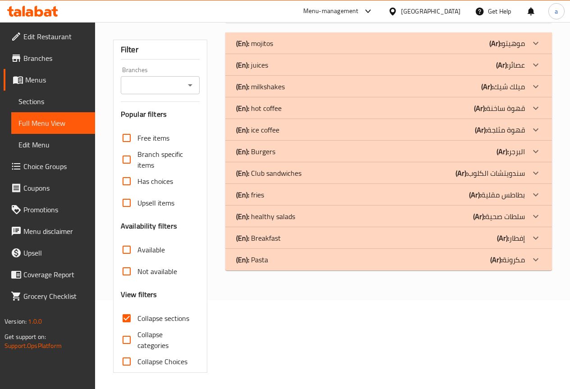
scroll to position [91, 0]
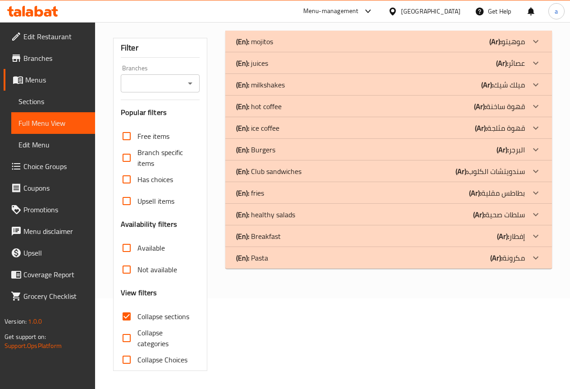
click at [283, 170] on p "(En): Club sandwiches" at bounding box center [268, 171] width 65 height 11
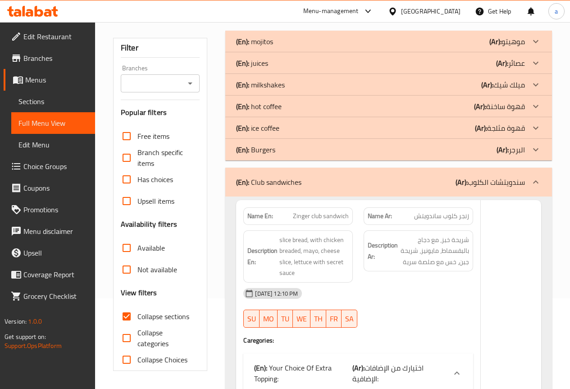
click at [284, 150] on div "(En): Burgers (Ar): البرجر" at bounding box center [380, 149] width 289 height 11
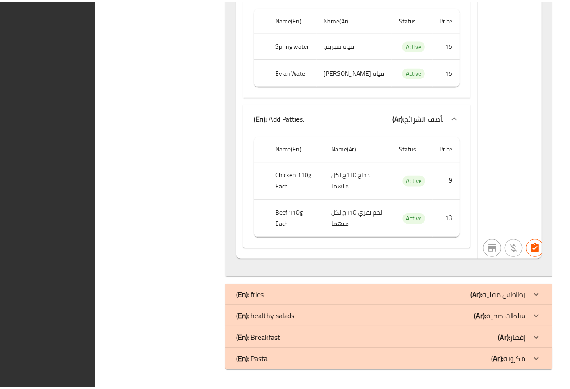
scroll to position [44399, 0]
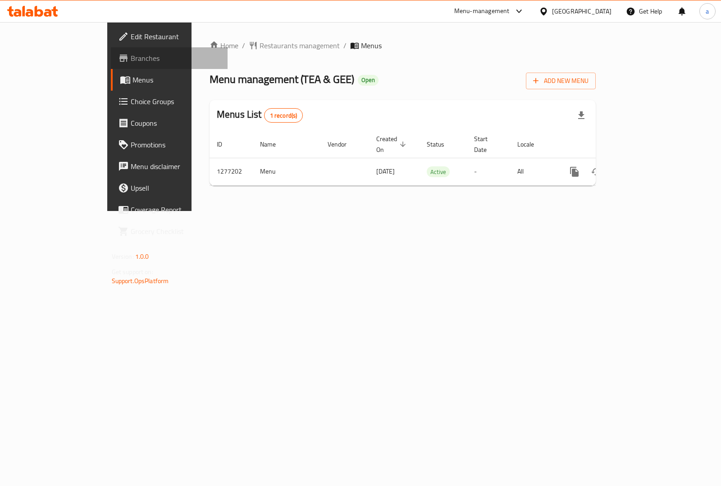
click at [131, 61] on span "Branches" at bounding box center [176, 58] width 90 height 11
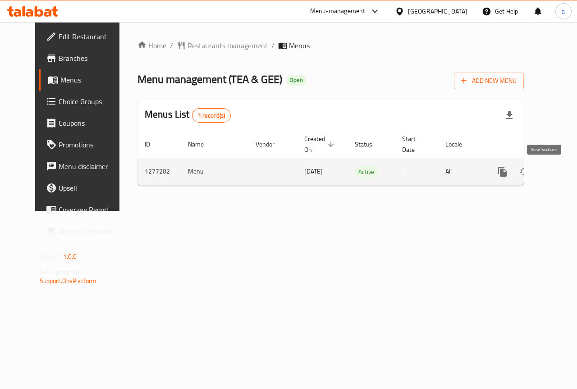
click at [562, 173] on icon "enhanced table" at bounding box center [567, 171] width 11 height 11
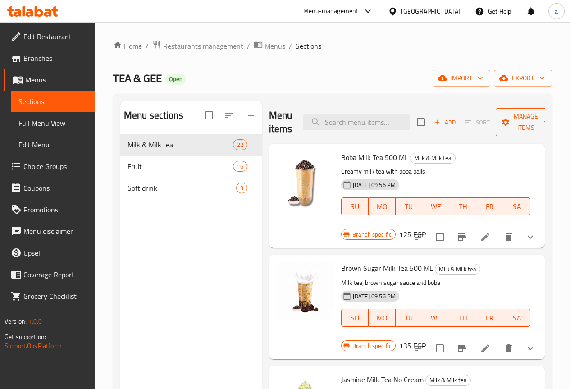
click at [516, 116] on span "Manage items" at bounding box center [526, 122] width 46 height 23
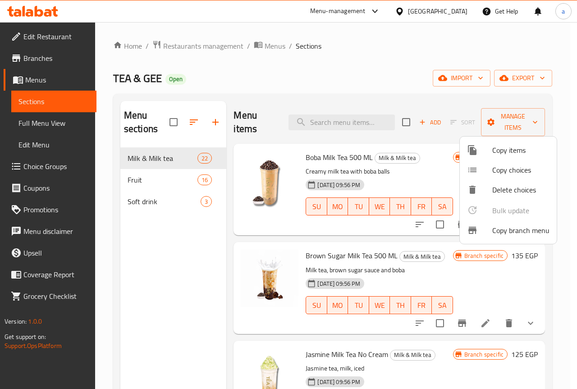
click at [500, 229] on span "Copy branch menu" at bounding box center [520, 230] width 57 height 11
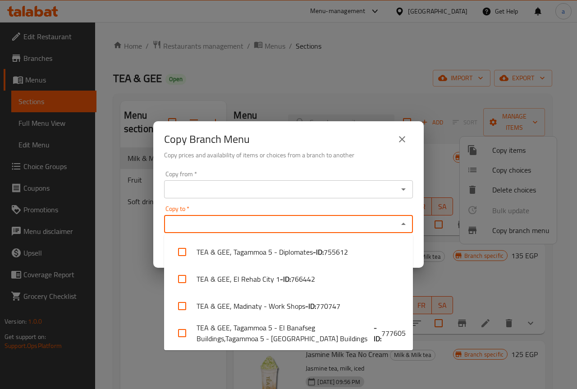
click at [226, 222] on input "Copy to   *" at bounding box center [281, 224] width 228 height 13
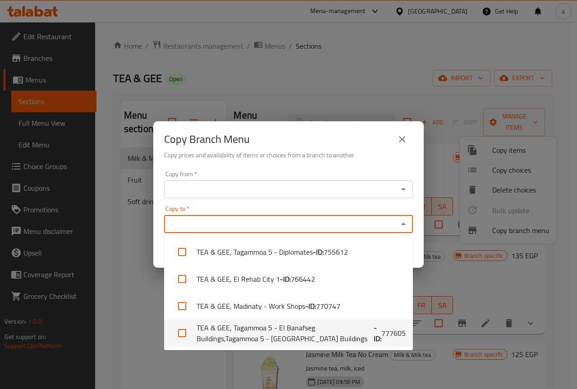
click at [381, 336] on span "777605" at bounding box center [393, 333] width 24 height 11
checkbox input "true"
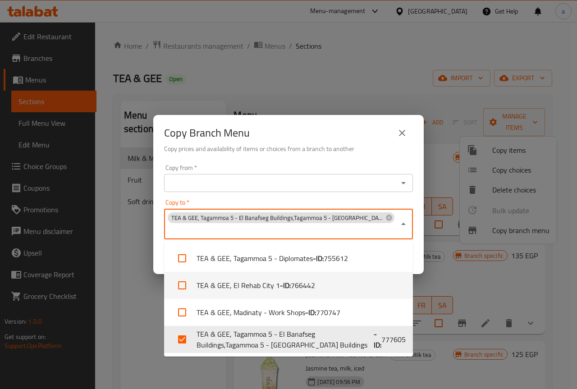
click at [229, 174] on div "Copy from *" at bounding box center [288, 183] width 249 height 18
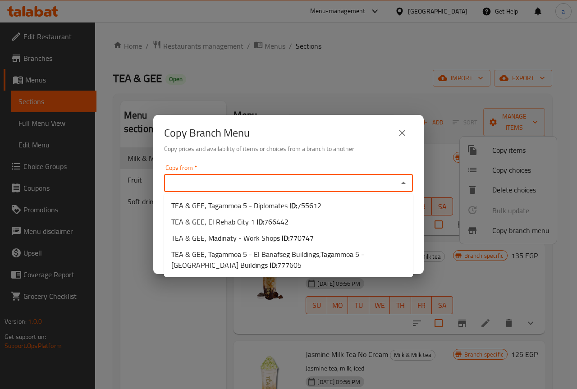
click at [383, 185] on input "Copy from   *" at bounding box center [281, 183] width 228 height 13
click at [341, 234] on li "TEA & GEE, Madinaty - Work Shops ID: 770747" at bounding box center [288, 238] width 249 height 16
type input "TEA & GEE, Madinaty - Work Shops"
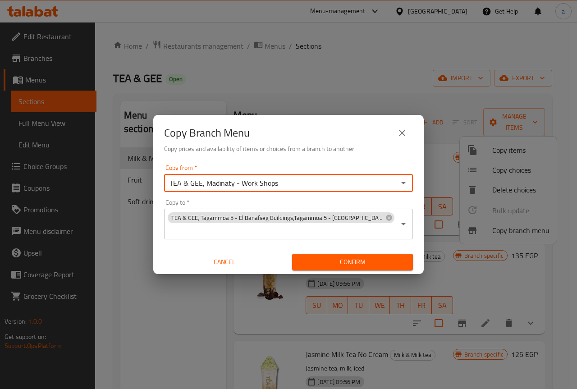
click at [379, 261] on span "Confirm" at bounding box center [352, 261] width 106 height 11
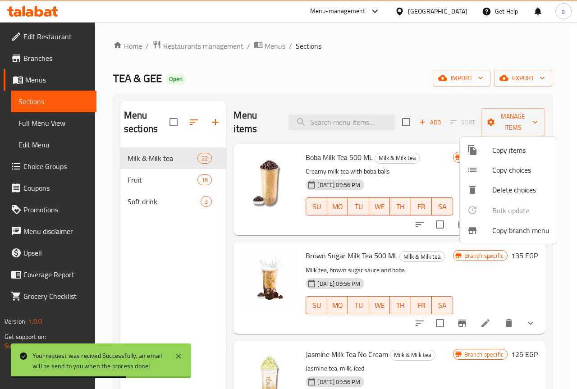
click at [49, 78] on div at bounding box center [288, 194] width 577 height 389
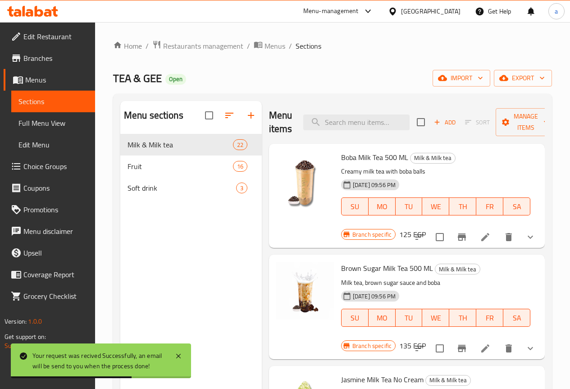
click at [56, 55] on span "Branches" at bounding box center [55, 58] width 64 height 11
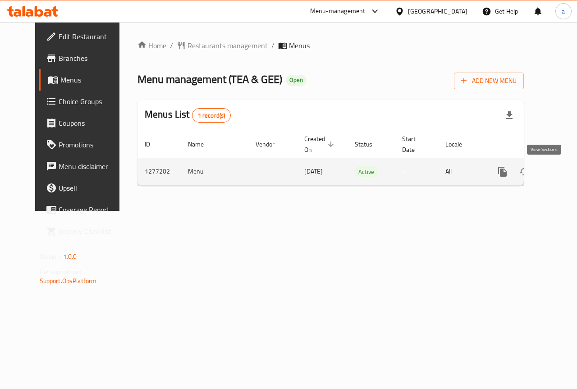
click at [562, 173] on icon "enhanced table" at bounding box center [567, 171] width 11 height 11
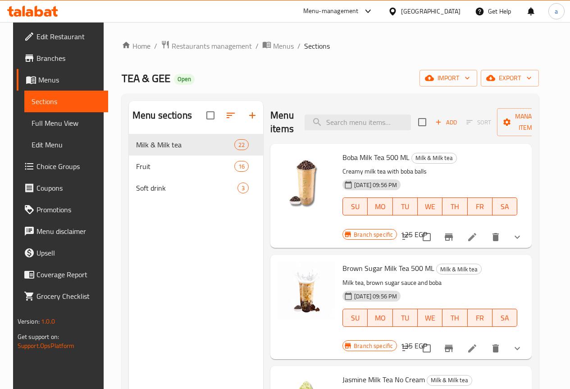
click at [65, 126] on span "Full Menu View" at bounding box center [66, 123] width 69 height 11
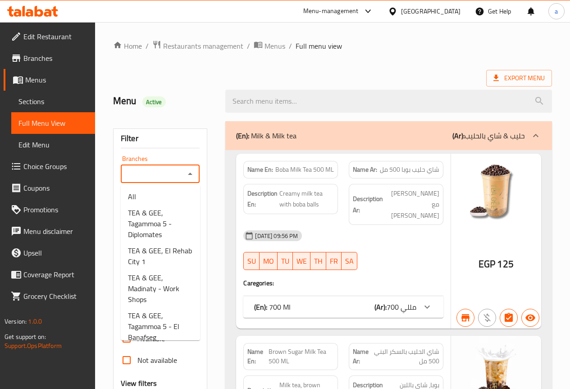
click at [164, 176] on input "Branches" at bounding box center [152, 174] width 59 height 13
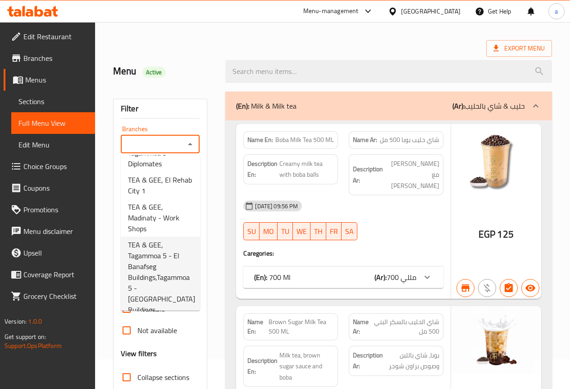
scroll to position [45, 0]
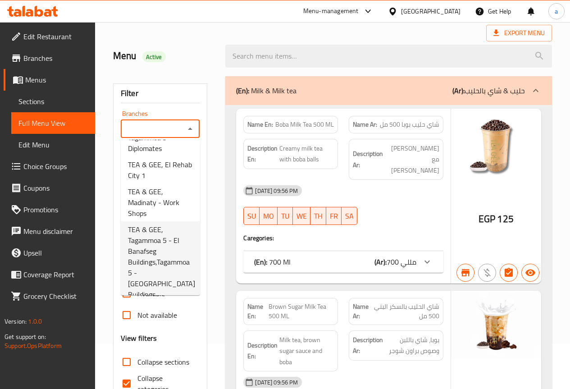
click at [162, 251] on span "TEA & GEE, Tagammoa 5 - El Banafseg Buildings,Tagammoa 5 - [GEOGRAPHIC_DATA] Bu…" at bounding box center [161, 262] width 67 height 76
type input "TEA & GEE, Tagammoa 5 - El Banafseg Buildings,Tagammoa 5 - [GEOGRAPHIC_DATA] Bu…"
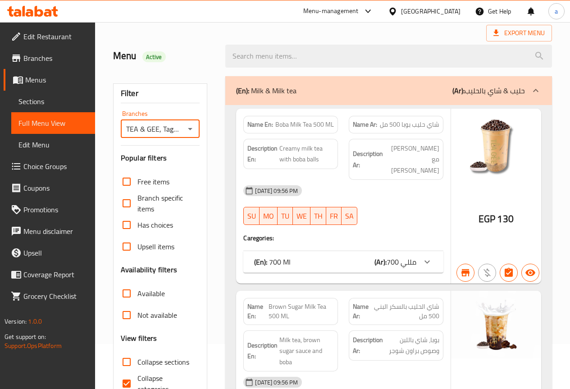
scroll to position [91, 0]
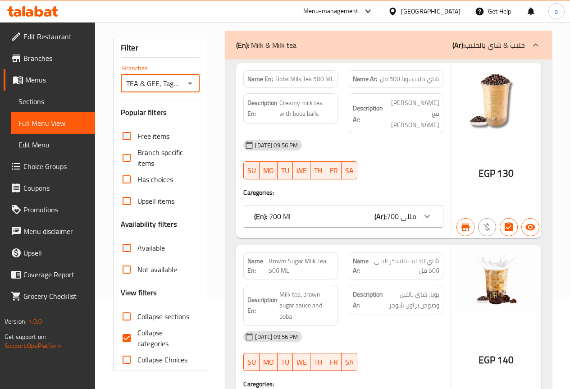
click at [128, 336] on input "Collapse categories" at bounding box center [127, 338] width 22 height 22
checkbox input "false"
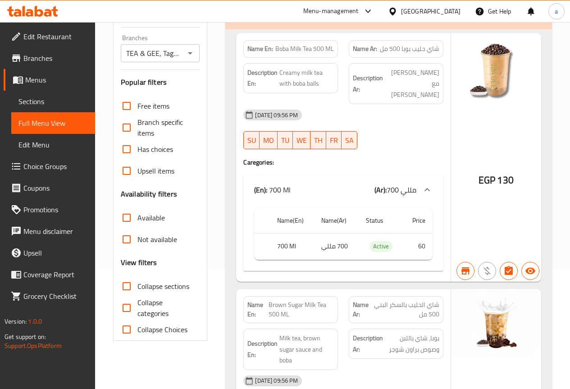
scroll to position [0, 0]
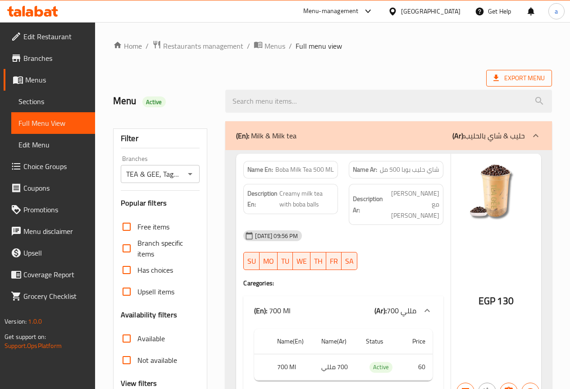
click at [513, 78] on span "Export Menu" at bounding box center [518, 78] width 51 height 11
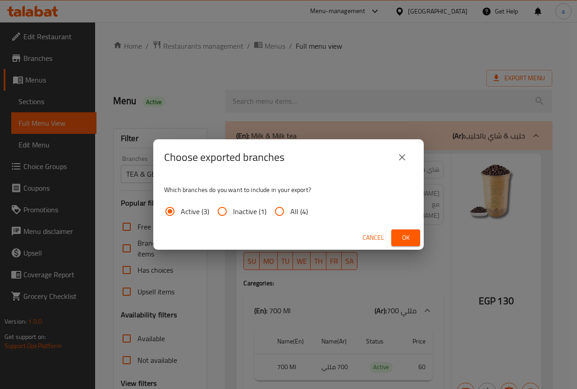
click at [293, 208] on span "All (4)" at bounding box center [299, 211] width 18 height 11
click at [290, 208] on input "All (4)" at bounding box center [280, 212] width 22 height 22
radio input "true"
click at [404, 240] on span "Ok" at bounding box center [405, 237] width 14 height 11
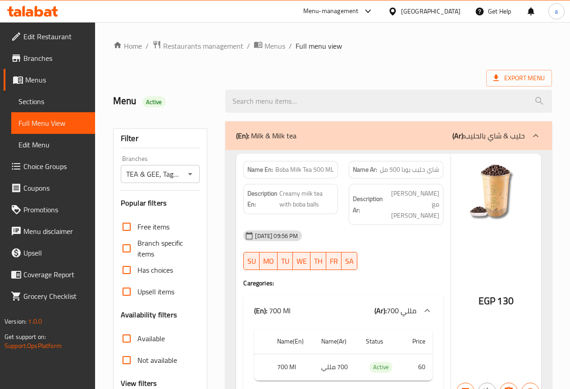
click at [56, 59] on span "Branches" at bounding box center [55, 58] width 64 height 11
